Goal: Information Seeking & Learning: Check status

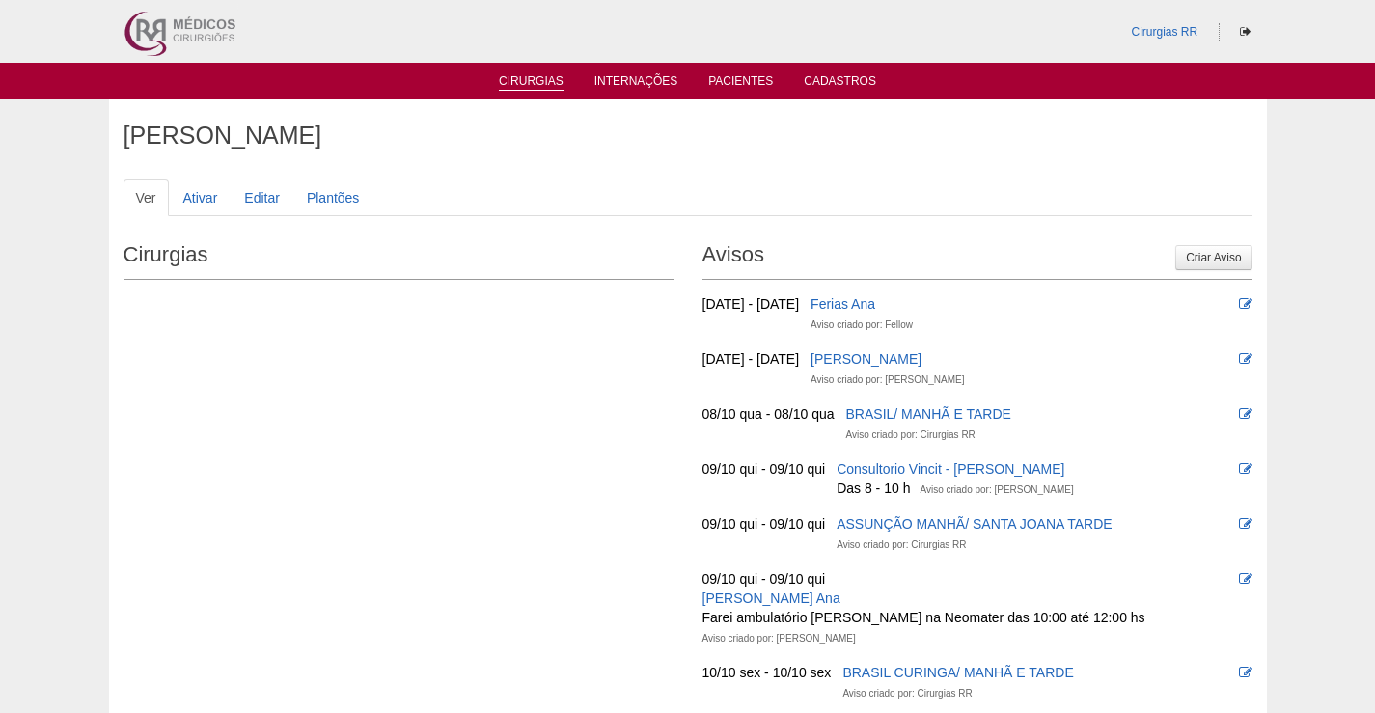
click at [524, 84] on link "Cirurgias" at bounding box center [531, 82] width 65 height 16
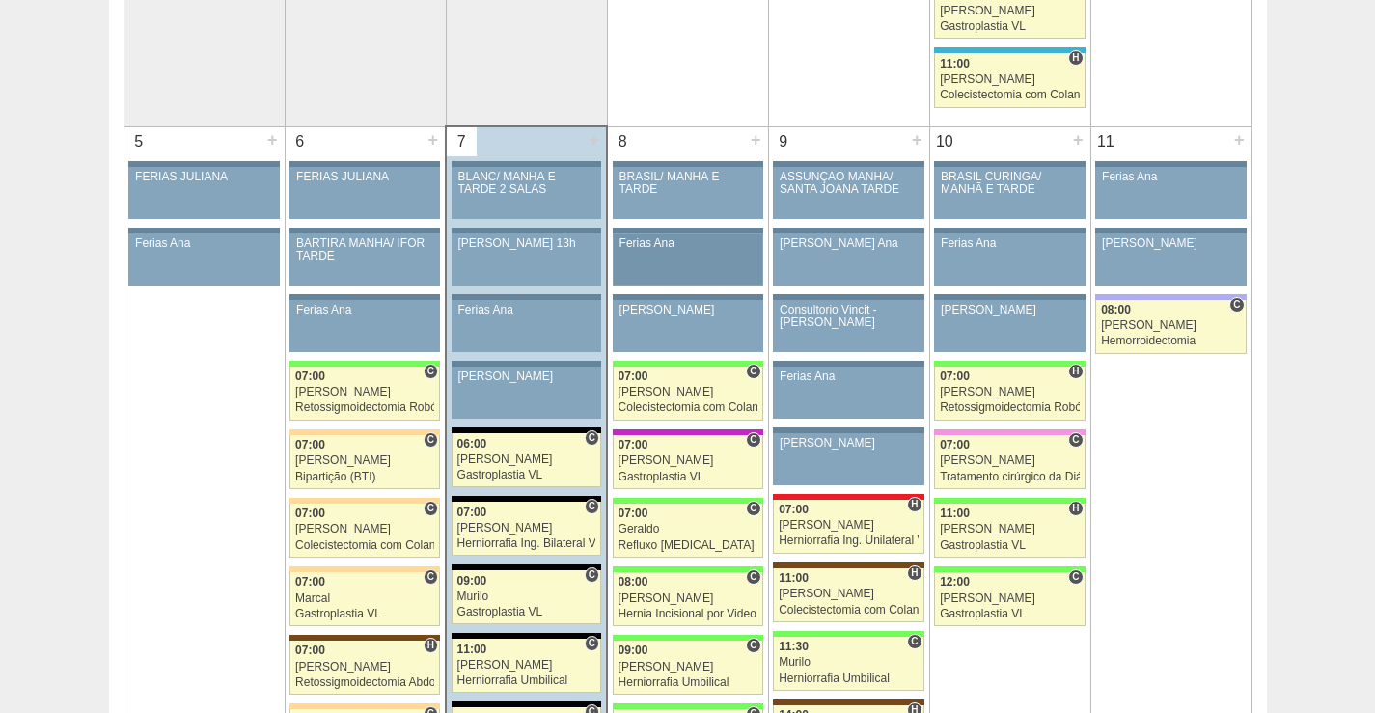
scroll to position [965, 0]
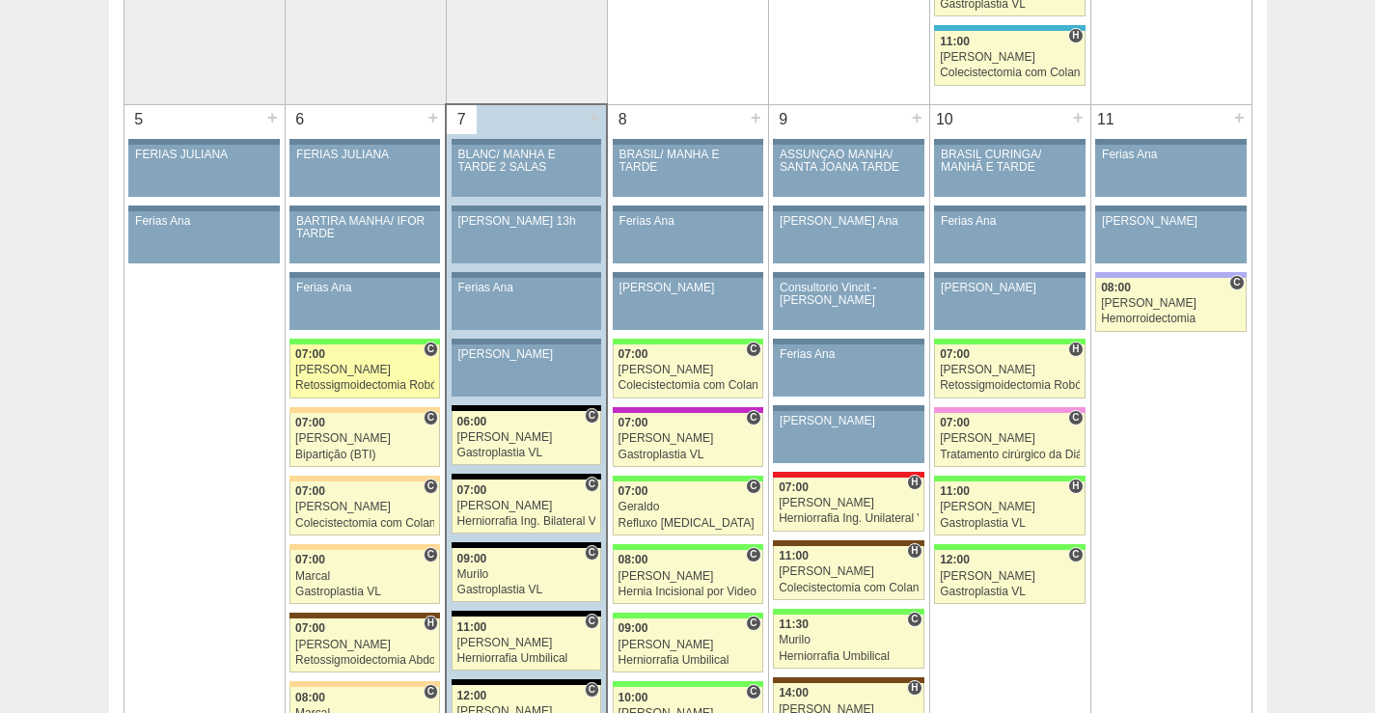
click at [375, 375] on div "Bruno" at bounding box center [364, 370] width 139 height 13
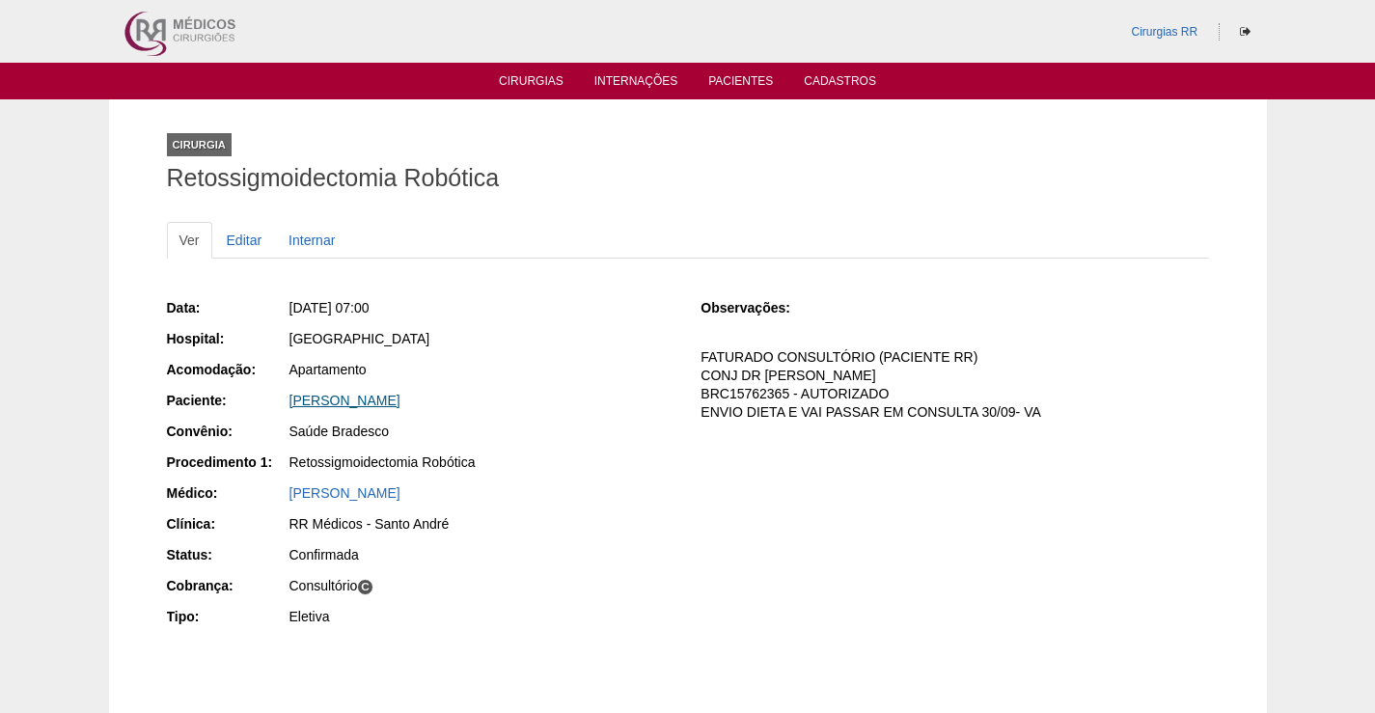
click at [398, 403] on link "LUANA TAUHYL CORDEIRO" at bounding box center [344, 400] width 111 height 15
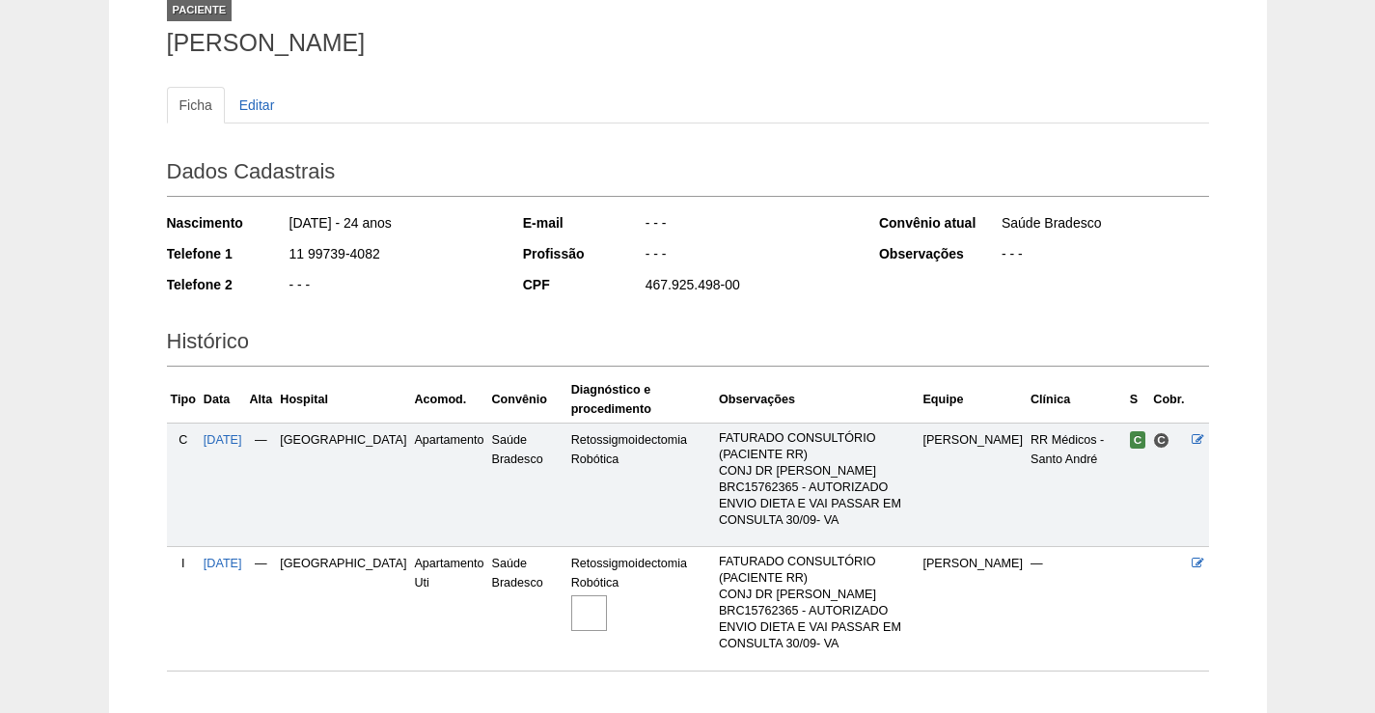
scroll to position [225, 0]
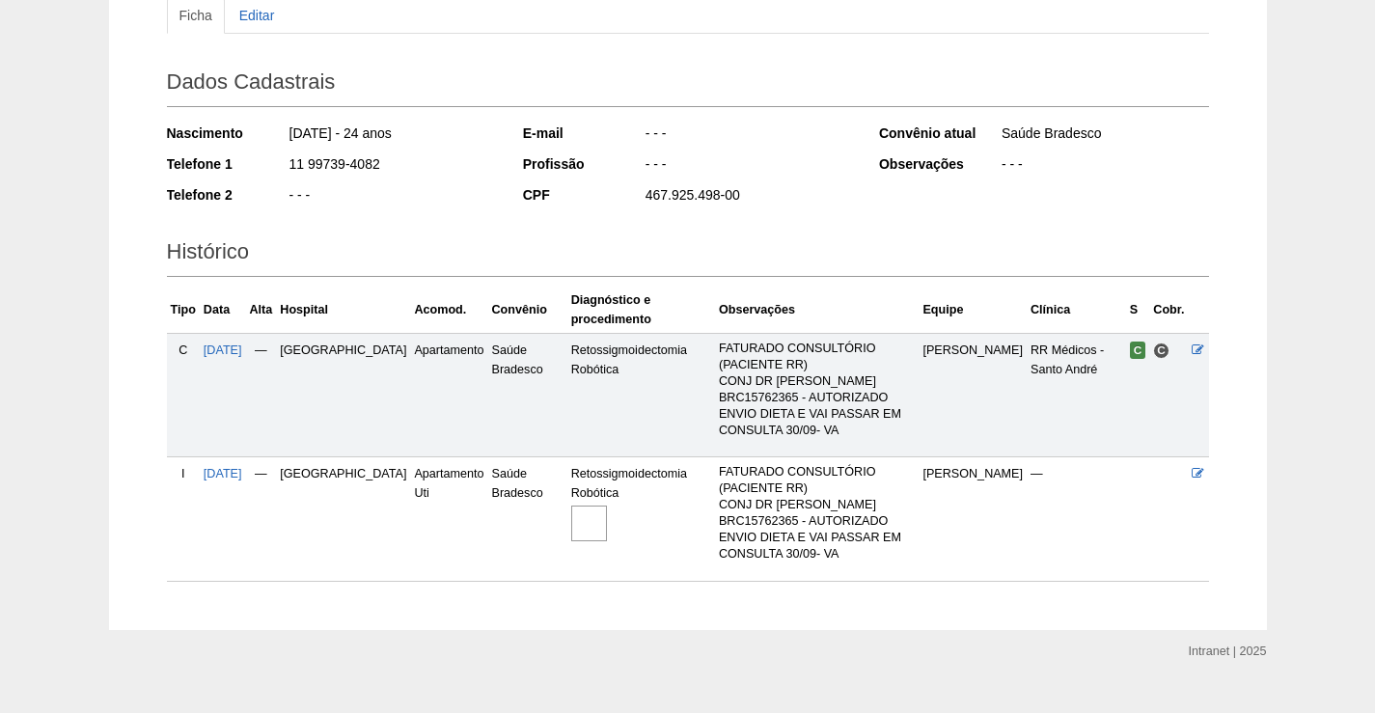
click at [571, 509] on img at bounding box center [589, 523] width 36 height 36
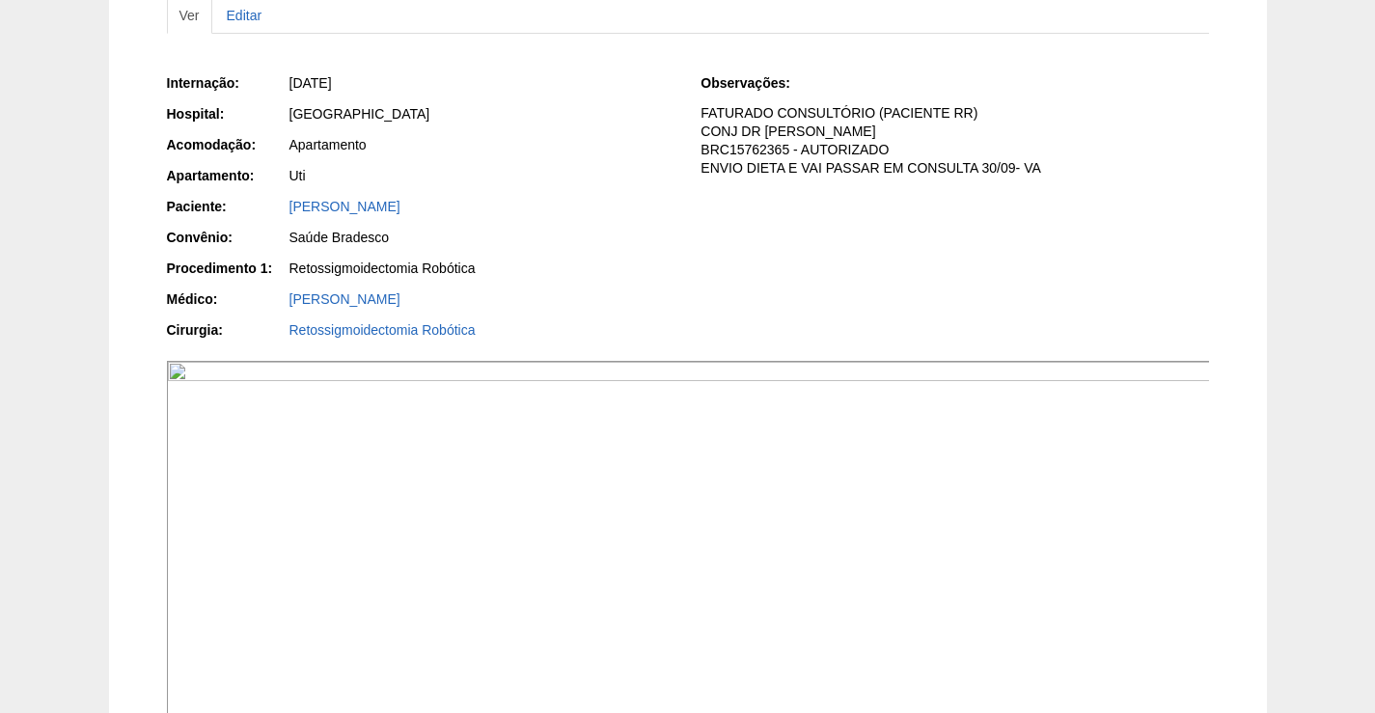
scroll to position [386, 0]
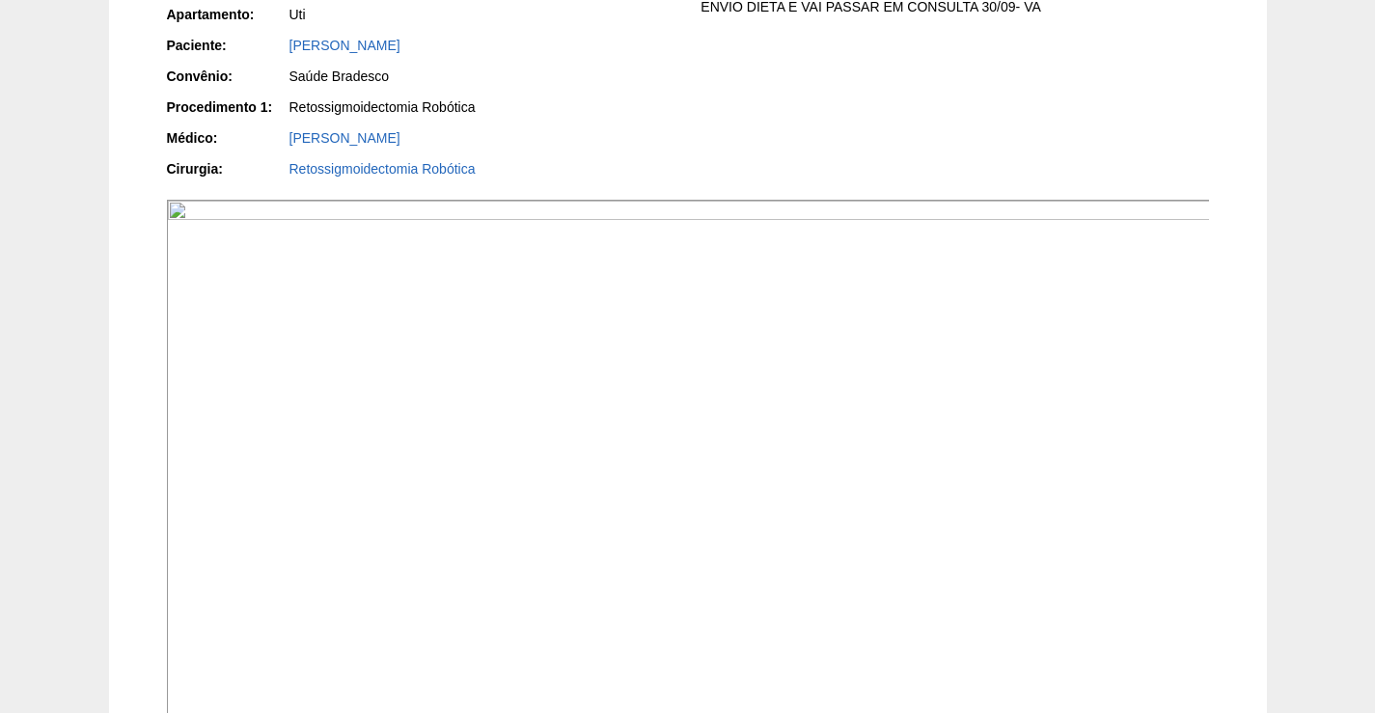
click at [635, 478] on img at bounding box center [689, 591] width 1044 height 783
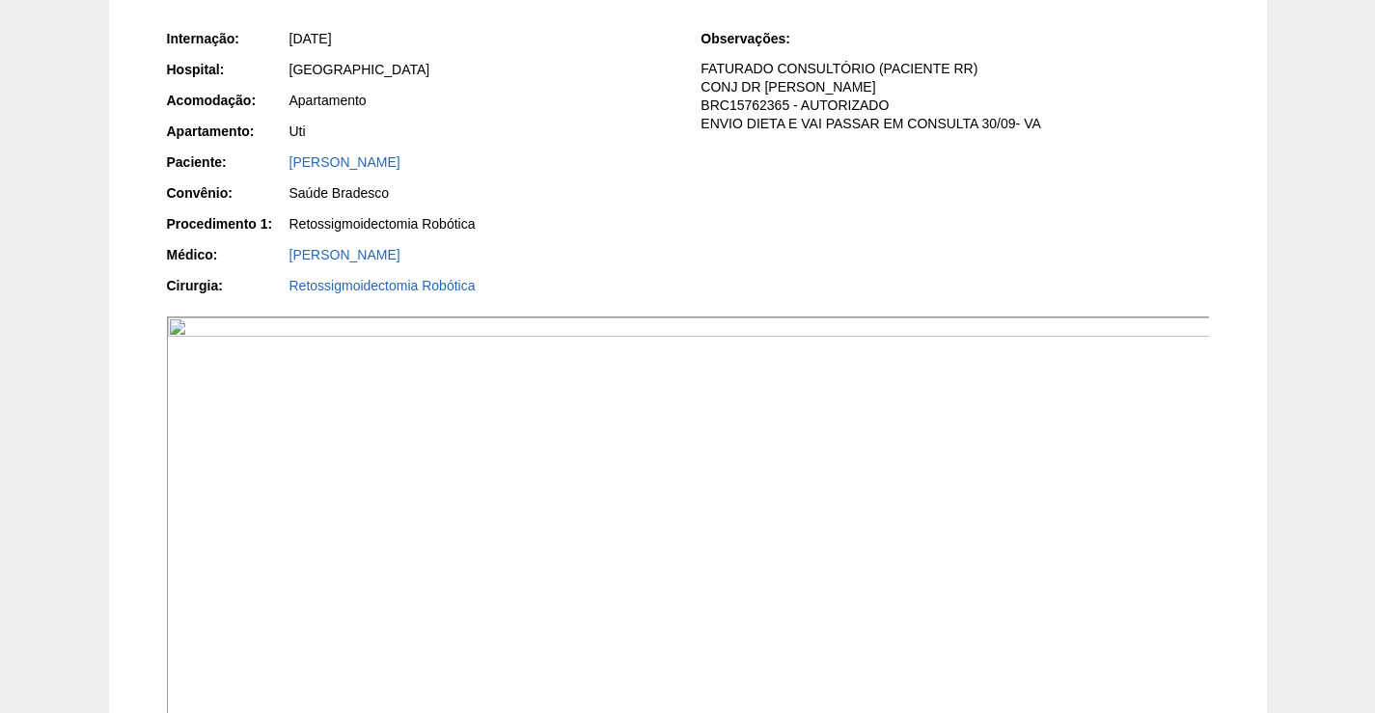
scroll to position [96, 0]
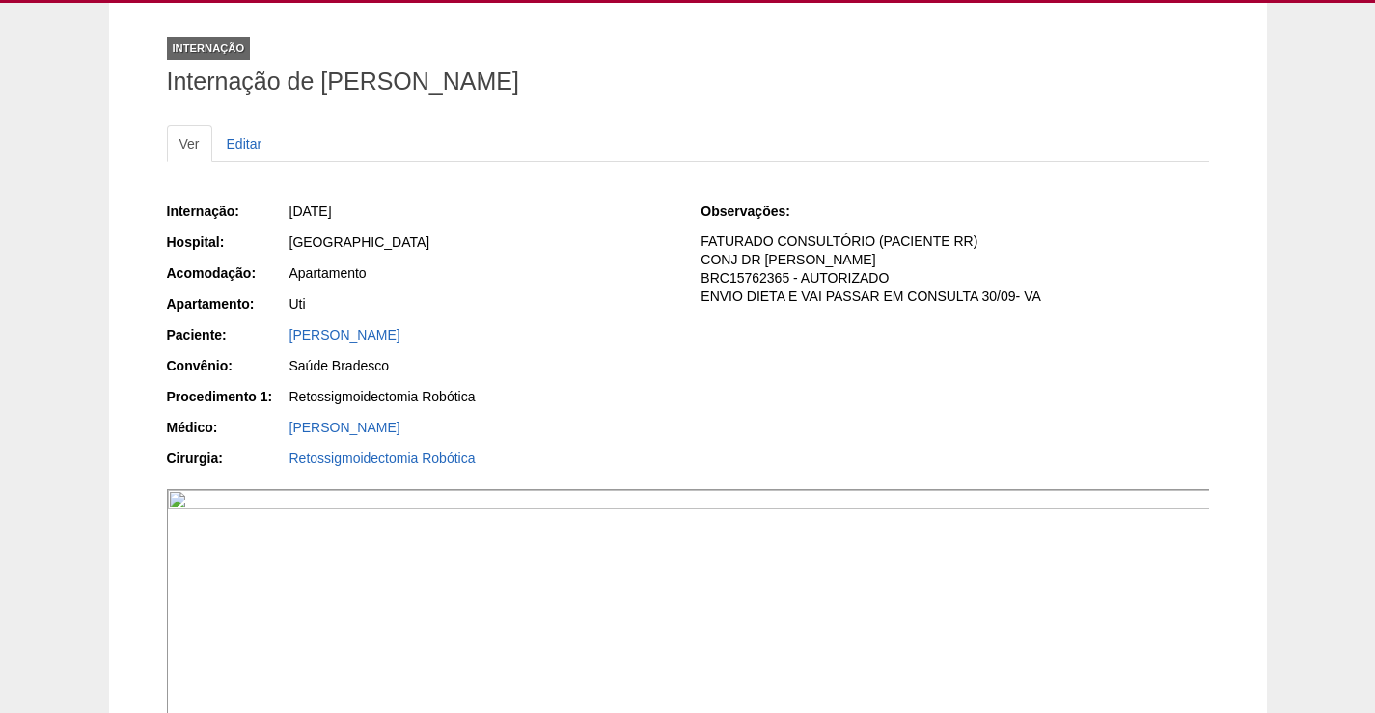
drag, startPoint x: 498, startPoint y: 327, endPoint x: 331, endPoint y: 372, distance: 172.9
click at [272, 337] on div "Paciente: [PERSON_NAME]" at bounding box center [420, 337] width 507 height 24
copy div "Paciente: [PERSON_NAME]"
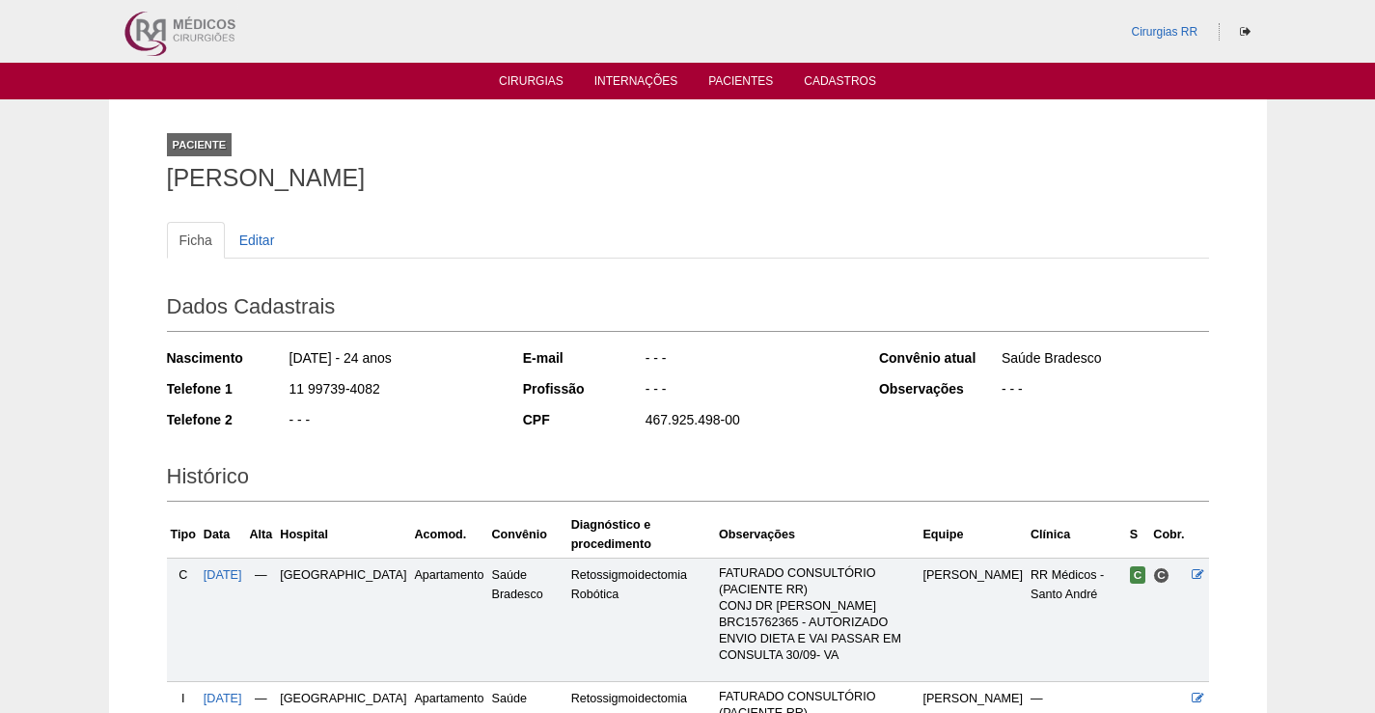
scroll to position [225, 0]
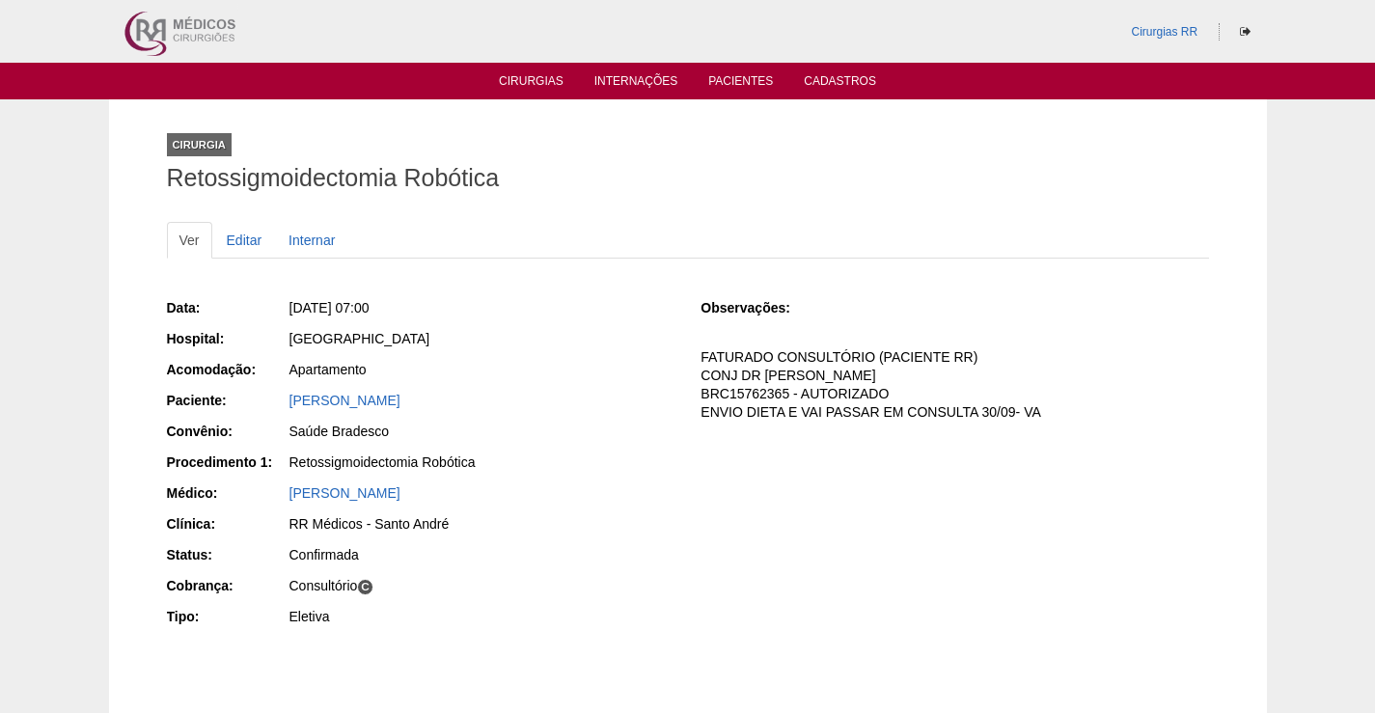
drag, startPoint x: 490, startPoint y: 401, endPoint x: 284, endPoint y: 416, distance: 206.9
click at [279, 400] on div "Paciente: [PERSON_NAME]" at bounding box center [420, 403] width 507 height 24
copy div "Paciente: [PERSON_NAME]"
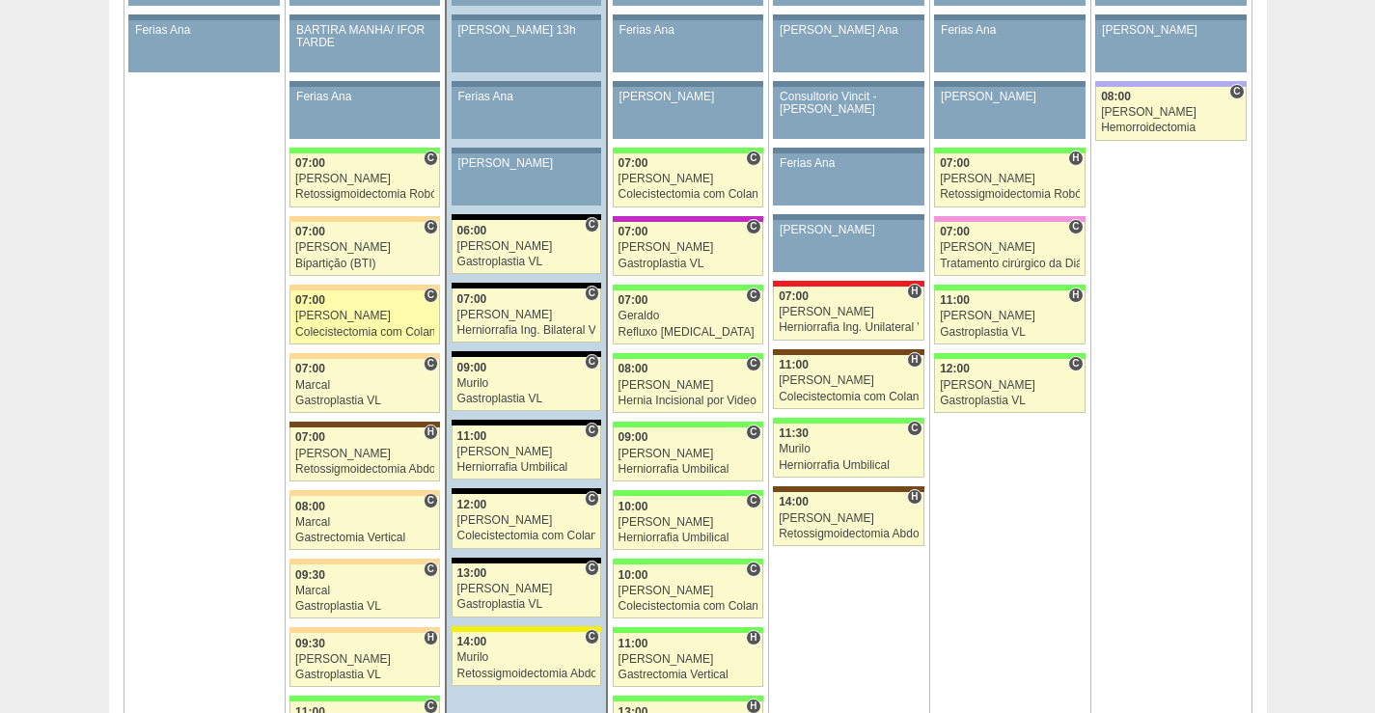
scroll to position [1158, 0]
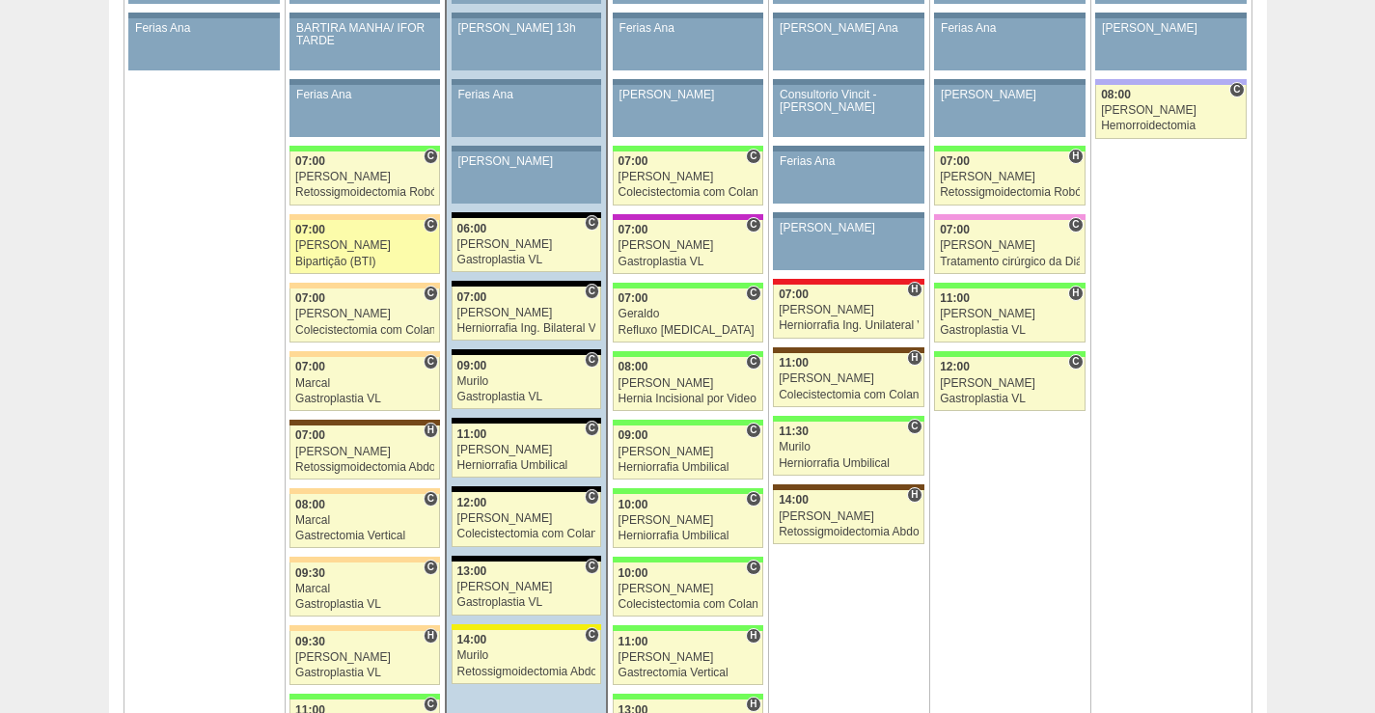
click at [378, 237] on link "88480 Felipe Rossi C 07:00 Felipe Rossi Bipartição (BTI) Hospital Bartira RR Mé…" at bounding box center [364, 247] width 150 height 54
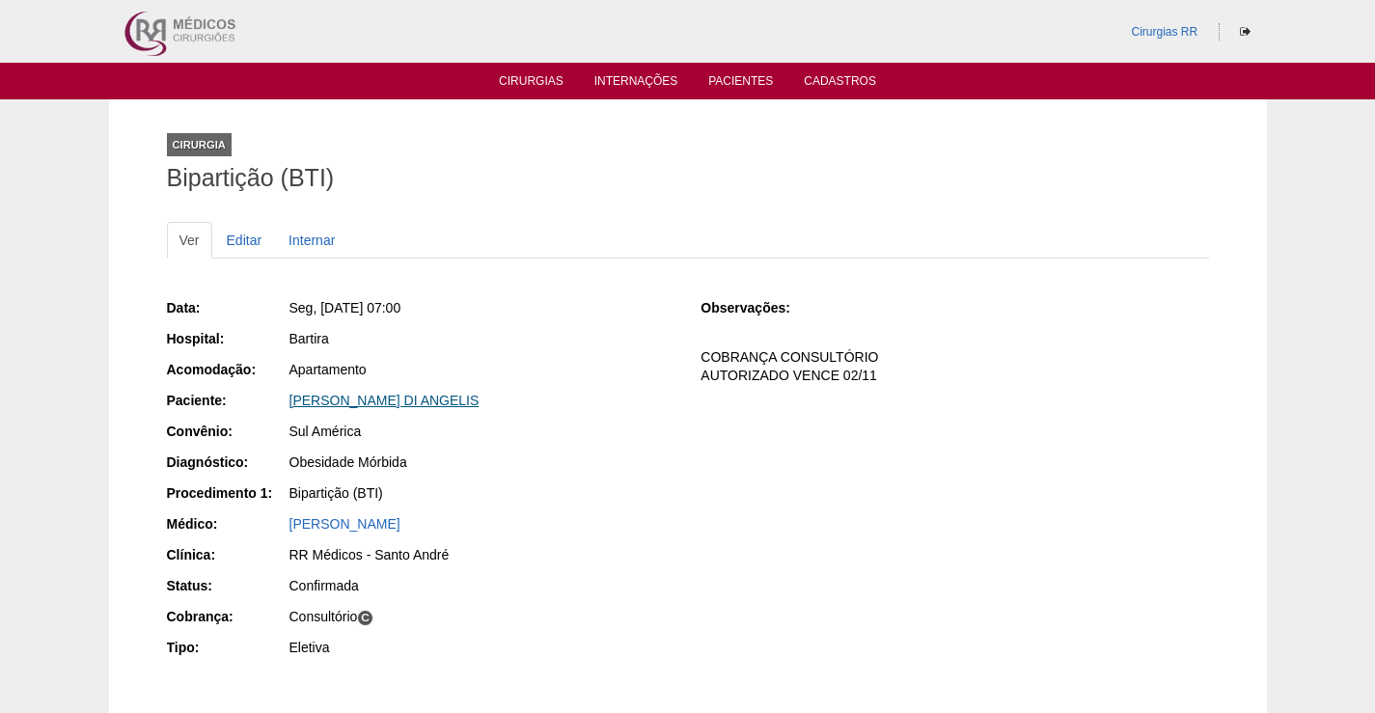
click at [440, 399] on link "[PERSON_NAME] DI ANGELIS" at bounding box center [384, 400] width 190 height 15
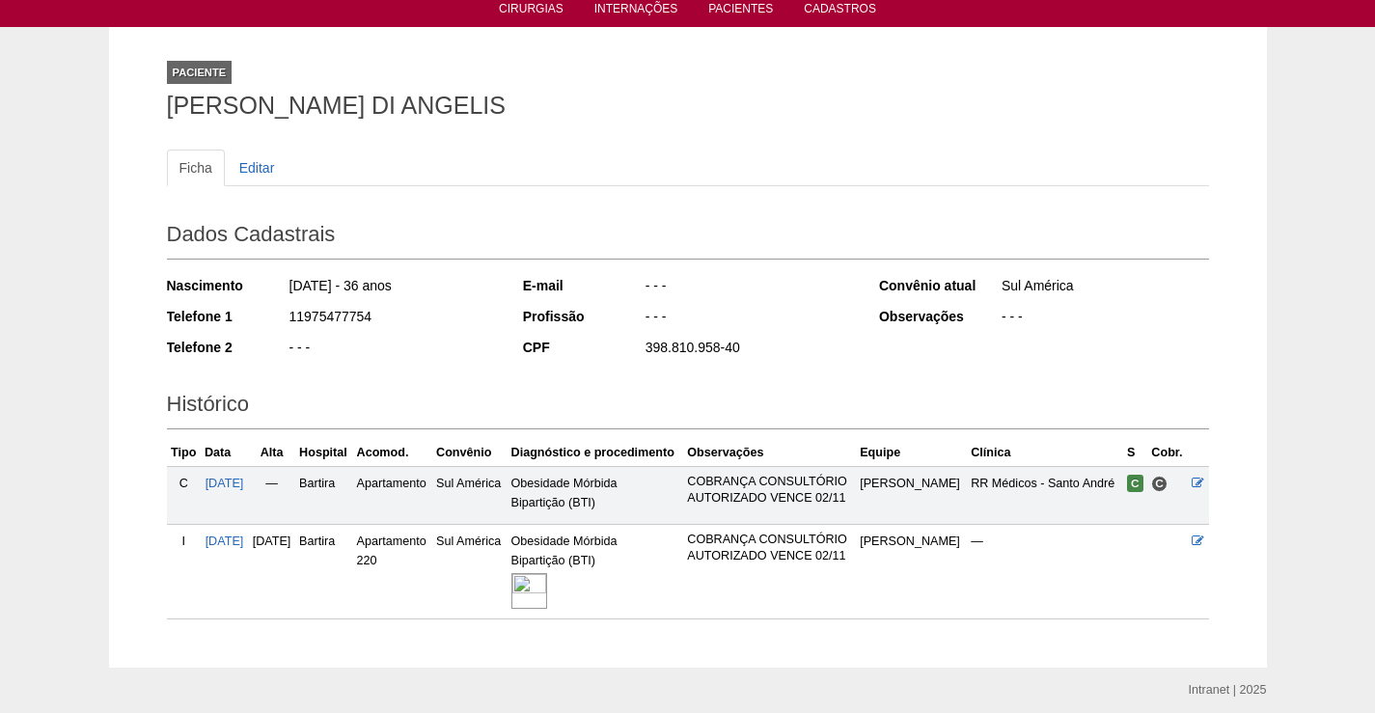
scroll to position [144, 0]
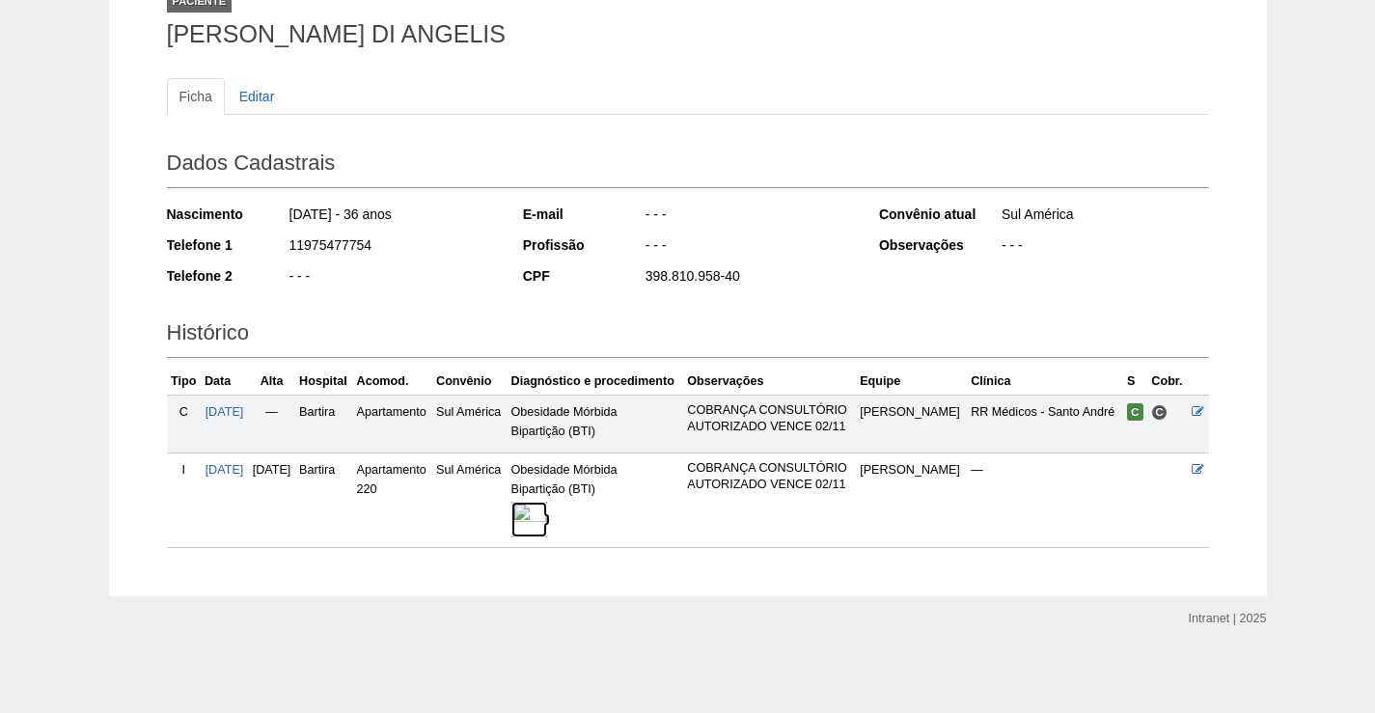
drag, startPoint x: 568, startPoint y: 515, endPoint x: 609, endPoint y: 376, distance: 144.7
click at [547, 514] on img at bounding box center [529, 520] width 36 height 36
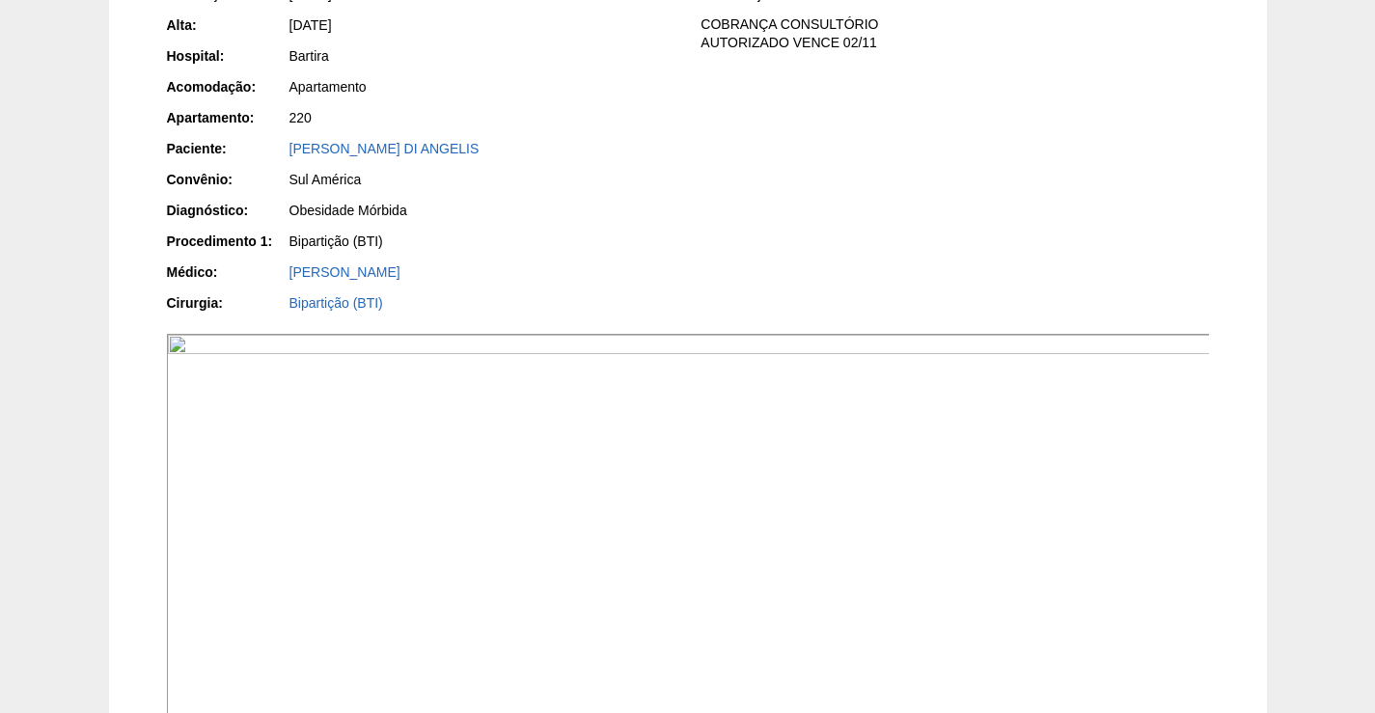
scroll to position [482, 0]
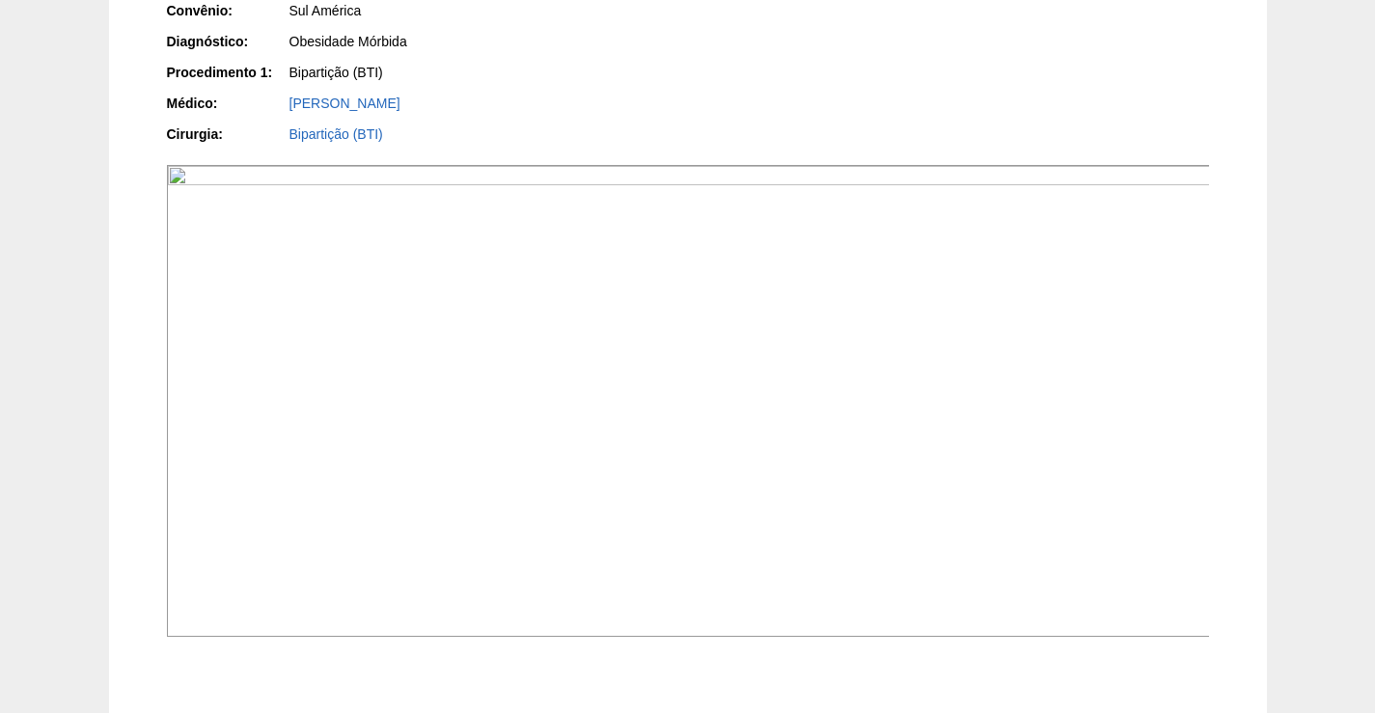
click at [815, 497] on img at bounding box center [689, 401] width 1044 height 472
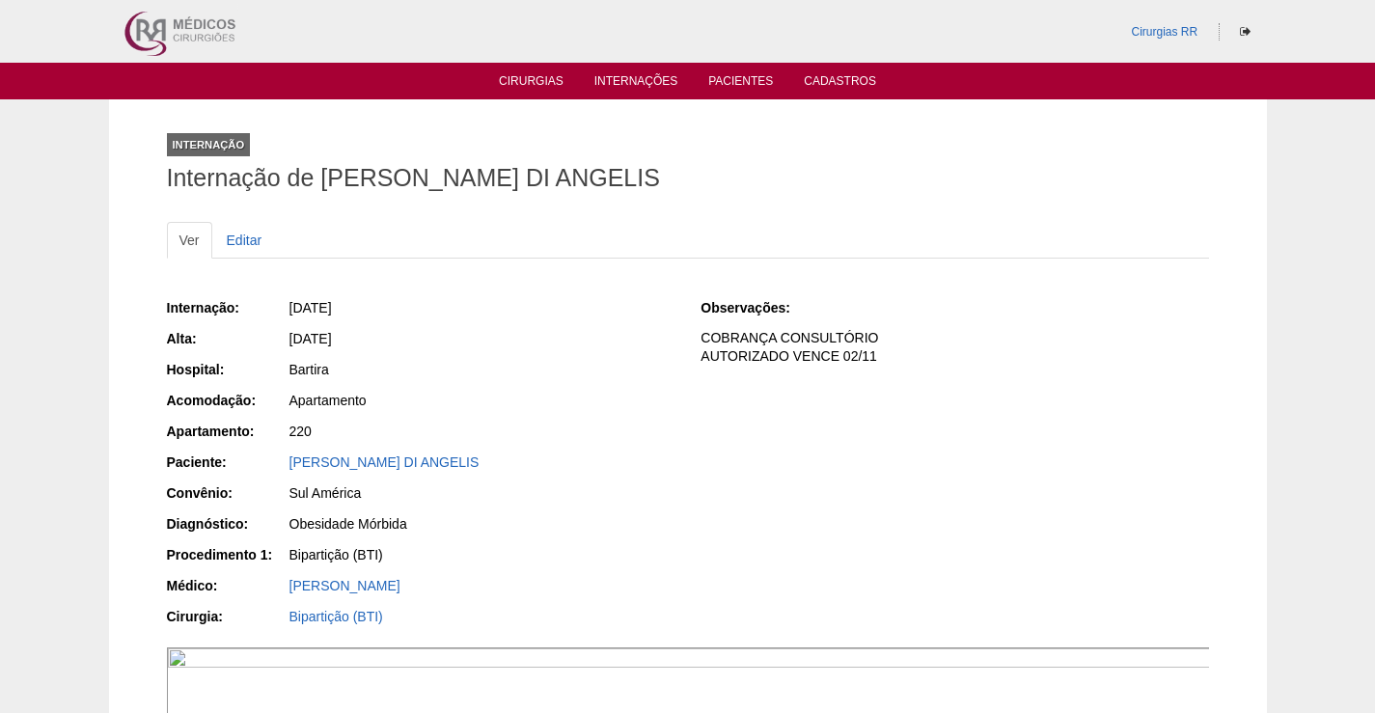
scroll to position [482, 0]
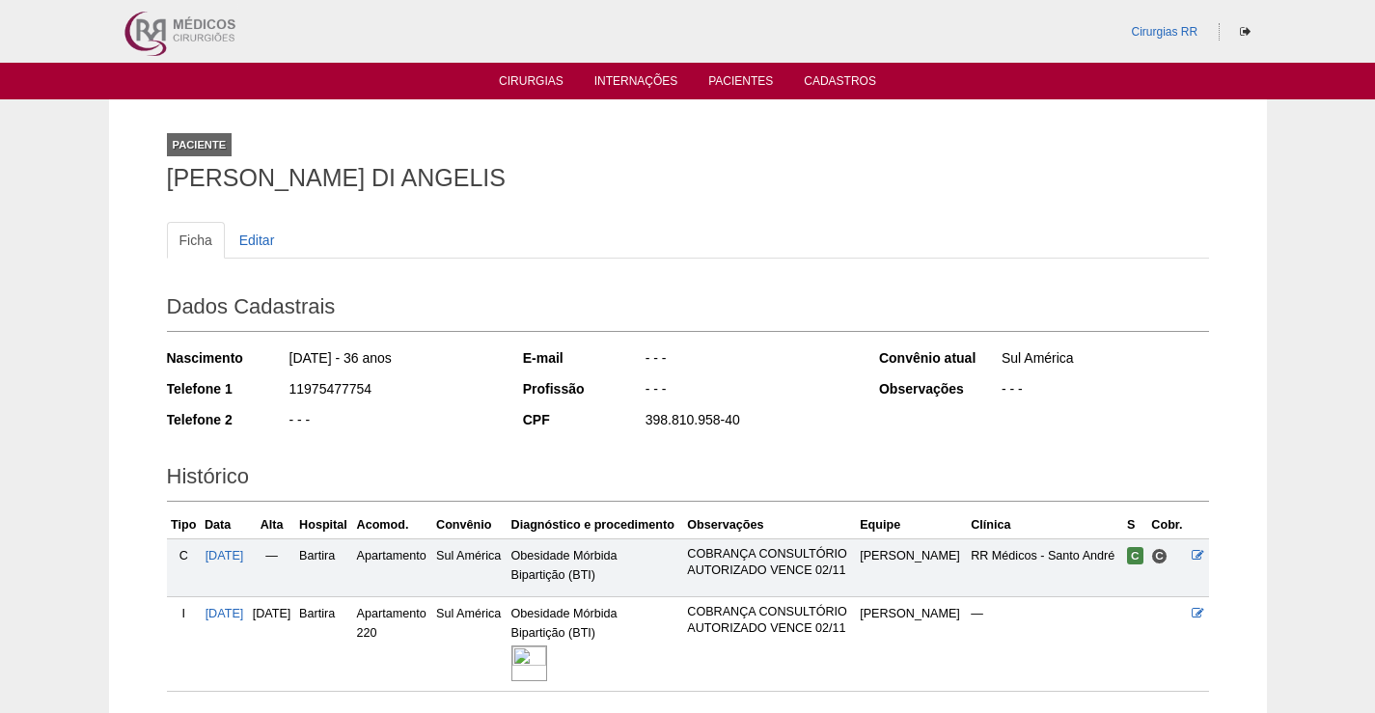
scroll to position [138, 0]
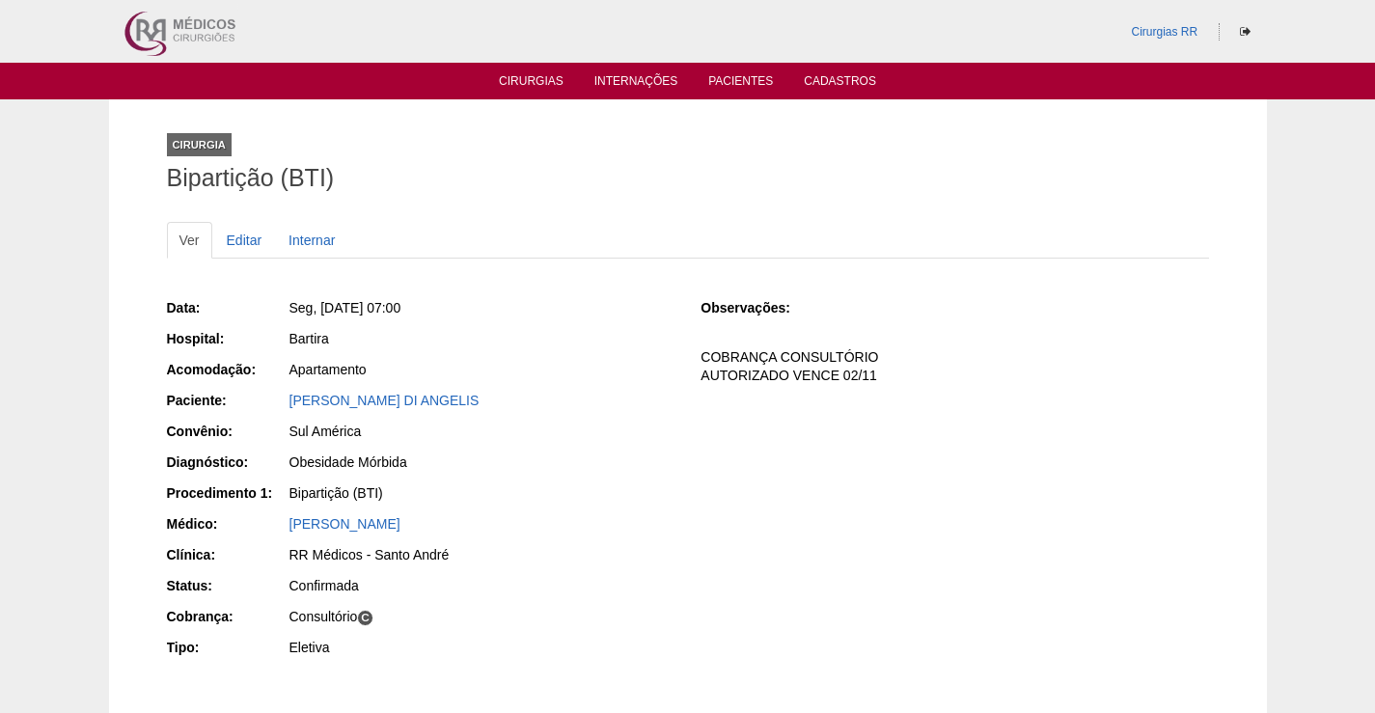
drag, startPoint x: 561, startPoint y: 408, endPoint x: 262, endPoint y: 397, distance: 299.2
click at [263, 397] on div "Paciente: [PERSON_NAME] DI ANGELIS" at bounding box center [420, 403] width 507 height 24
copy div "Paciente: LEONARDO ABRANTES DI ANGELIS"
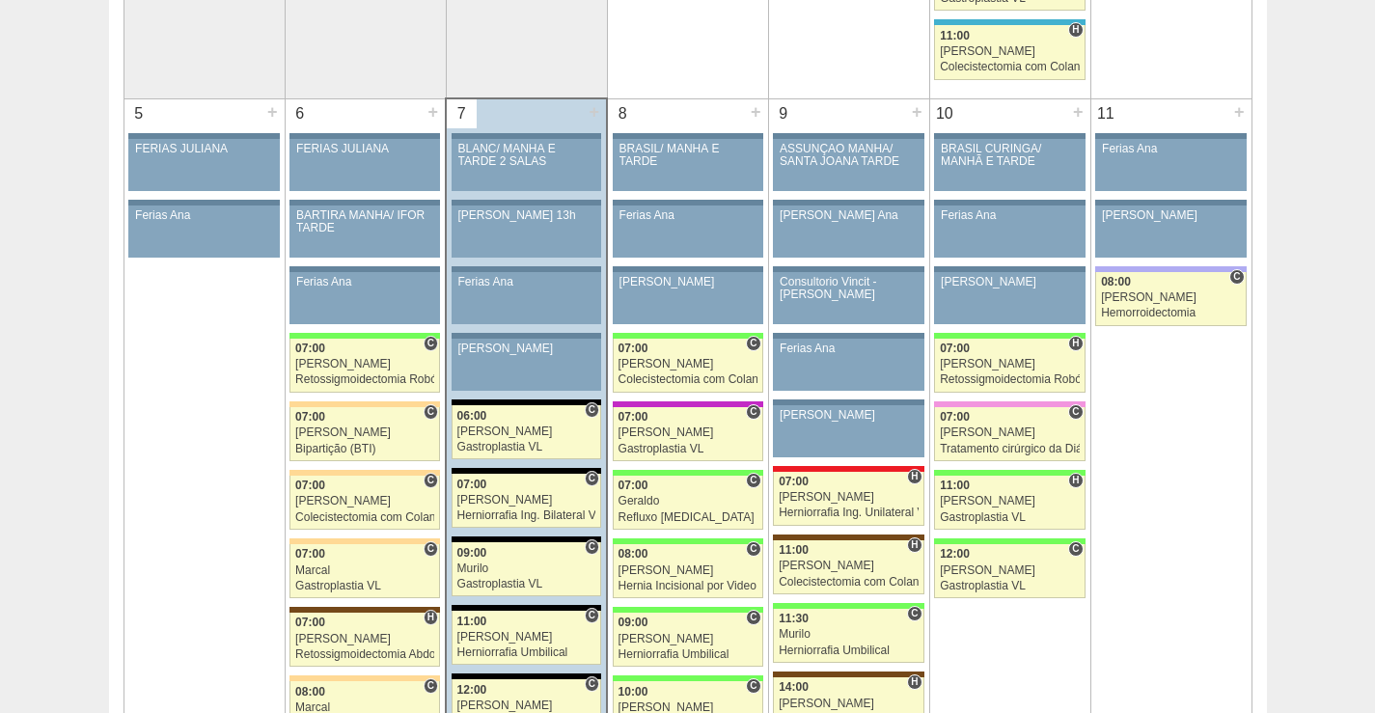
scroll to position [1158, 0]
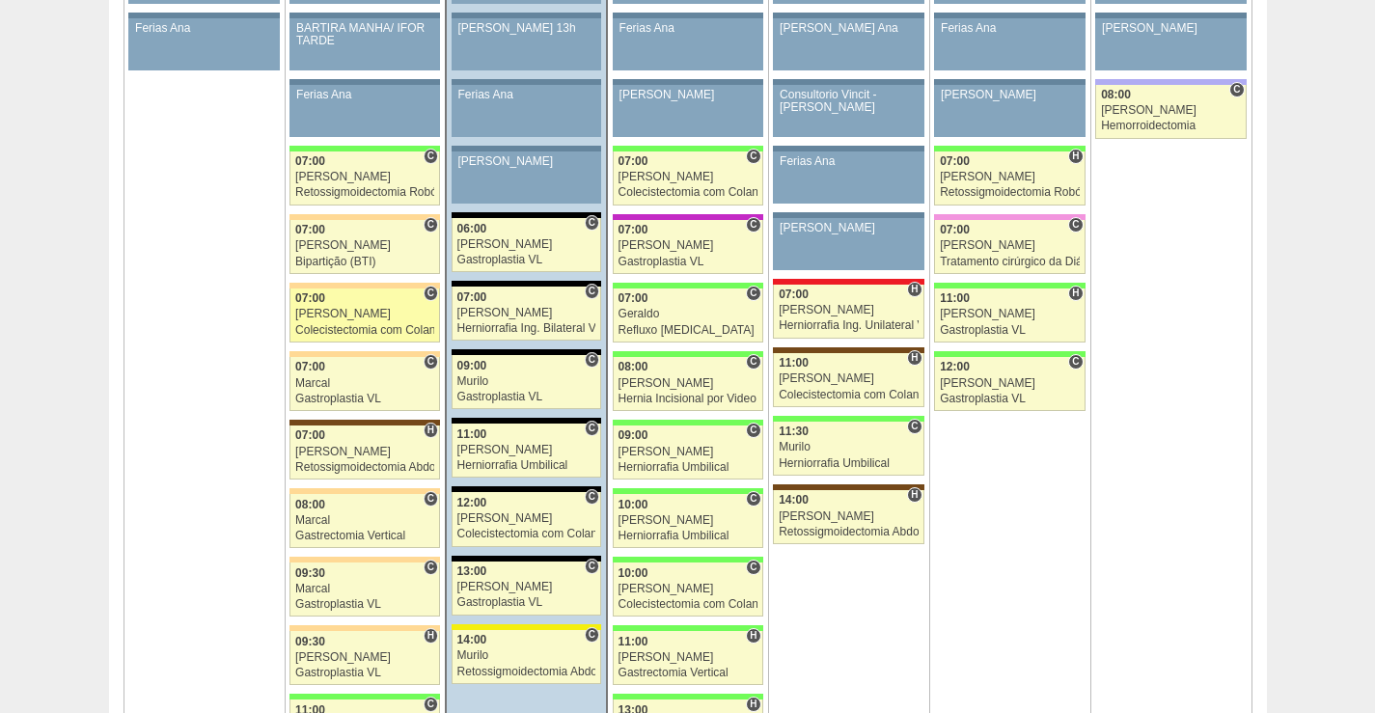
click at [381, 302] on div "07:00" at bounding box center [364, 298] width 139 height 13
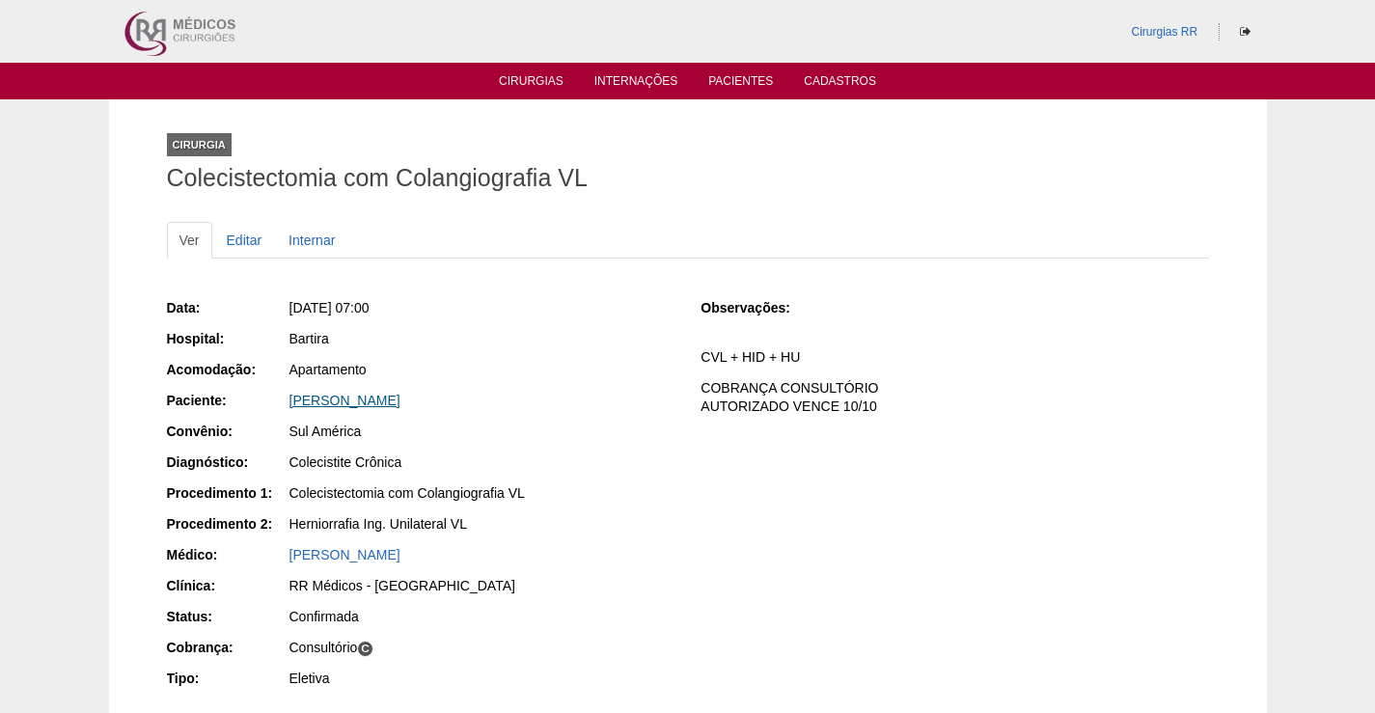
click at [396, 400] on link "[PERSON_NAME]" at bounding box center [344, 400] width 111 height 15
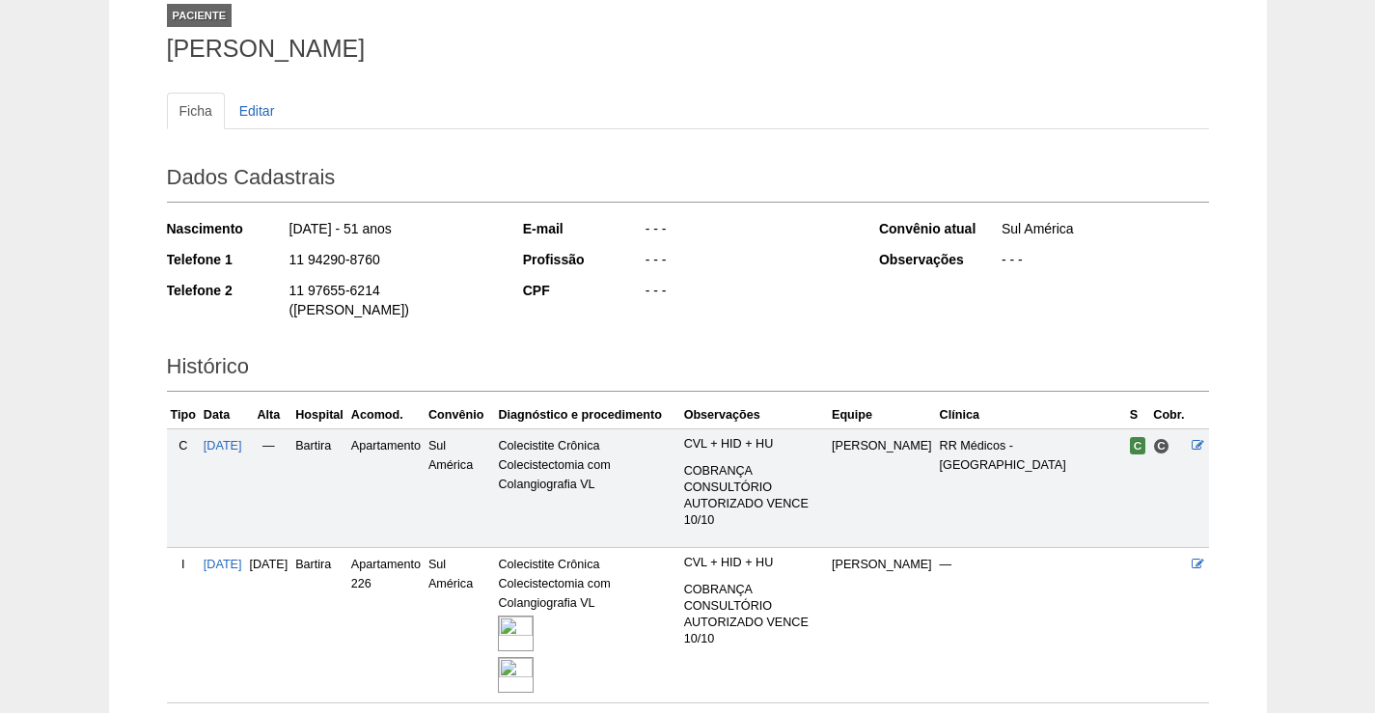
scroll to position [264, 0]
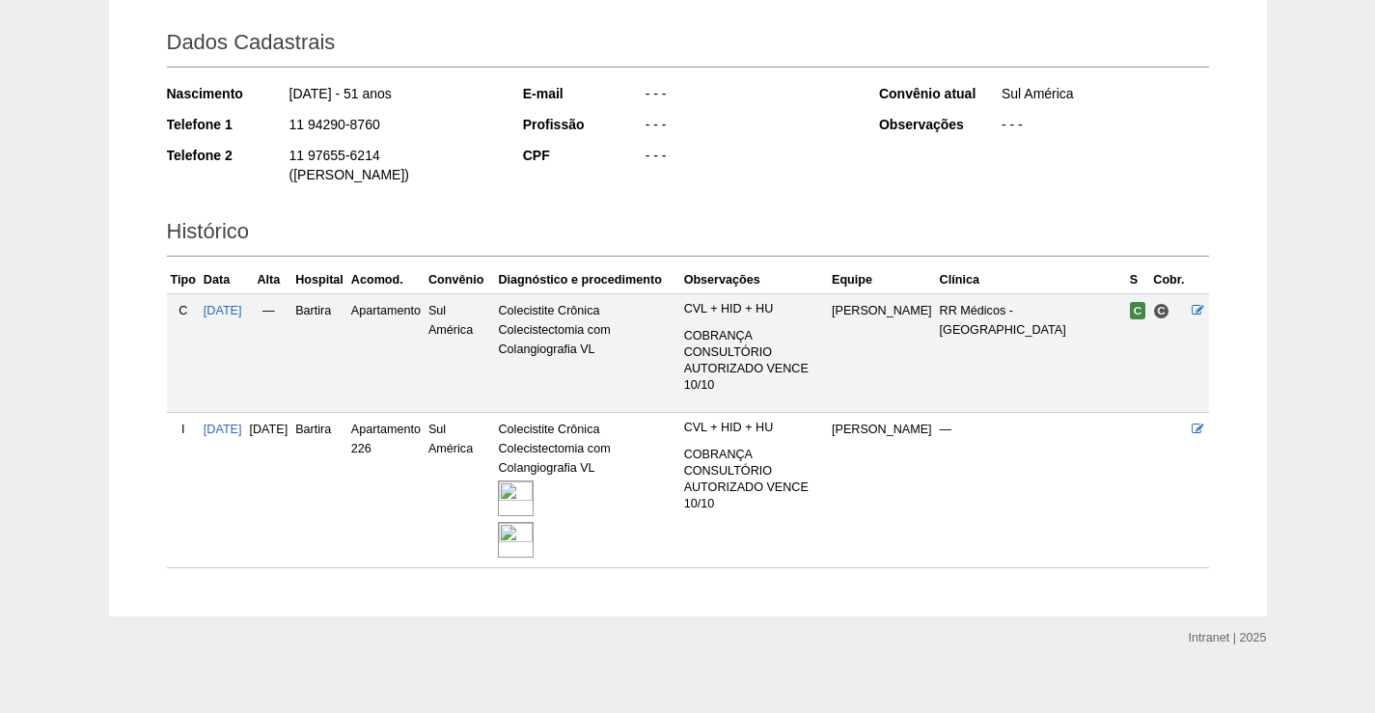
click at [533, 480] on img at bounding box center [516, 498] width 36 height 36
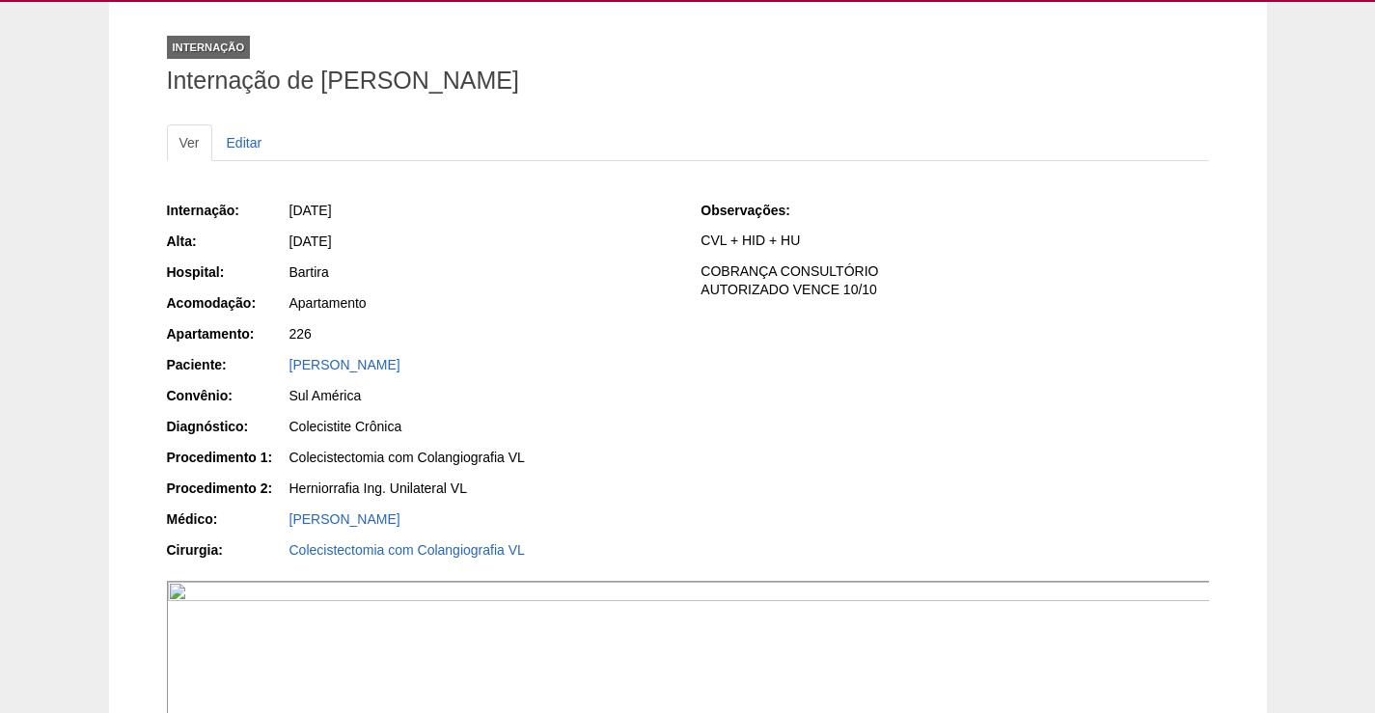
scroll to position [96, 0]
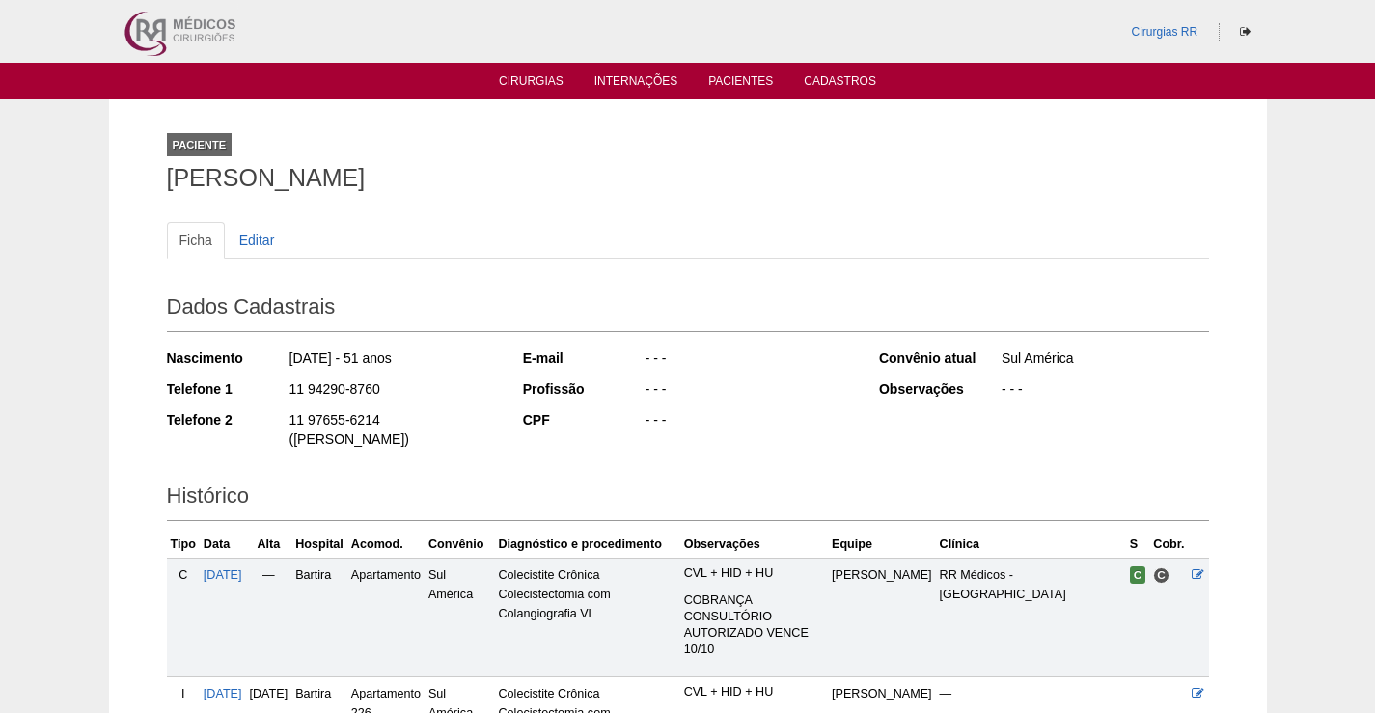
scroll to position [264, 0]
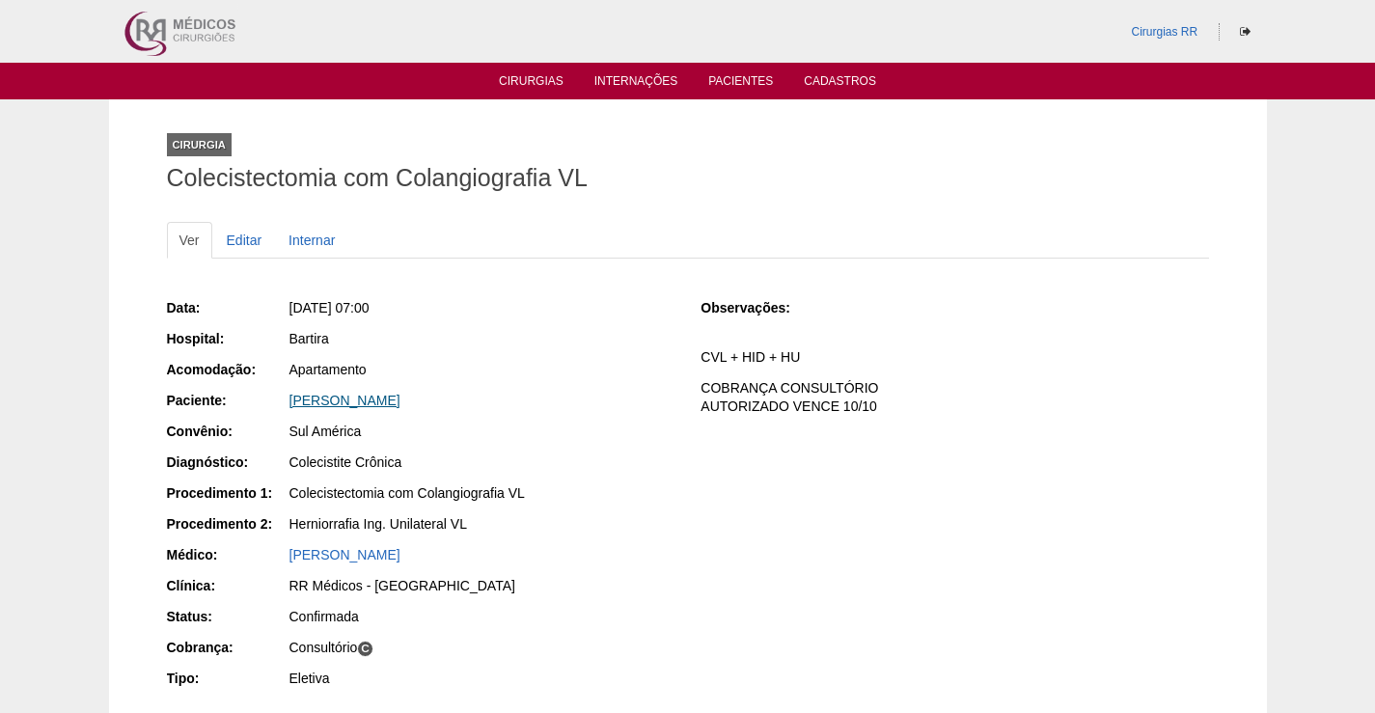
click at [388, 398] on link "[PERSON_NAME]" at bounding box center [344, 400] width 111 height 15
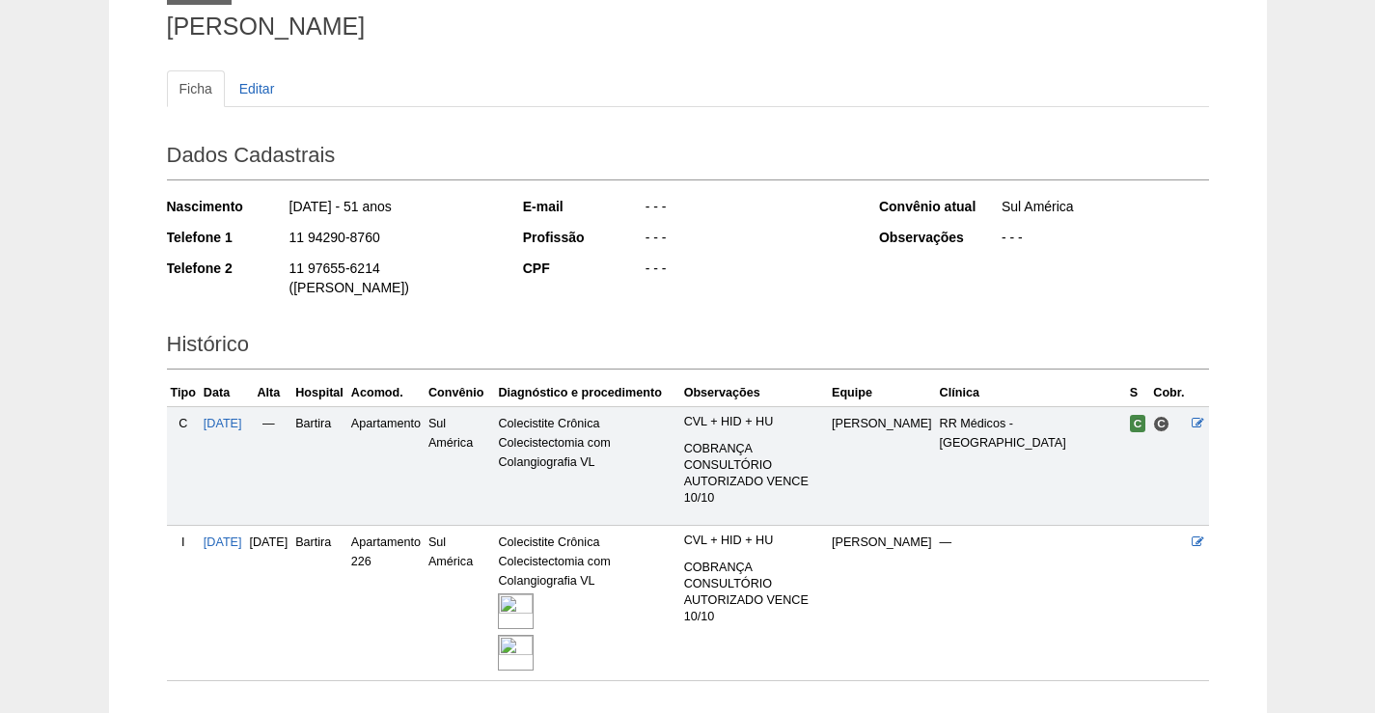
scroll to position [264, 0]
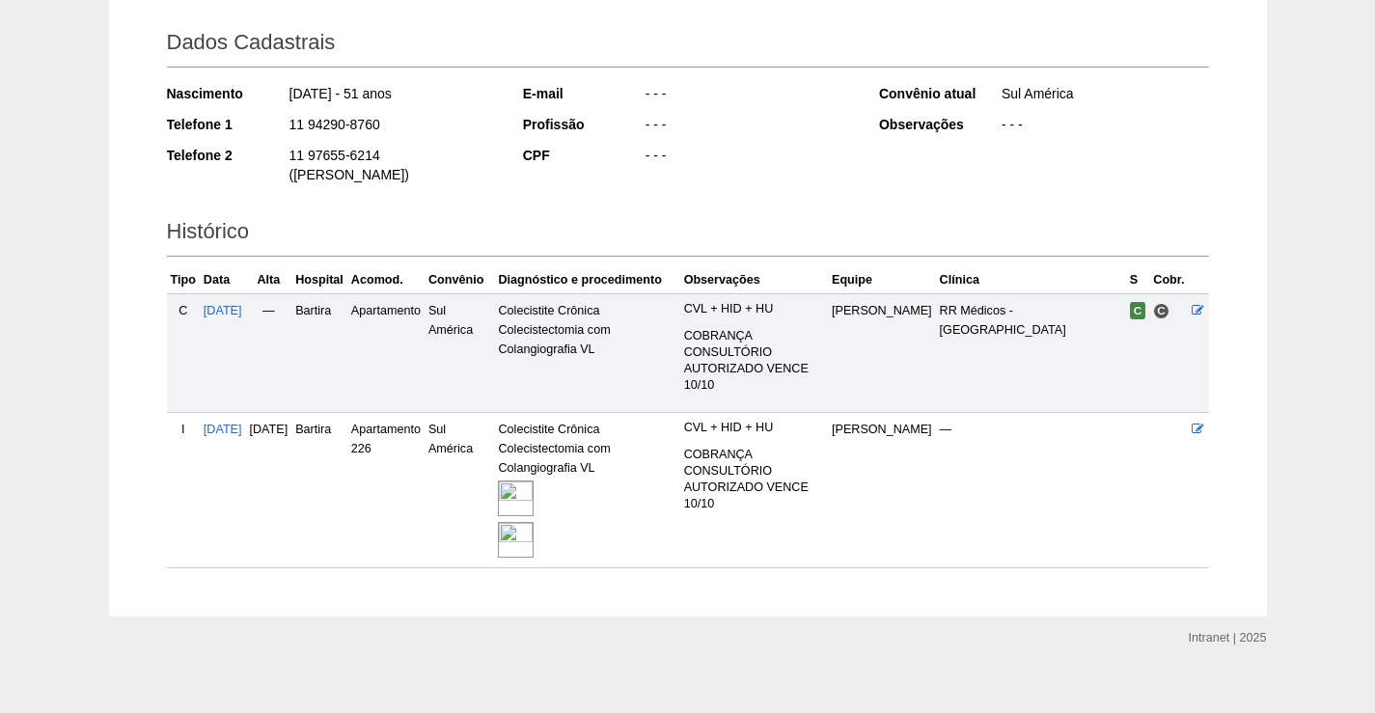
click at [533, 480] on img at bounding box center [516, 498] width 36 height 36
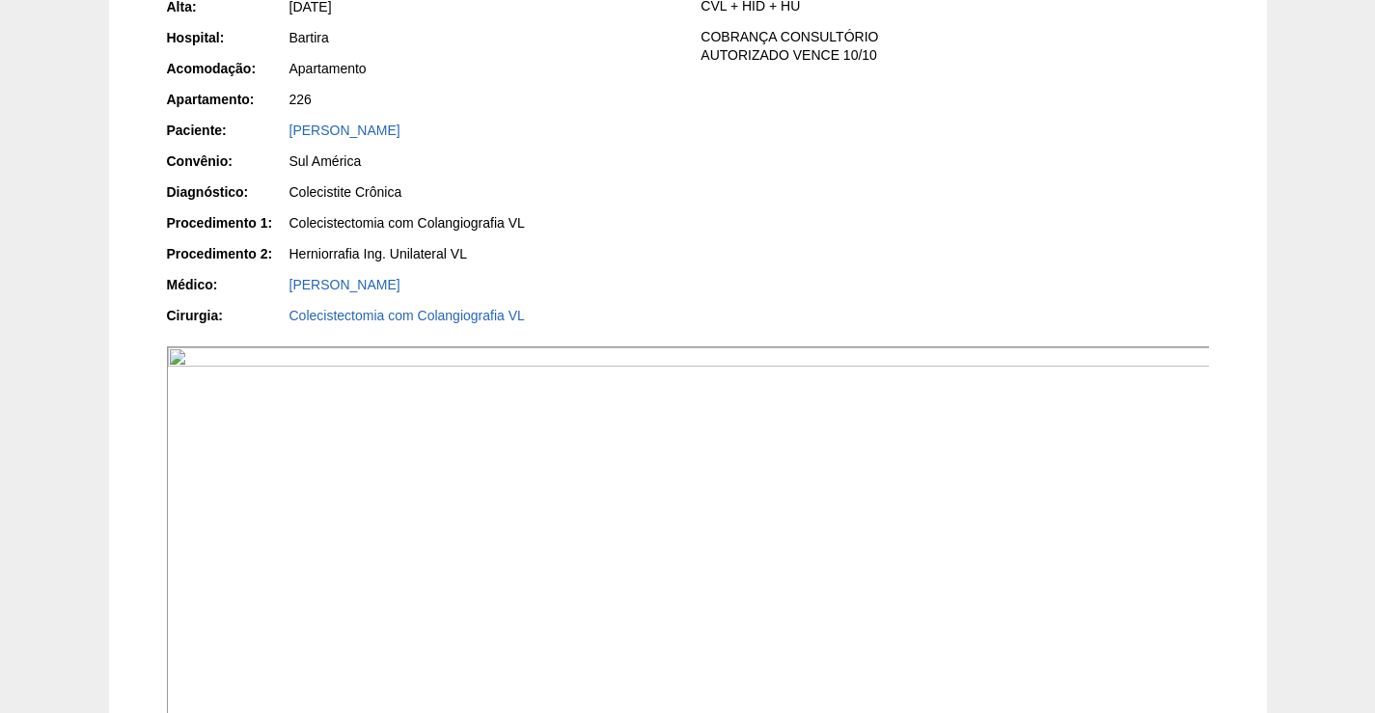
scroll to position [579, 0]
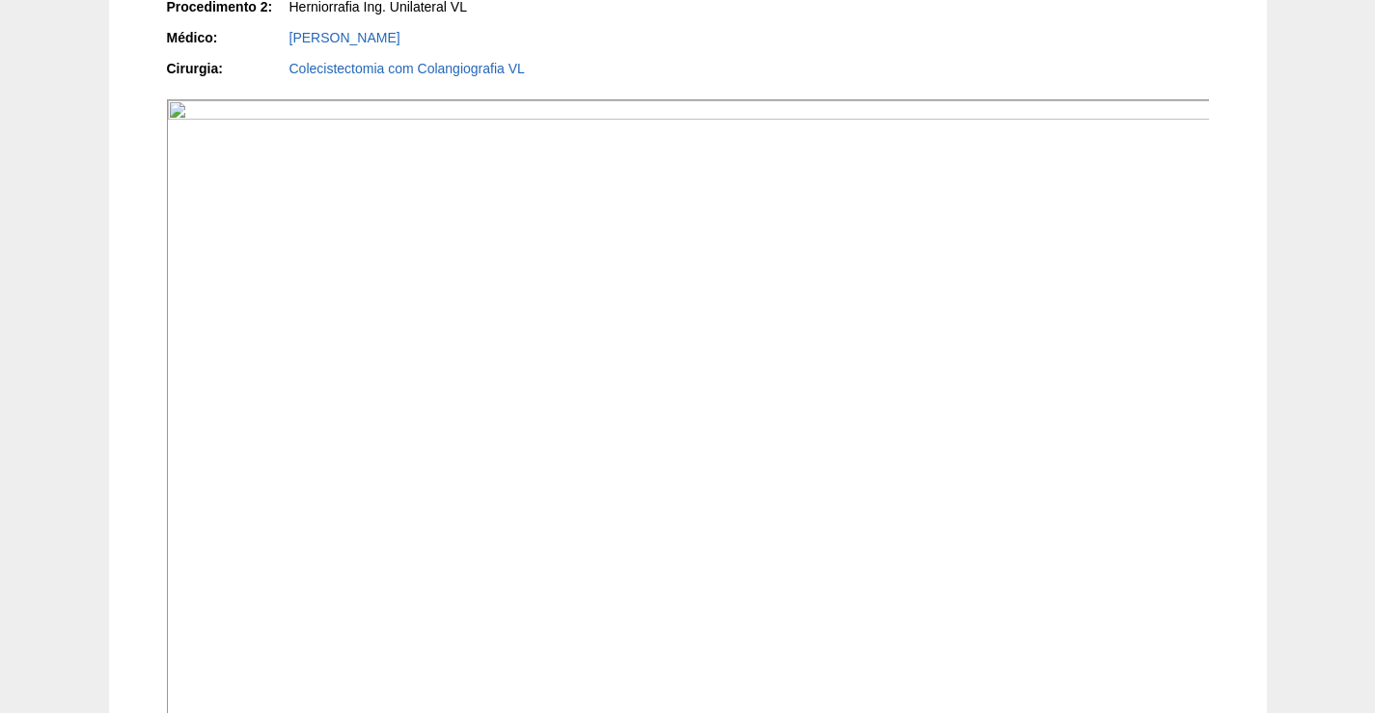
click at [818, 464] on img at bounding box center [689, 490] width 1044 height 783
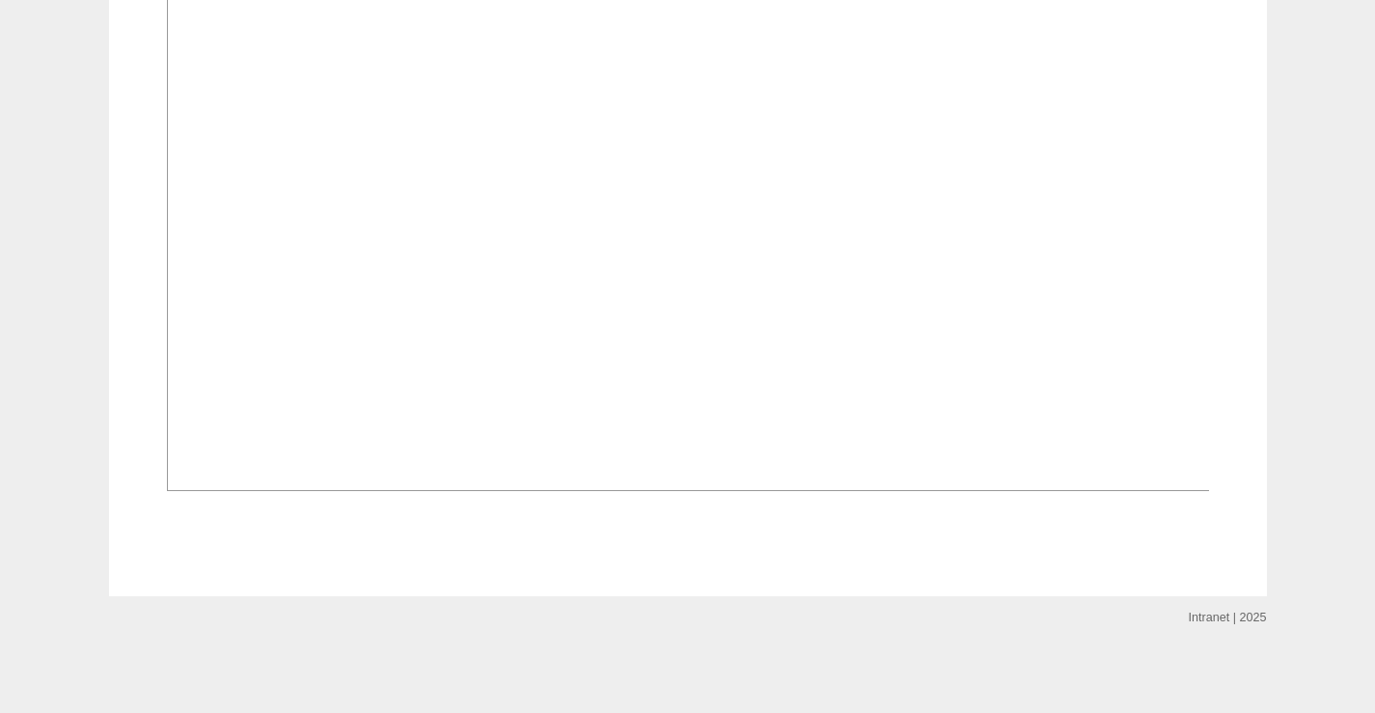
scroll to position [2217, 0]
click at [737, 459] on img at bounding box center [689, 99] width 1044 height 783
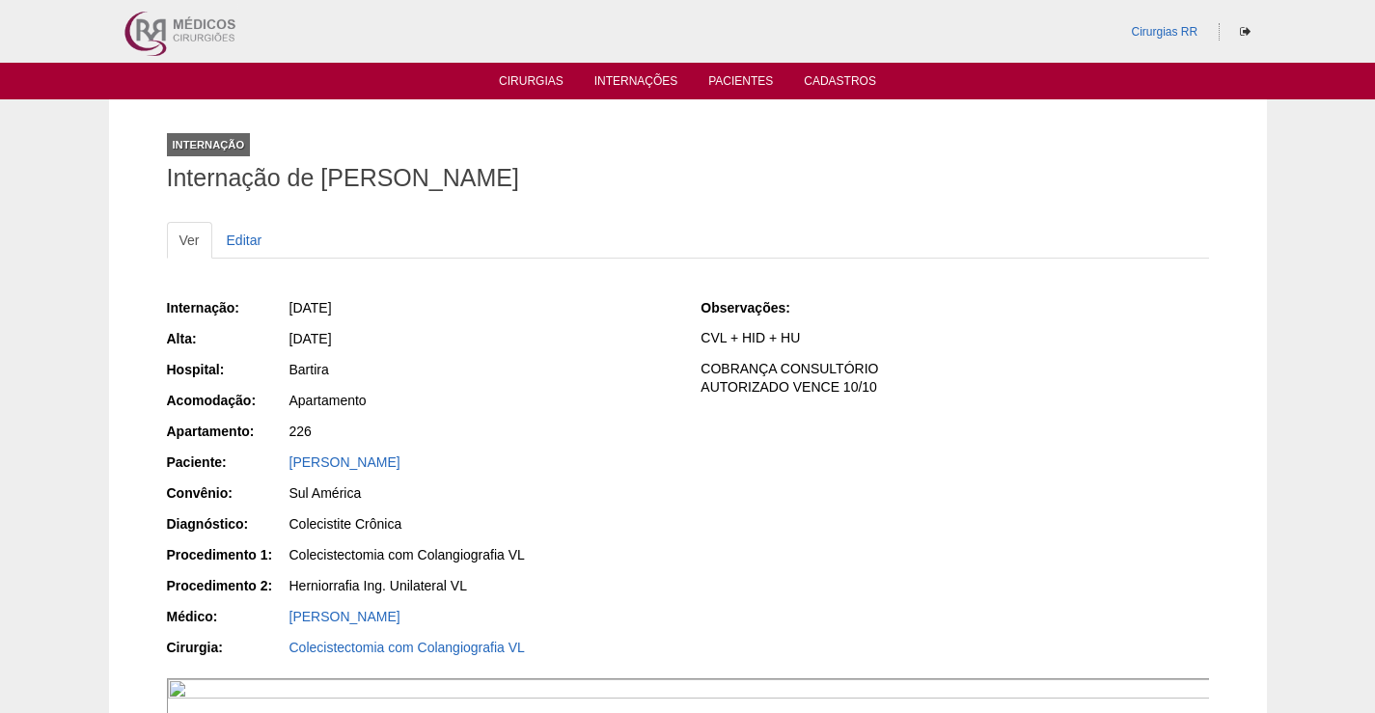
scroll to position [2217, 0]
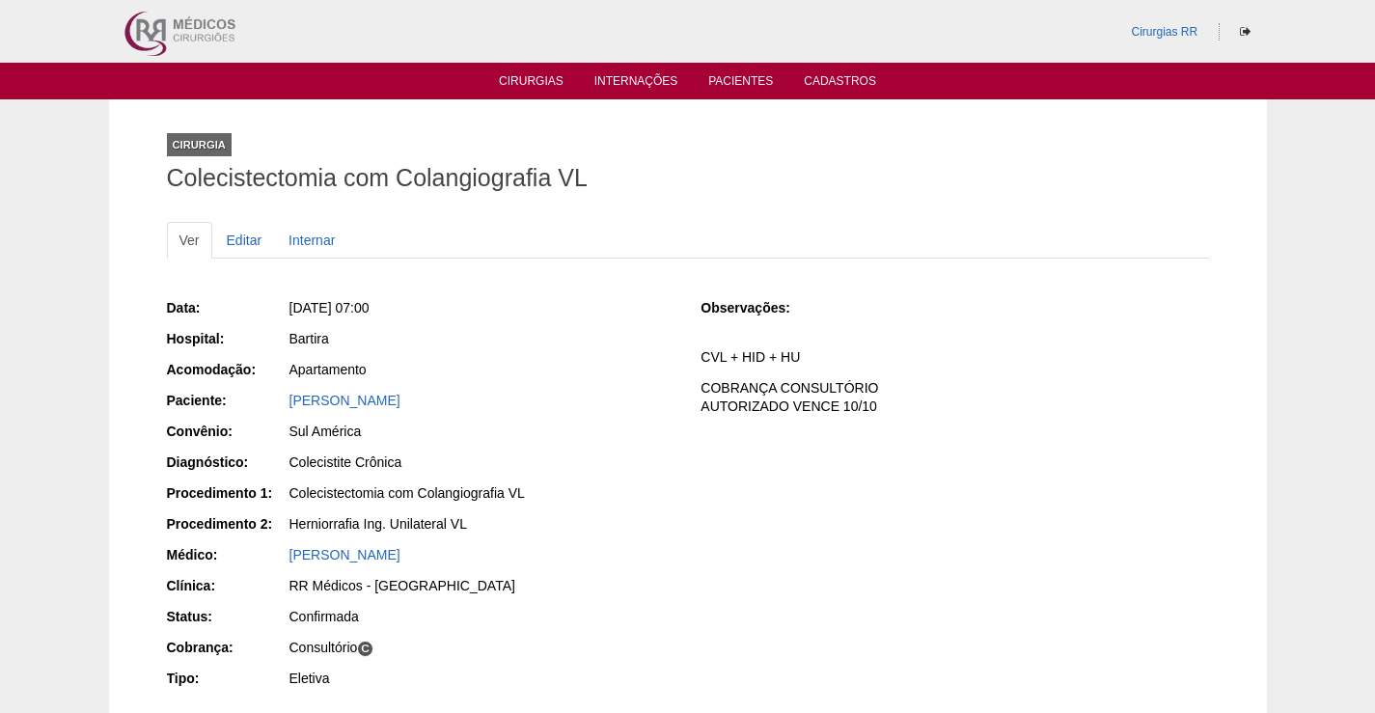
drag, startPoint x: 477, startPoint y: 404, endPoint x: 259, endPoint y: 402, distance: 218.0
click at [259, 402] on div "Paciente: ALEXANDRE MUNHOZ" at bounding box center [420, 403] width 507 height 24
copy div "Paciente: ALEXANDRE MUNHOZ"
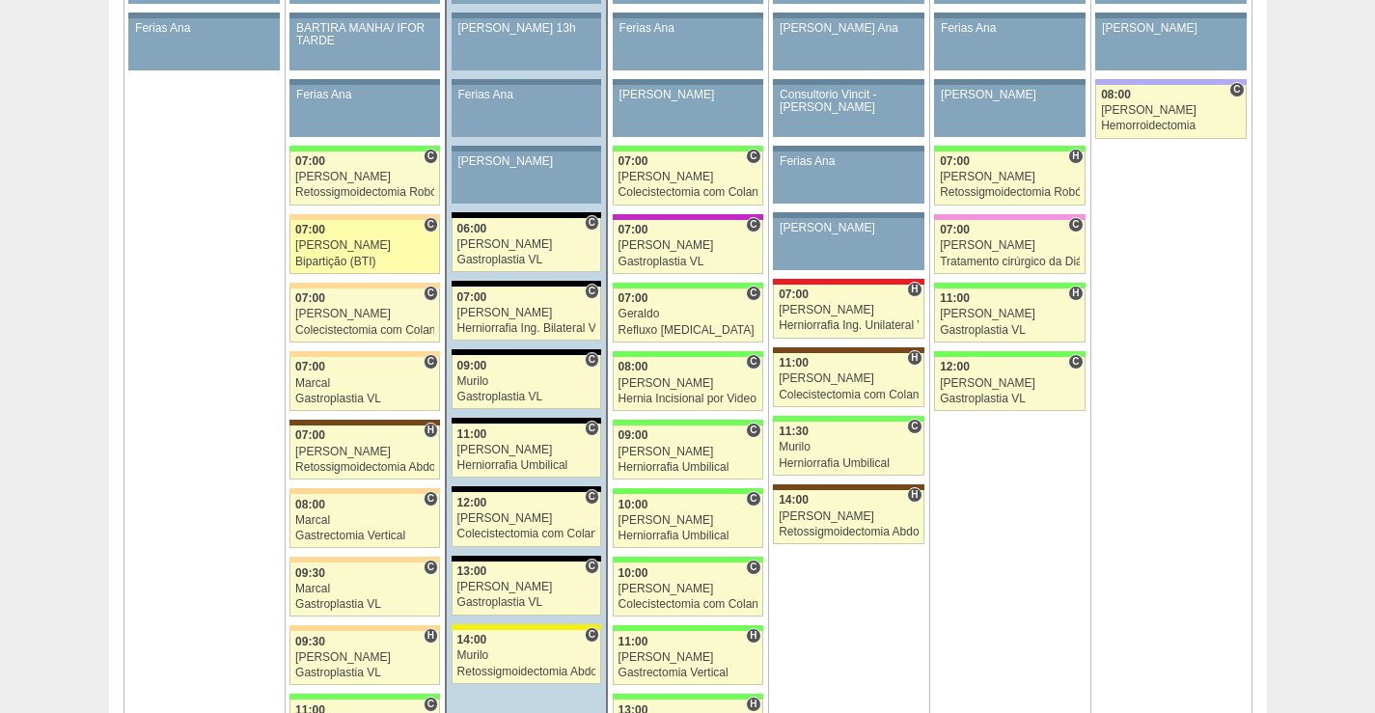
scroll to position [1158, 0]
click at [366, 244] on div "[PERSON_NAME]" at bounding box center [364, 245] width 139 height 13
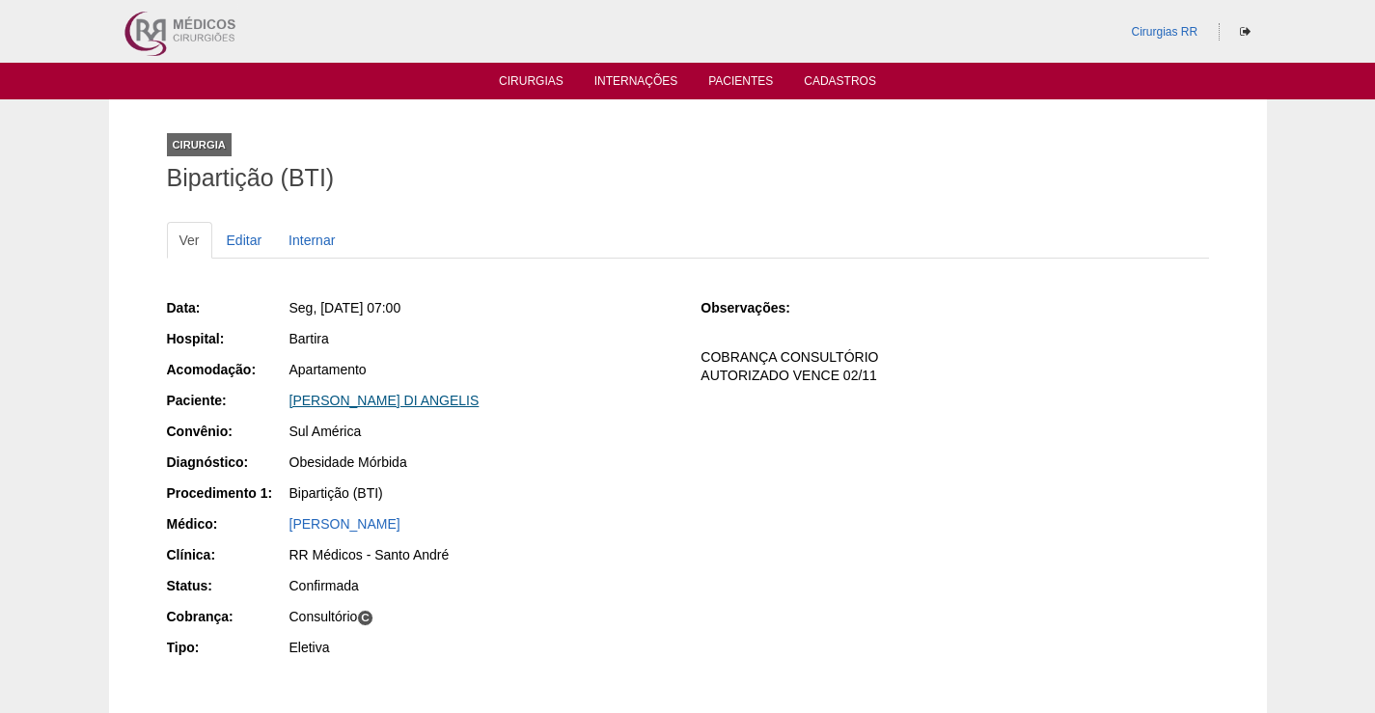
click at [352, 406] on link "[PERSON_NAME] DI ANGELIS" at bounding box center [384, 400] width 190 height 15
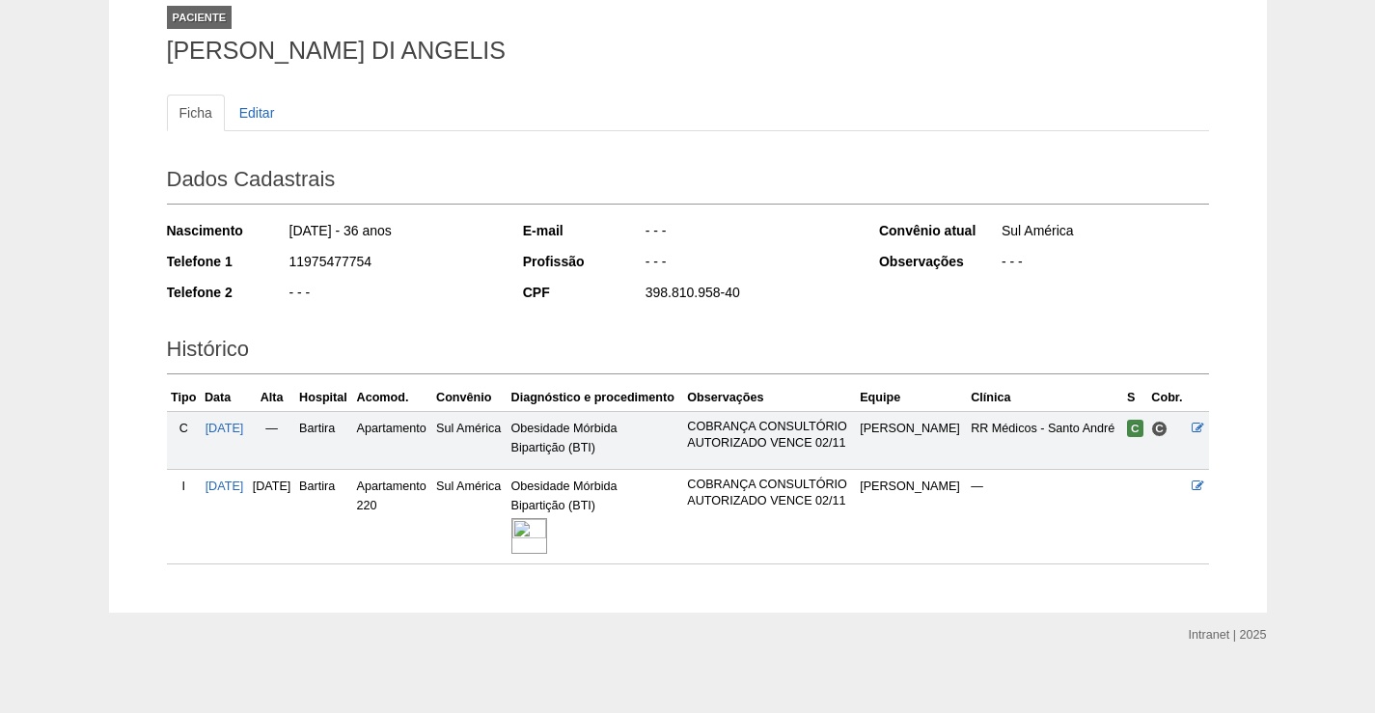
scroll to position [144, 0]
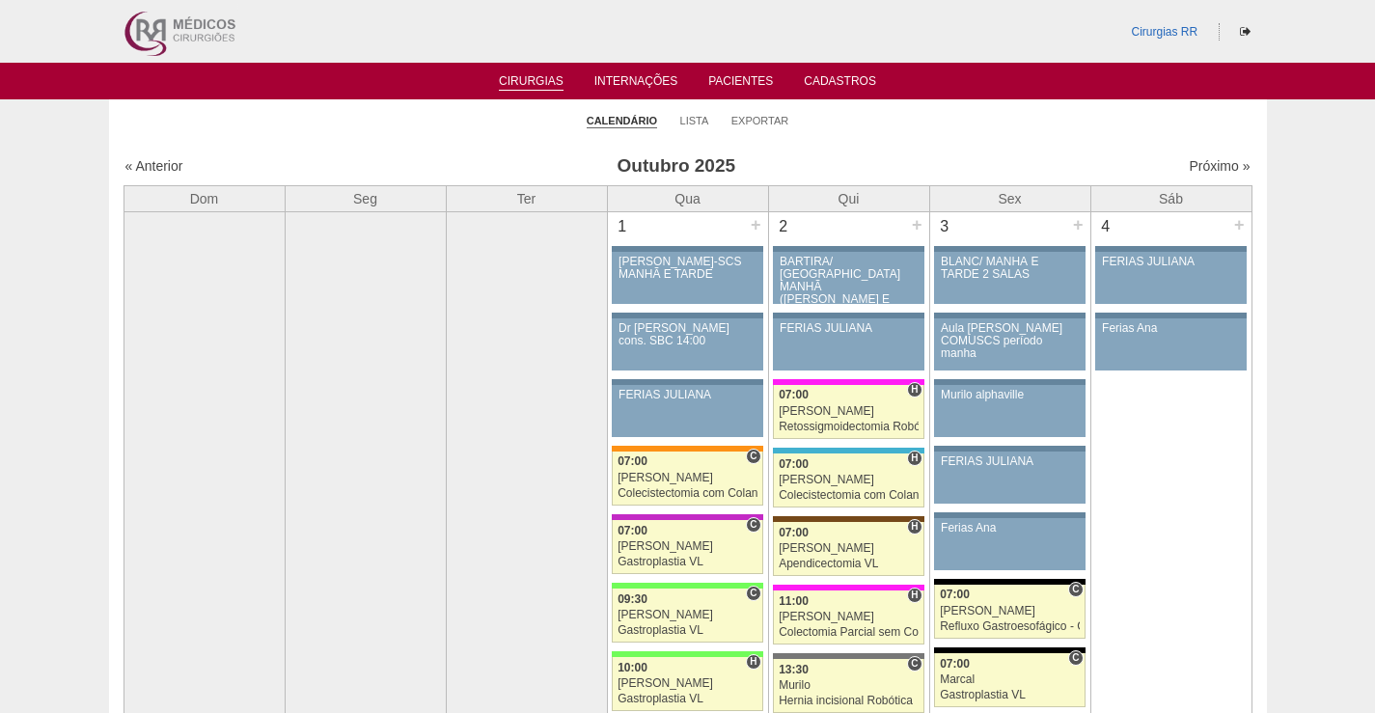
scroll to position [1158, 0]
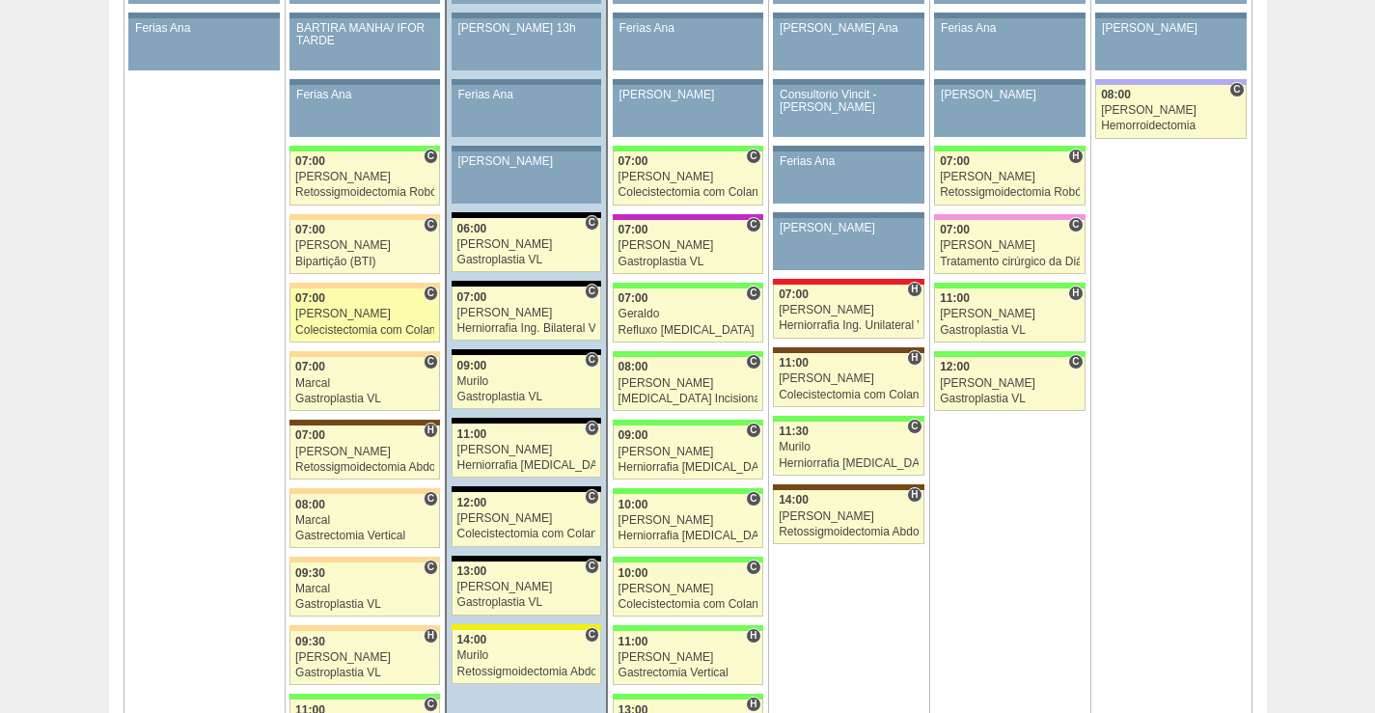
click at [390, 324] on div "Colecistectomia com Colangiografia VL" at bounding box center [364, 330] width 139 height 13
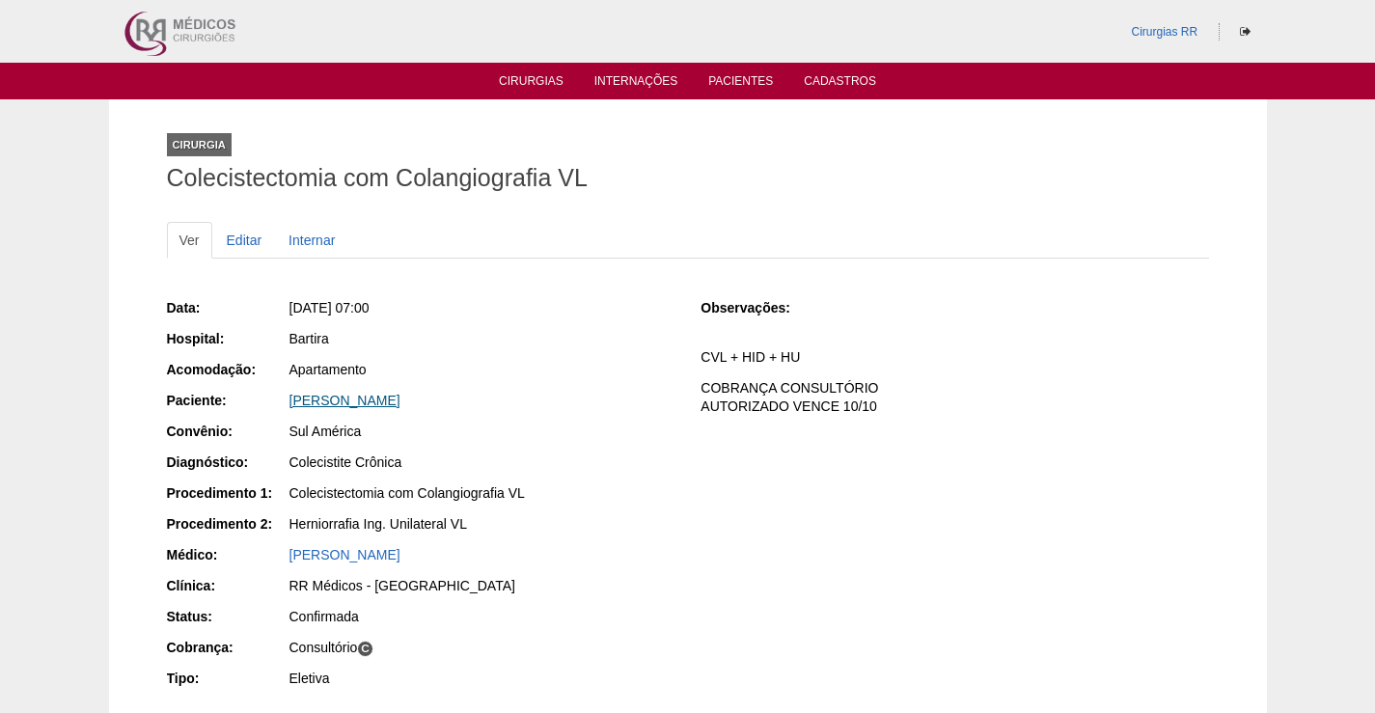
click at [381, 402] on link "[PERSON_NAME]" at bounding box center [344, 400] width 111 height 15
drag, startPoint x: 482, startPoint y: 400, endPoint x: 261, endPoint y: 407, distance: 221.0
click at [261, 407] on div "Paciente: ALEXANDRE MUNHOZ" at bounding box center [420, 403] width 507 height 24
copy div "Paciente: ALEXANDRE MUNHOZ"
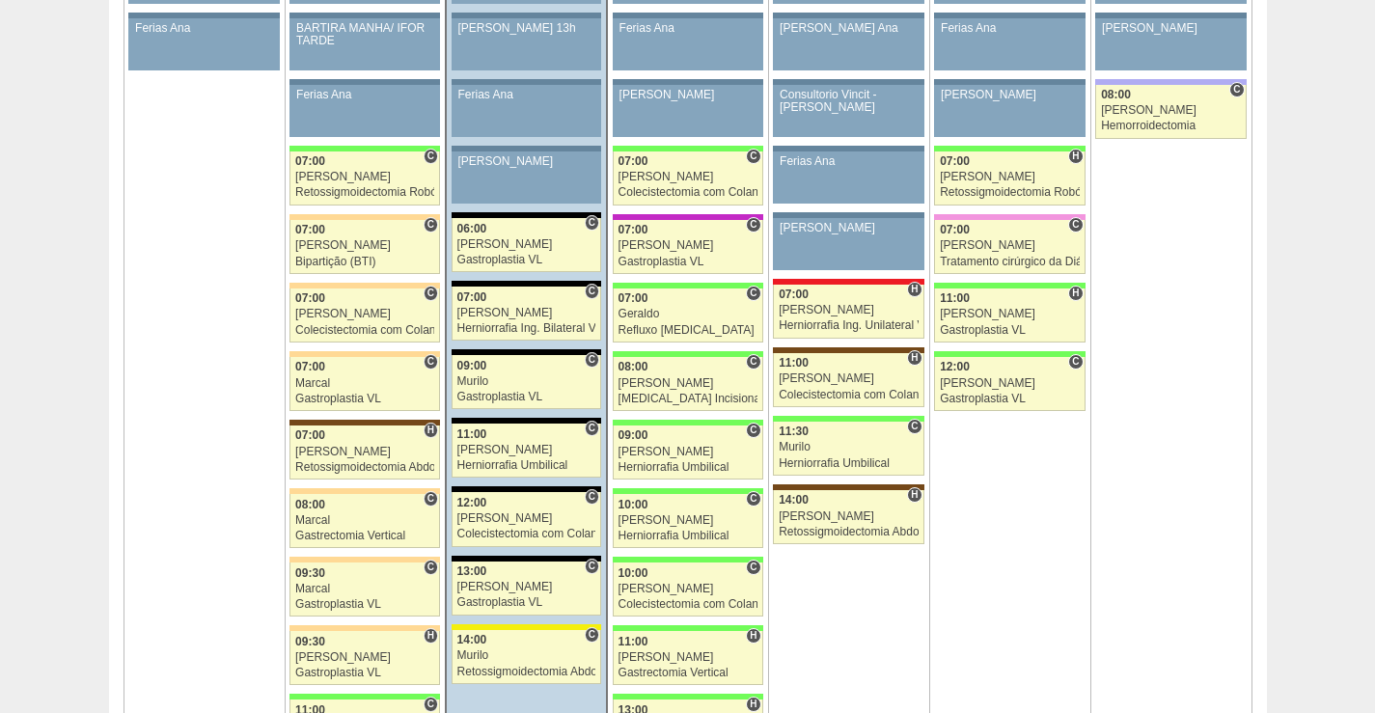
scroll to position [1158, 0]
click at [392, 379] on div "Marcal" at bounding box center [364, 383] width 139 height 13
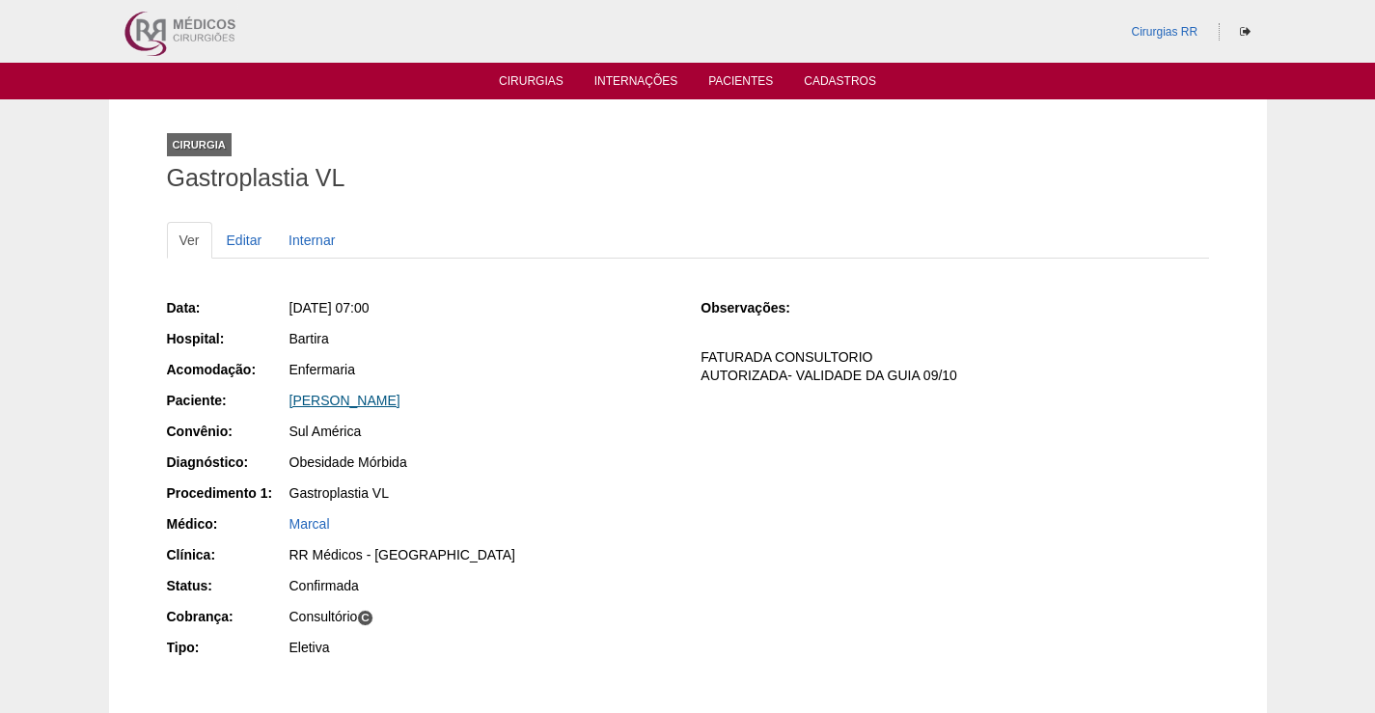
click at [400, 403] on link "[PERSON_NAME]" at bounding box center [344, 400] width 111 height 15
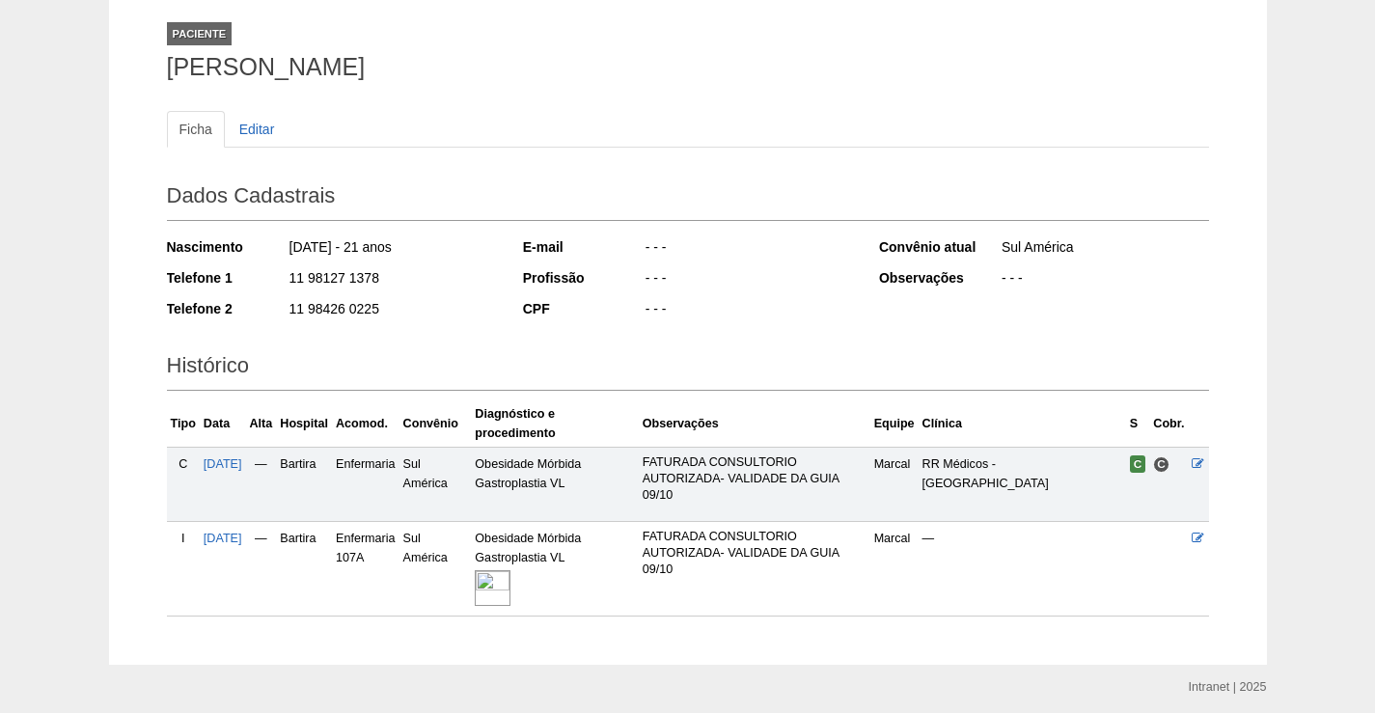
scroll to position [179, 0]
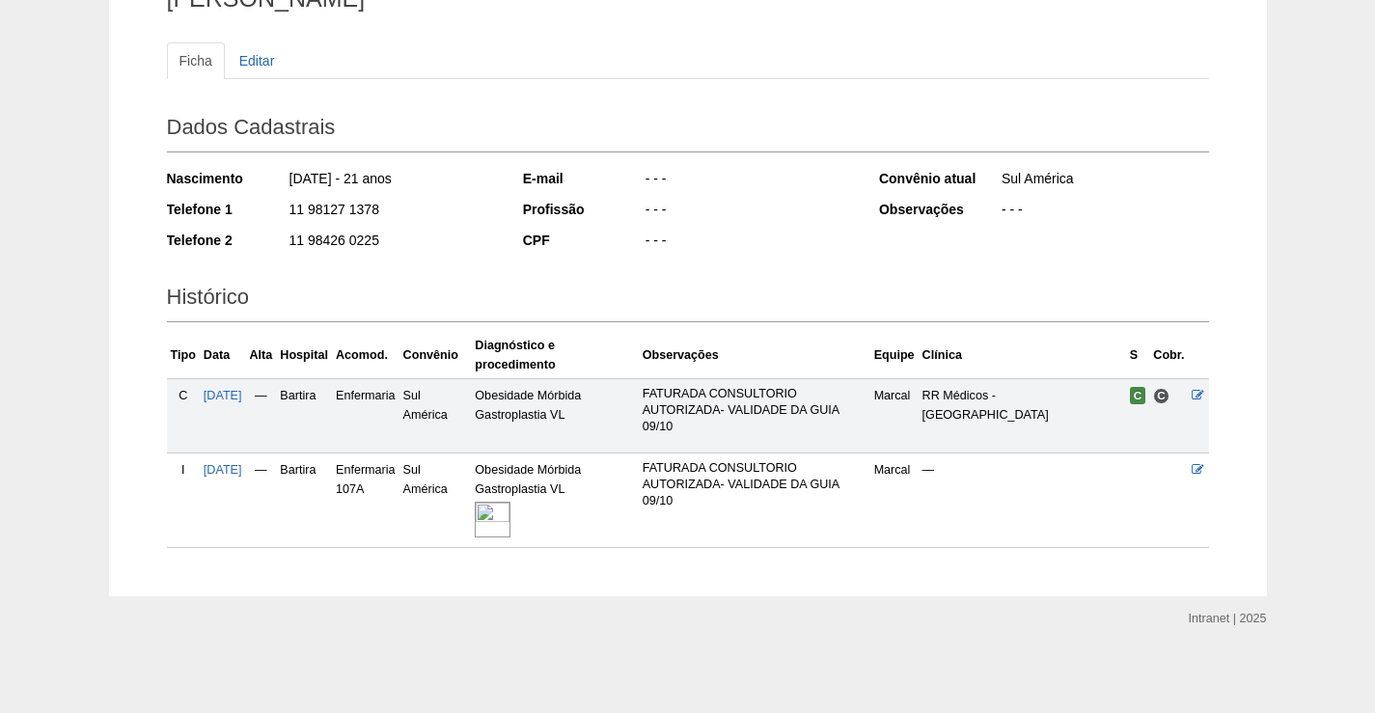
click at [510, 510] on img at bounding box center [493, 520] width 36 height 36
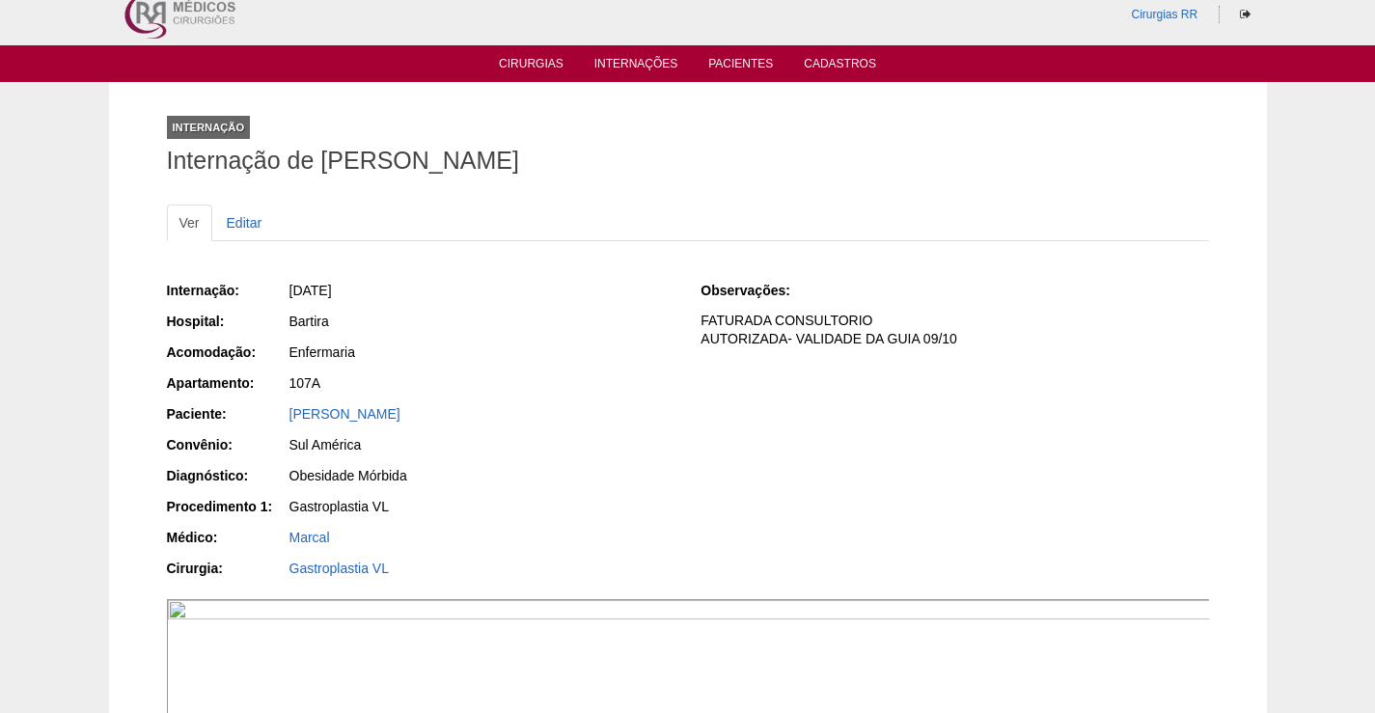
scroll to position [193, 0]
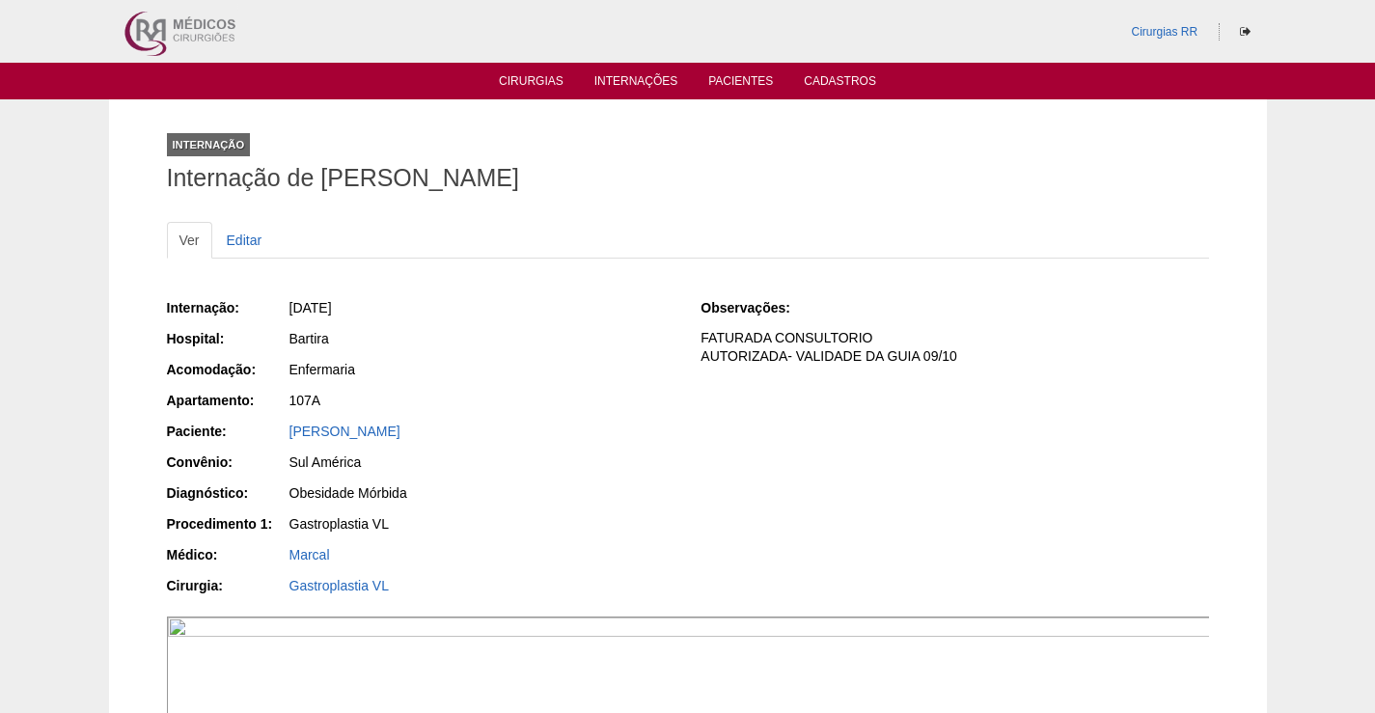
scroll to position [193, 0]
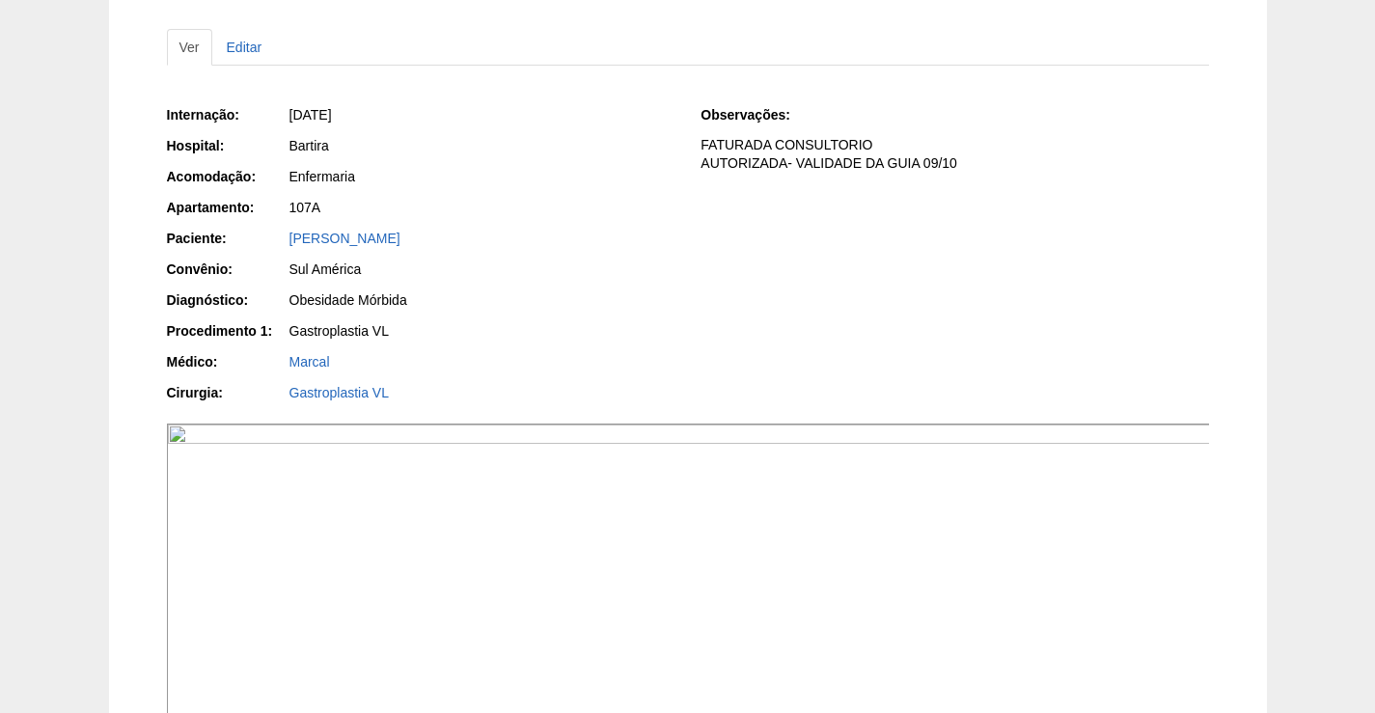
drag, startPoint x: 472, startPoint y: 236, endPoint x: 251, endPoint y: 236, distance: 220.9
click at [251, 236] on div "Paciente: Mariana Moraes de Souza" at bounding box center [420, 241] width 507 height 24
copy div "Paciente: Mariana Moraes de Souza"
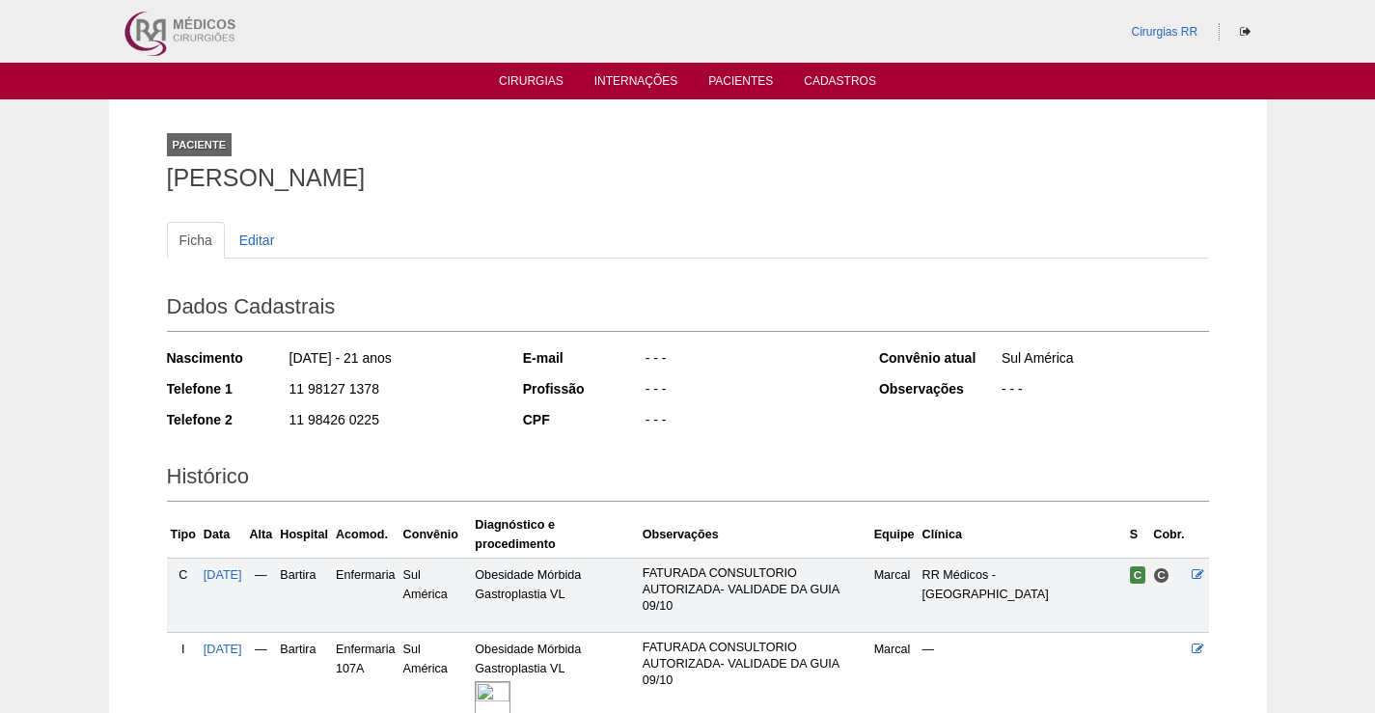
scroll to position [179, 0]
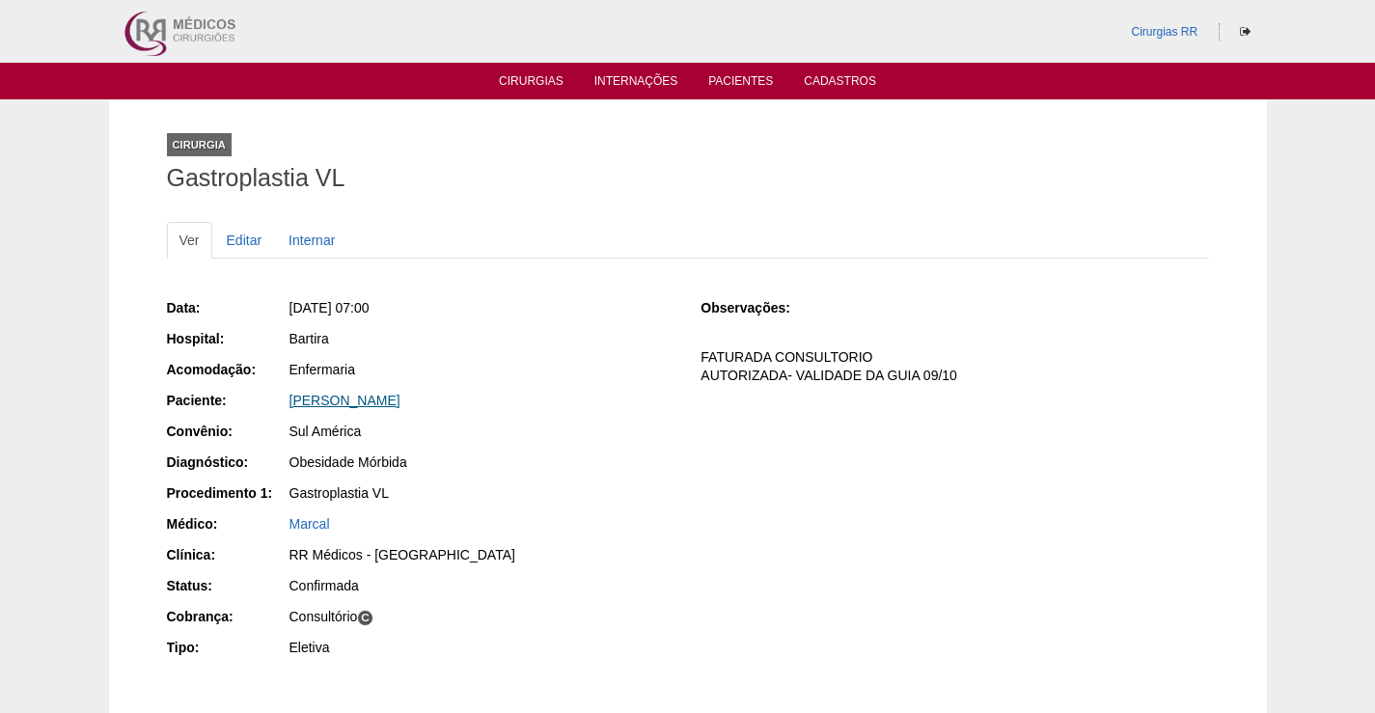
click at [400, 400] on link "[PERSON_NAME]" at bounding box center [344, 400] width 111 height 15
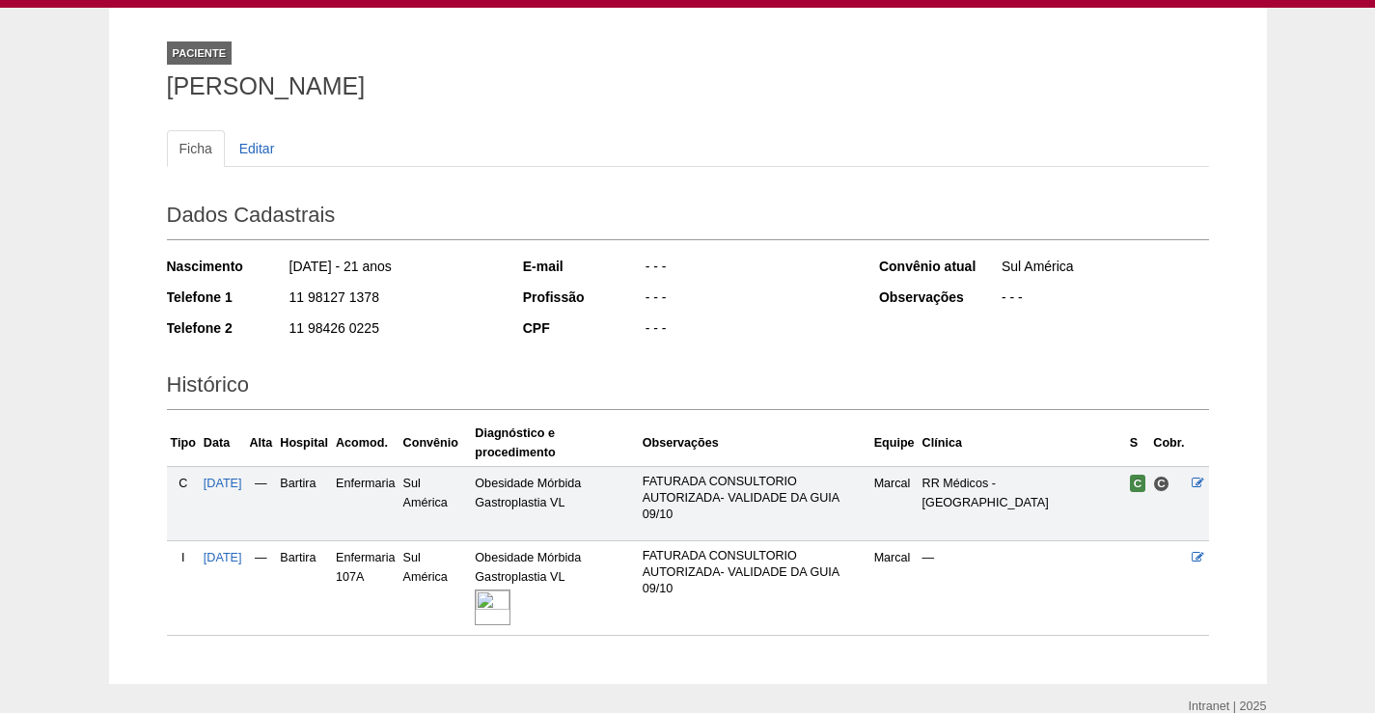
scroll to position [179, 0]
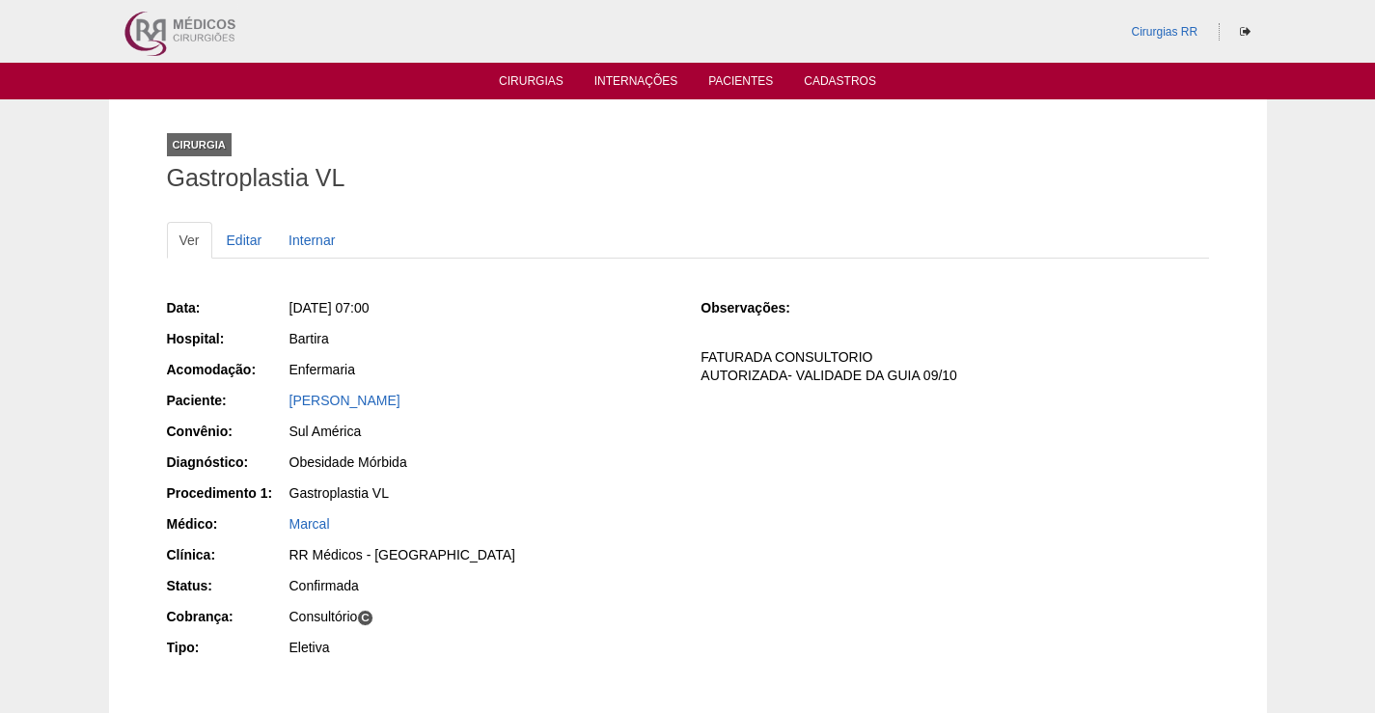
drag, startPoint x: 467, startPoint y: 403, endPoint x: 361, endPoint y: 490, distance: 137.1
click at [263, 411] on div "Paciente: [PERSON_NAME]" at bounding box center [420, 403] width 507 height 24
copy link "[PERSON_NAME]"
click at [360, 401] on link "[PERSON_NAME]" at bounding box center [344, 400] width 111 height 15
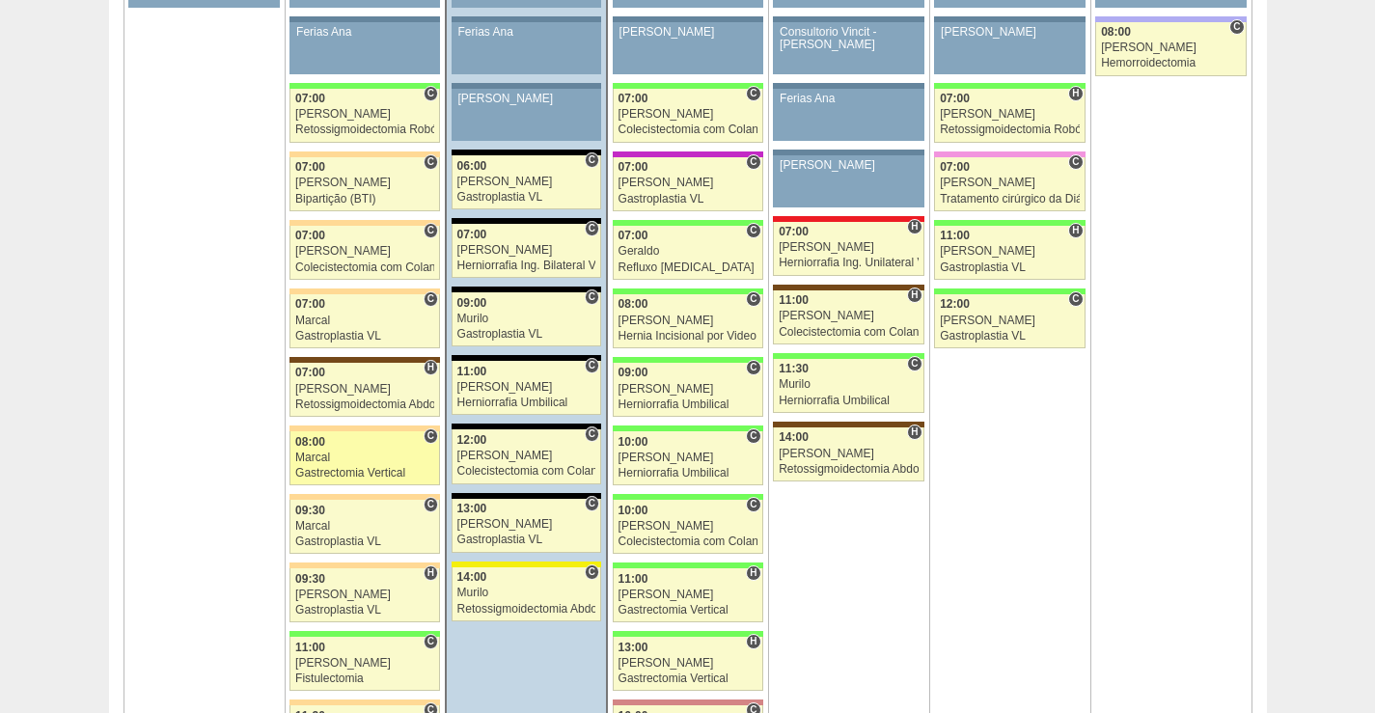
scroll to position [1254, 0]
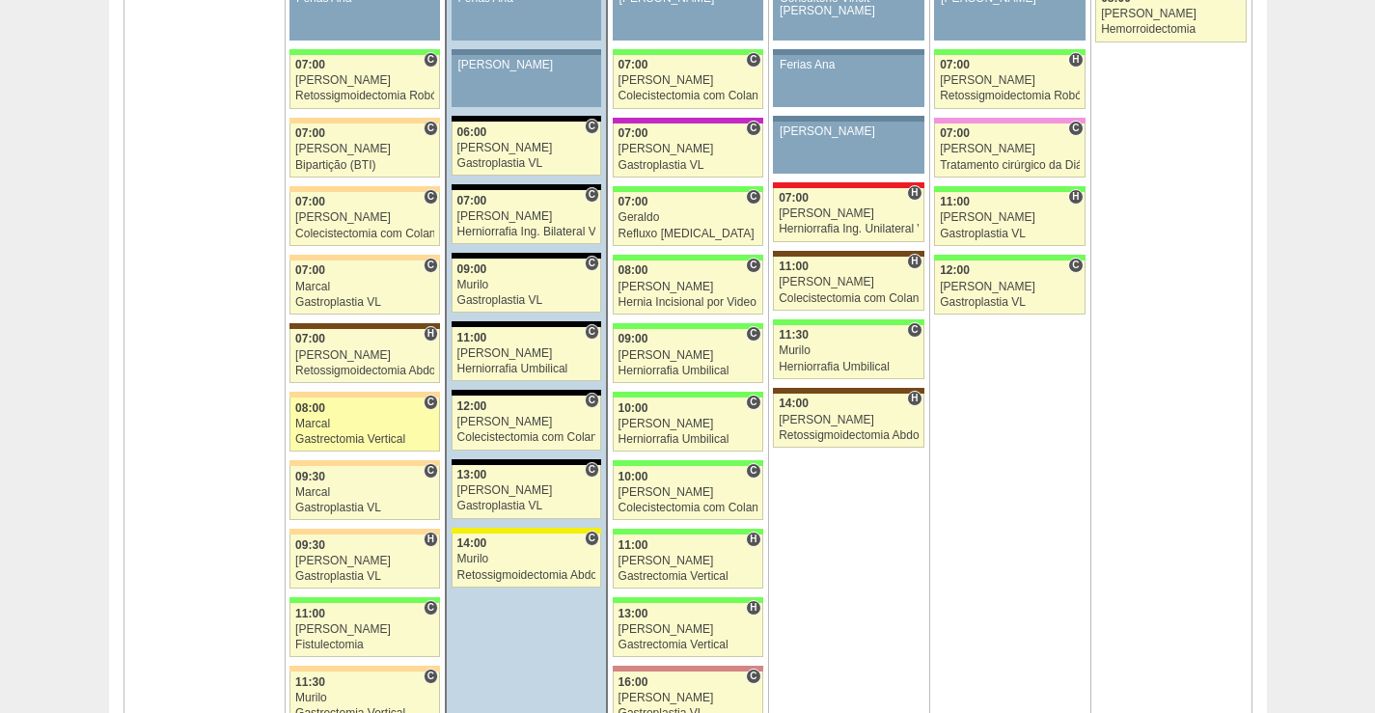
click at [388, 414] on div "08:00" at bounding box center [364, 408] width 139 height 13
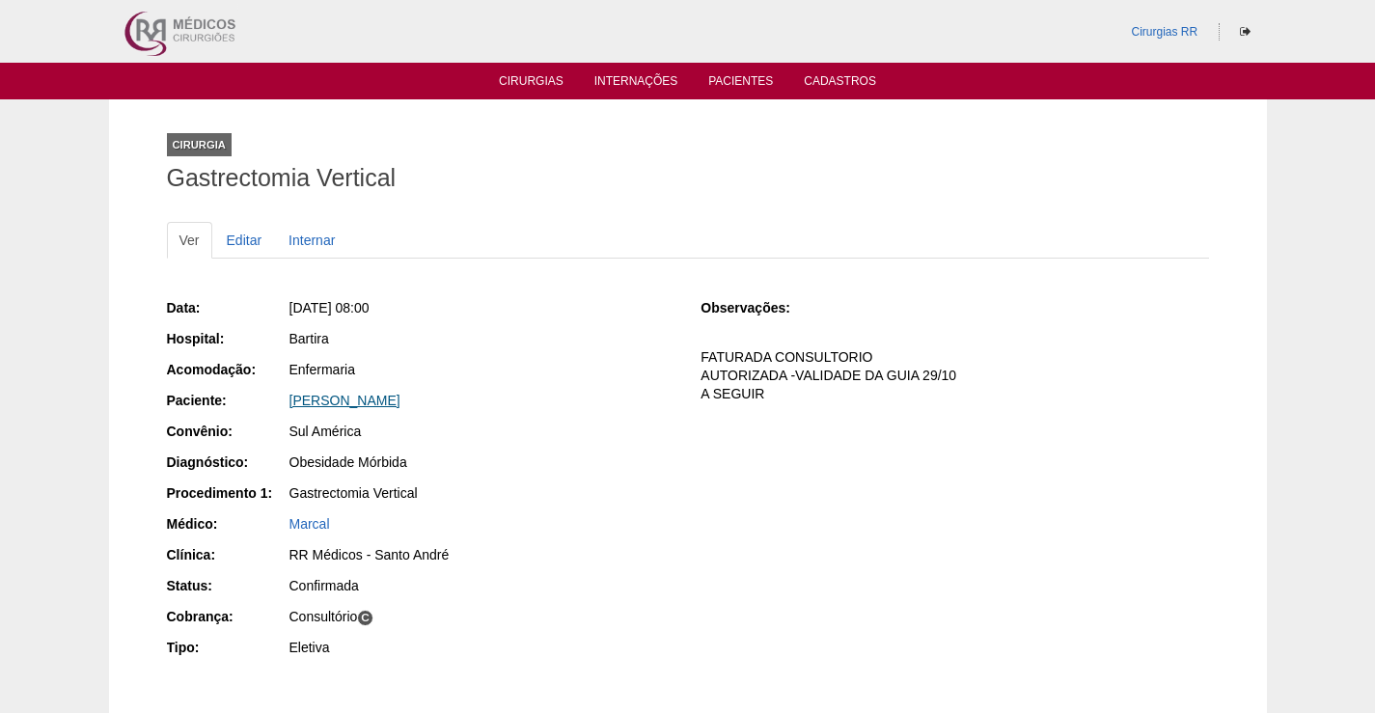
click at [372, 396] on link "[PERSON_NAME]" at bounding box center [344, 400] width 111 height 15
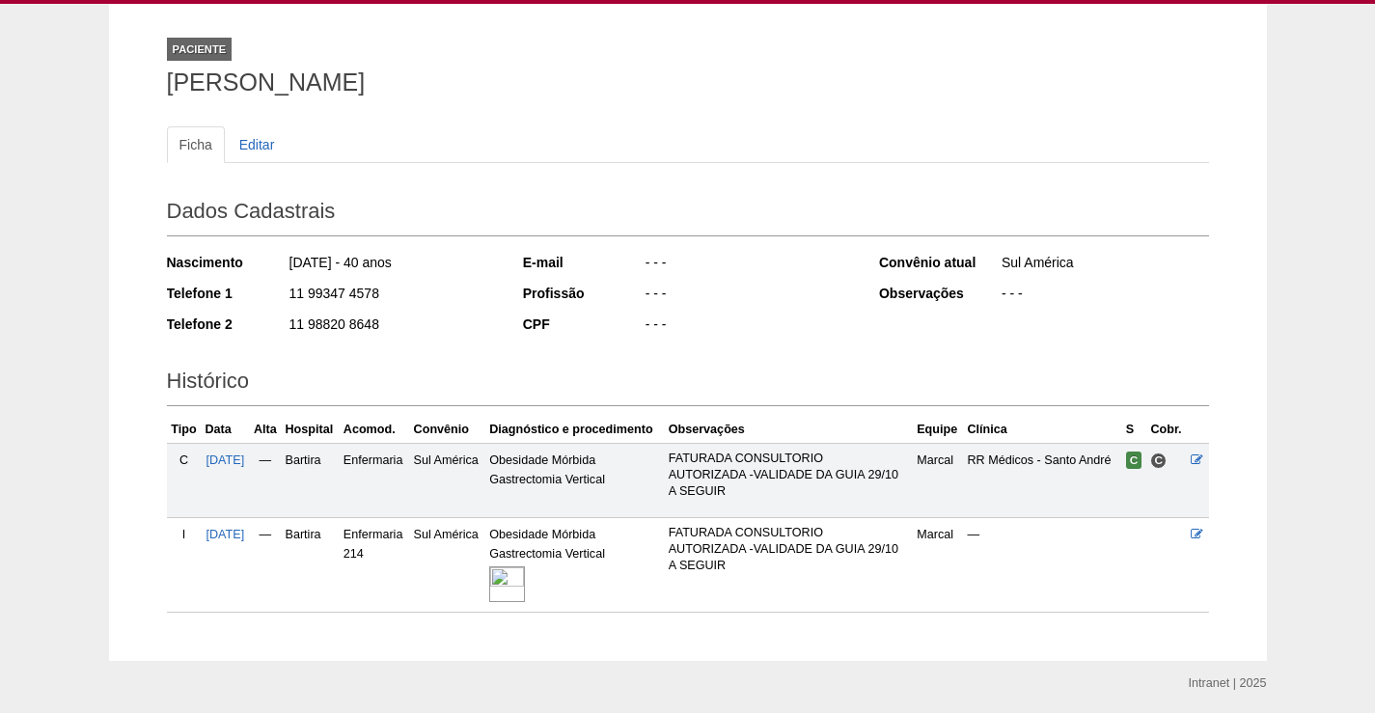
scroll to position [96, 0]
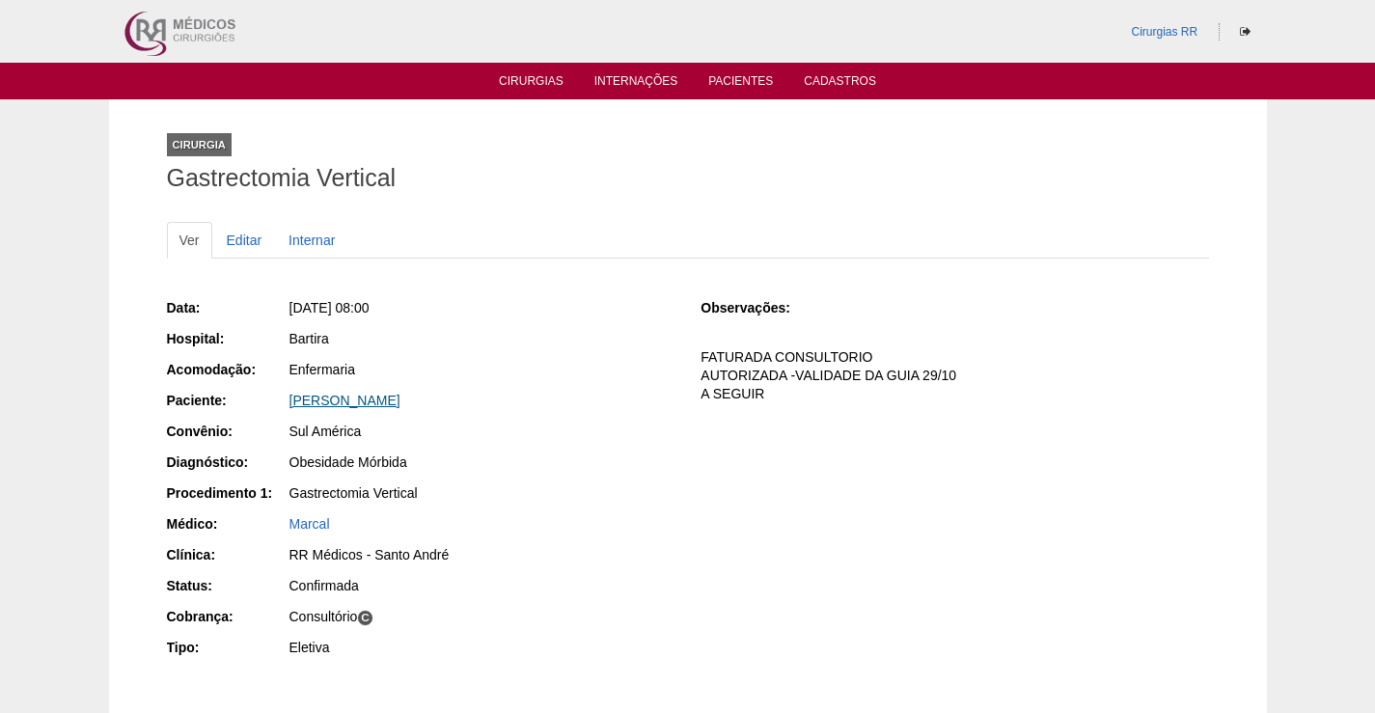
click at [338, 398] on link "[PERSON_NAME]" at bounding box center [344, 400] width 111 height 15
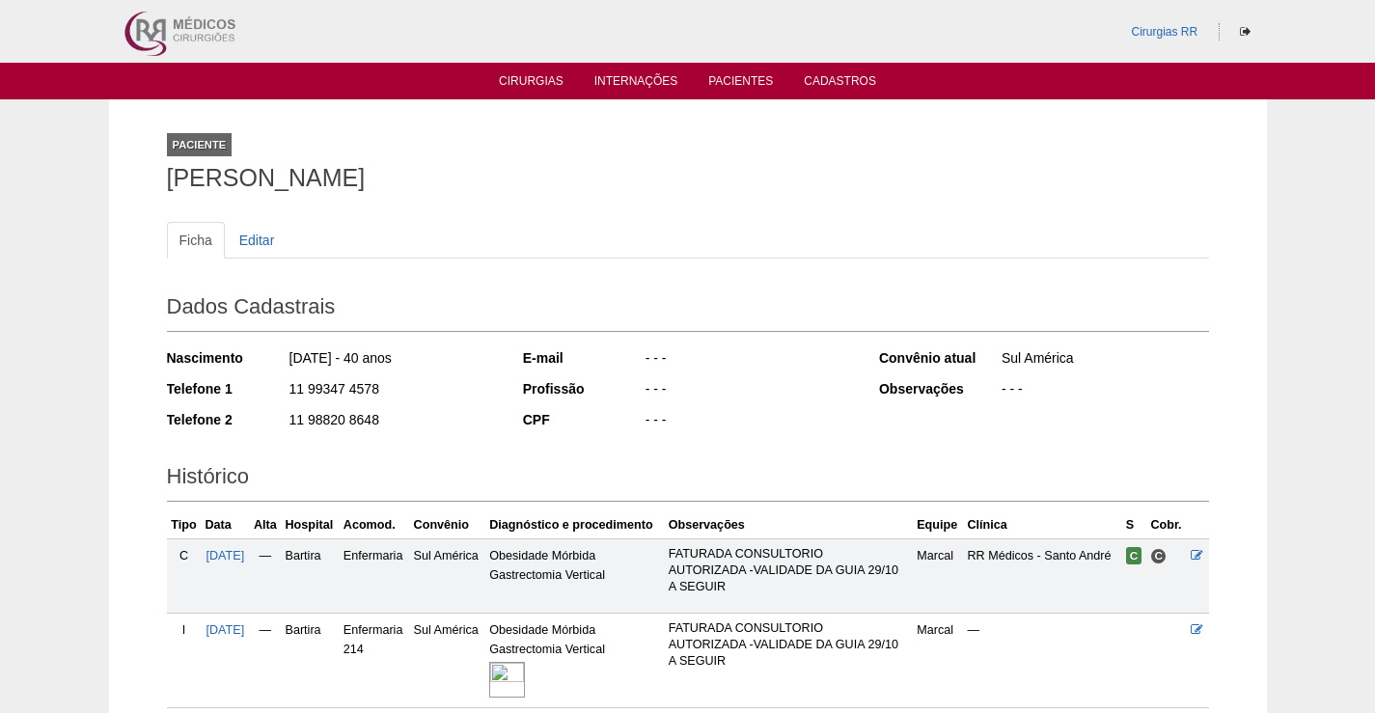
scroll to position [160, 0]
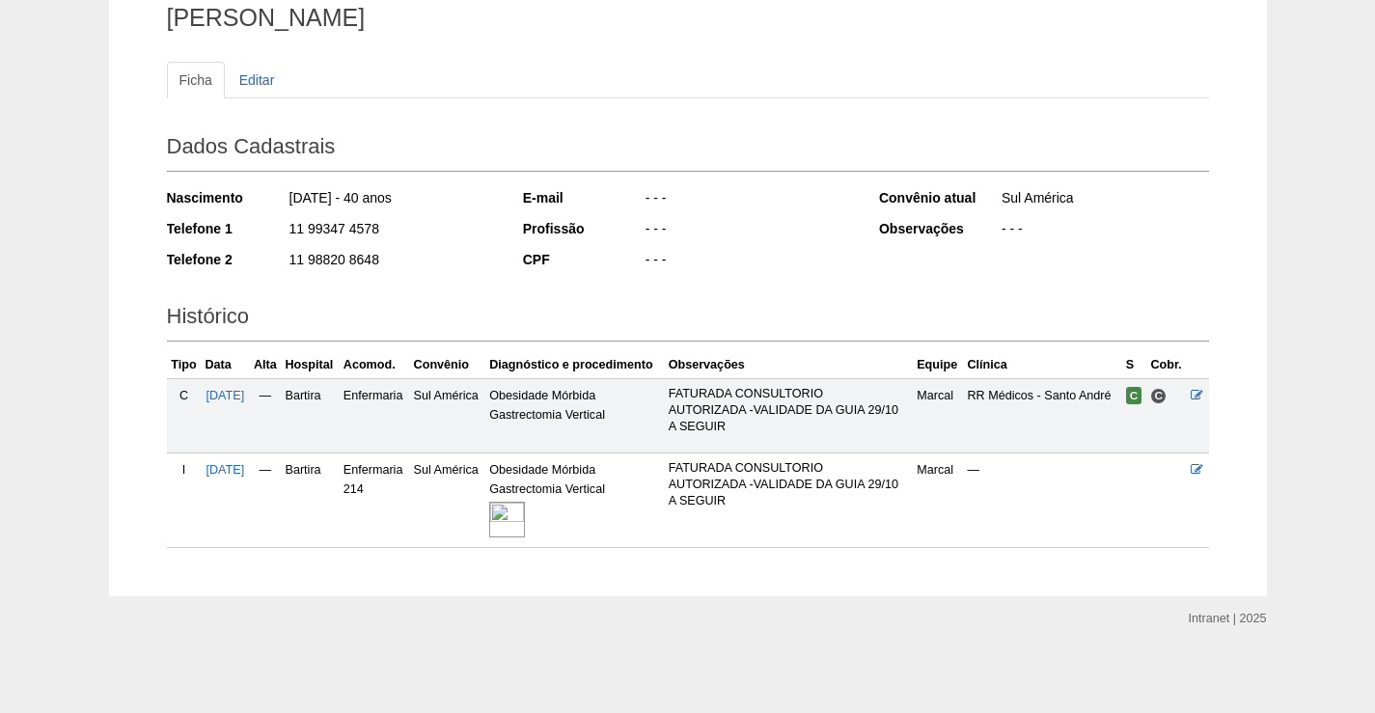
click at [525, 510] on img at bounding box center [507, 520] width 36 height 36
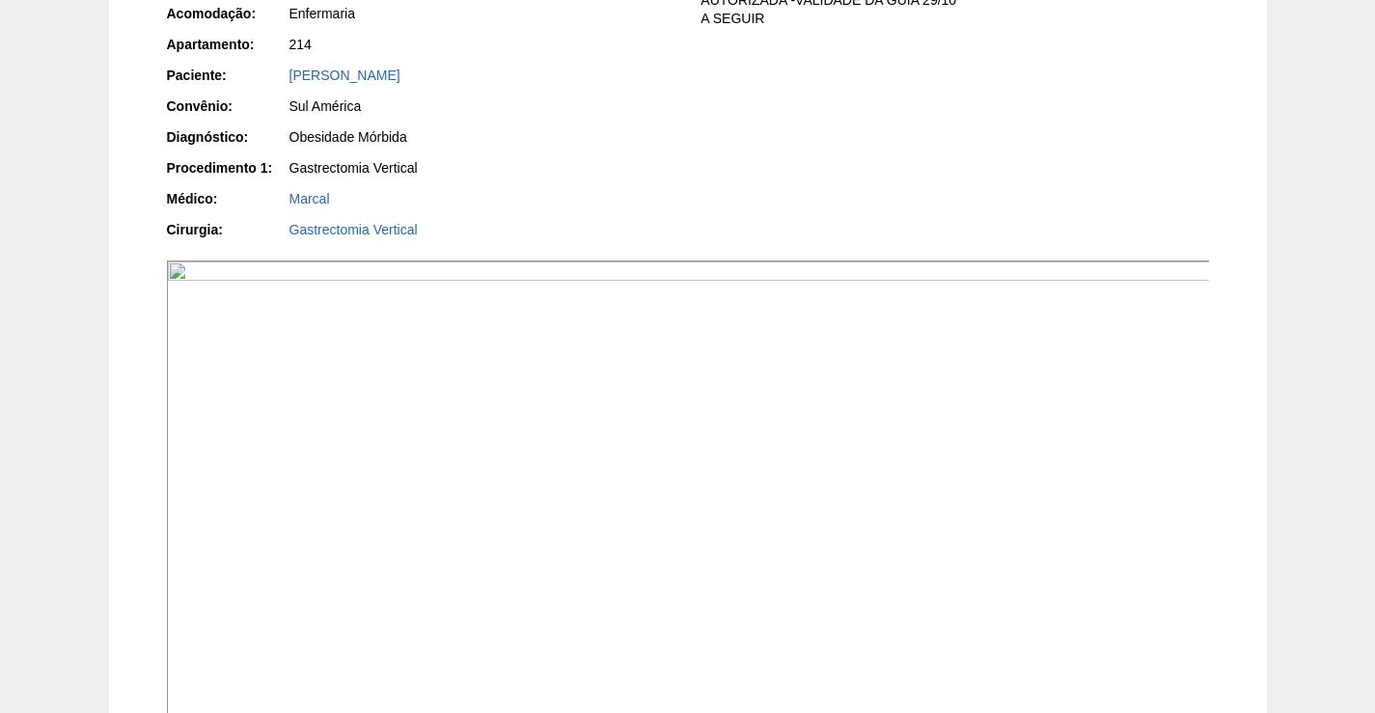
scroll to position [579, 0]
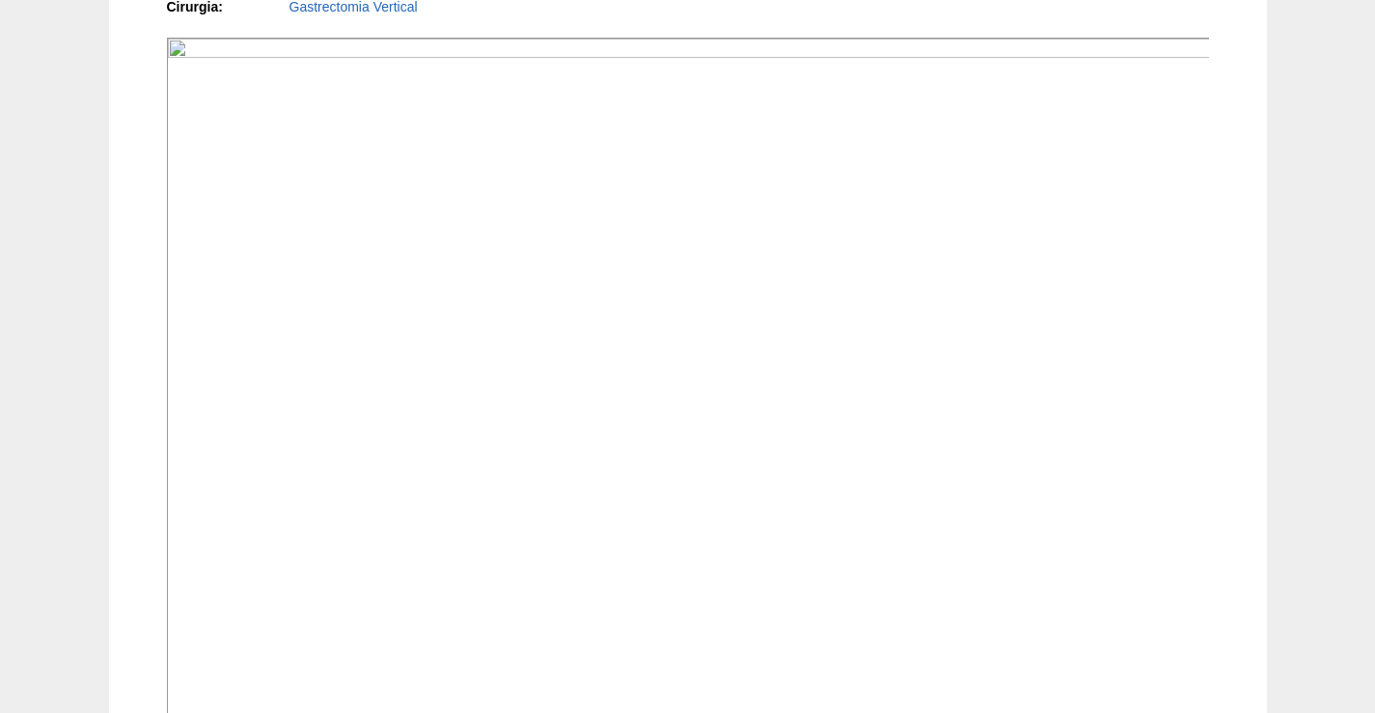
click at [818, 486] on img at bounding box center [689, 429] width 1044 height 783
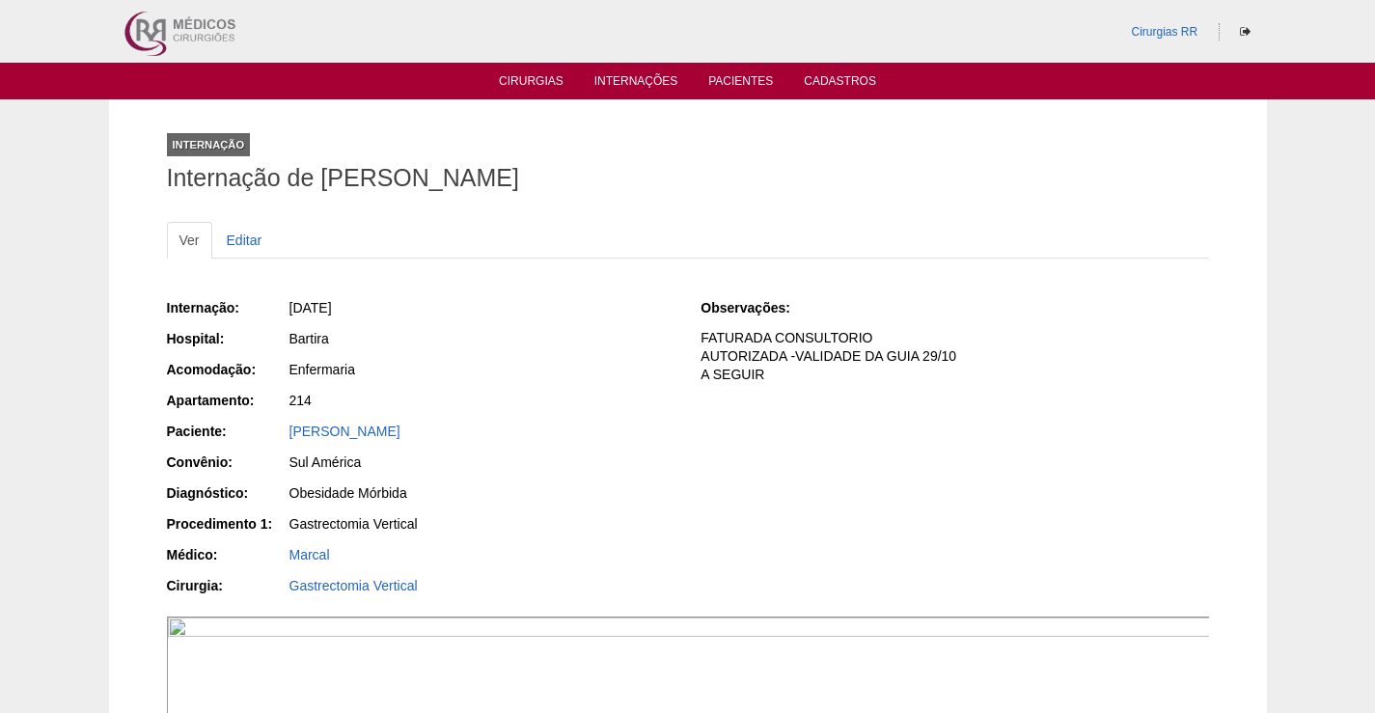
scroll to position [577, 0]
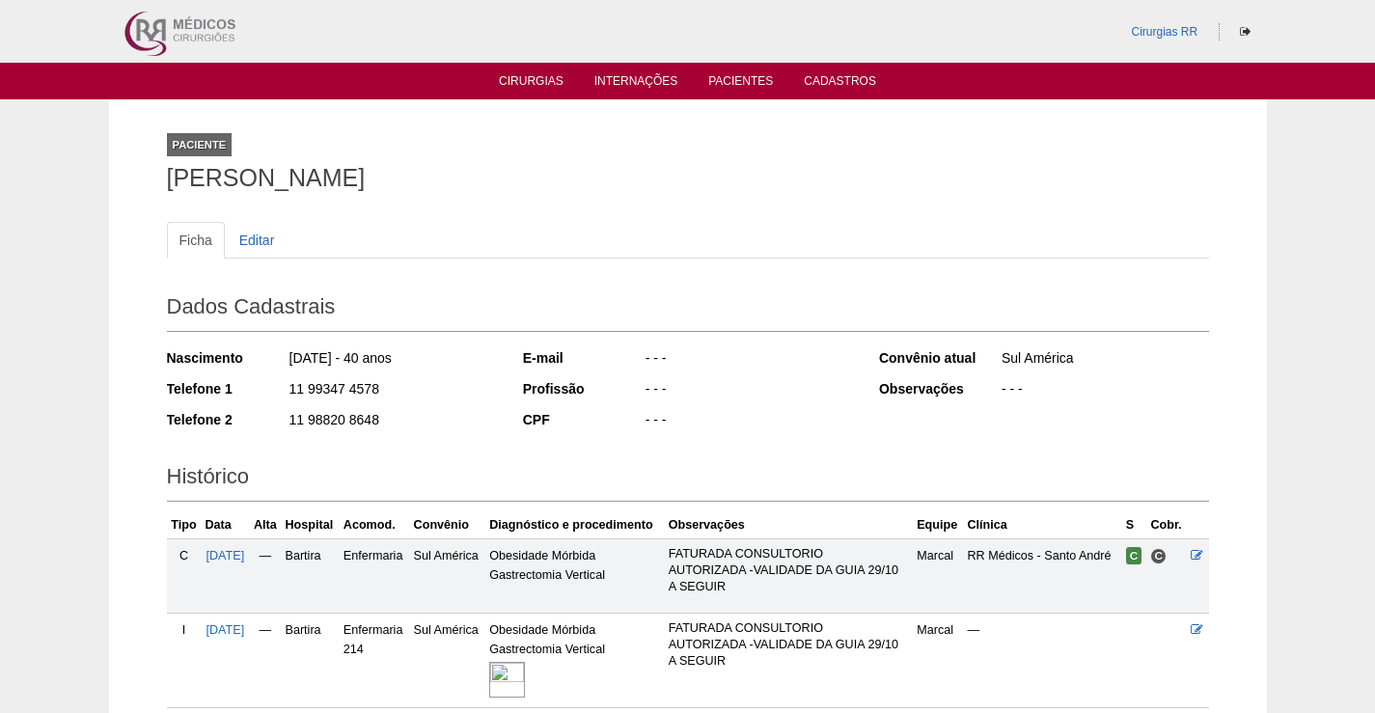
scroll to position [160, 0]
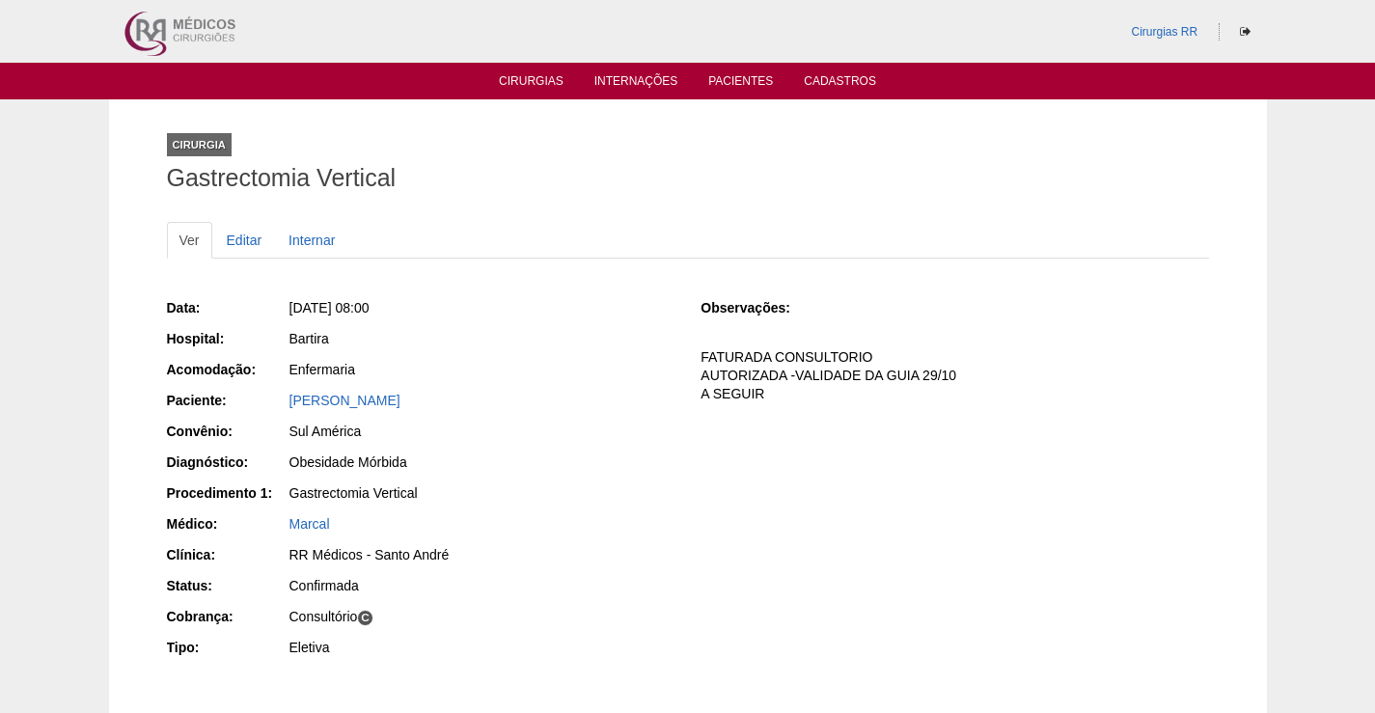
drag, startPoint x: 468, startPoint y: 399, endPoint x: 240, endPoint y: 378, distance: 228.6
click at [240, 378] on div "Data: Seg, 06/10/2025 - 08:00 Hospital: Bartira Acomodação: Enfermaria Paciente…" at bounding box center [420, 479] width 507 height 377
click at [413, 338] on div "Bartira" at bounding box center [481, 338] width 385 height 19
drag, startPoint x: 419, startPoint y: 399, endPoint x: 275, endPoint y: 394, distance: 143.9
click at [275, 394] on div "Paciente: Katia Siqueira Rodrigues" at bounding box center [420, 403] width 507 height 24
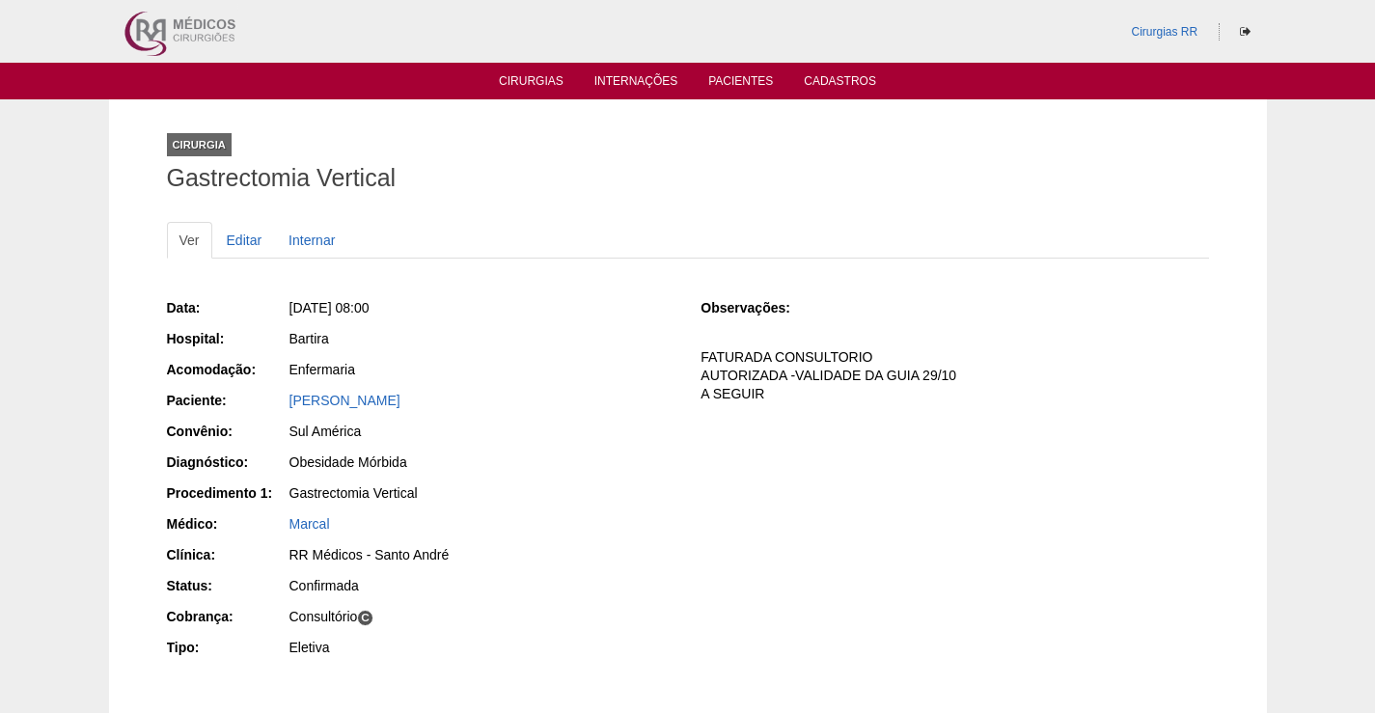
copy div "Paciente: Katia Siqueira Rodrigues"
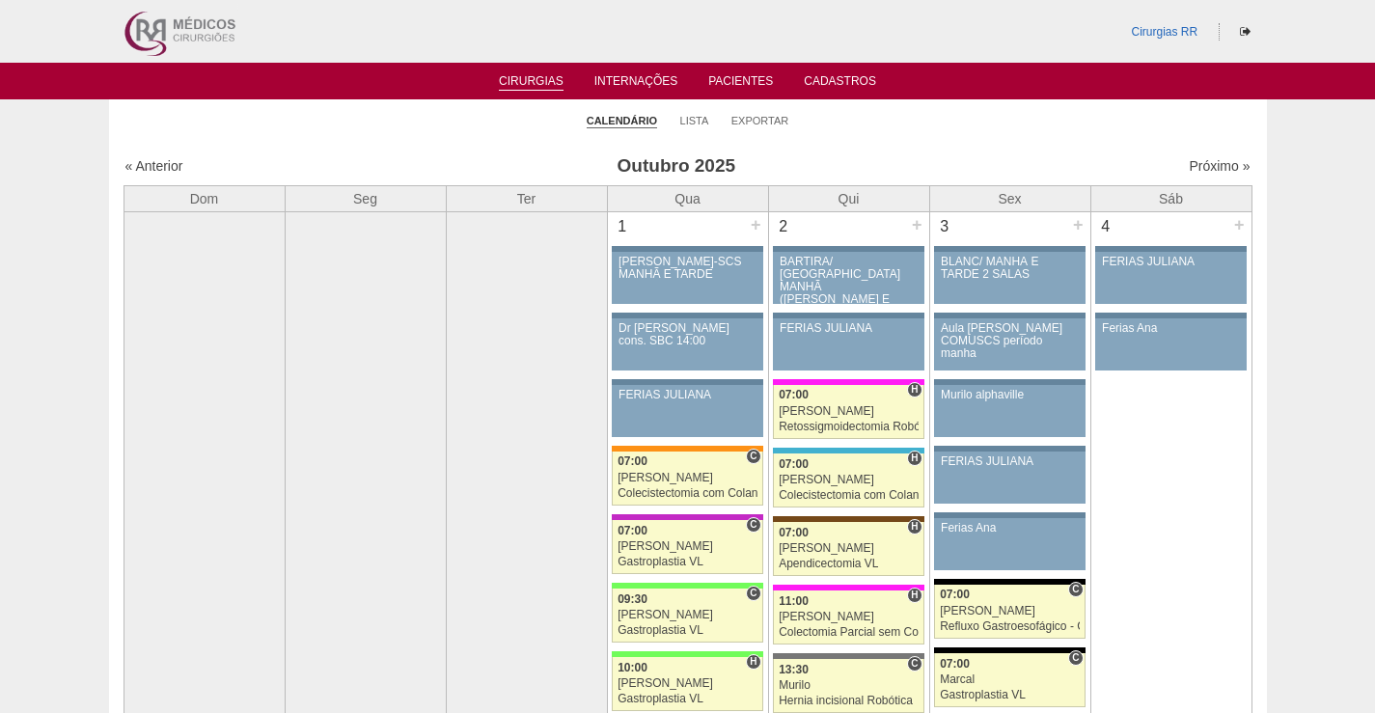
scroll to position [1254, 0]
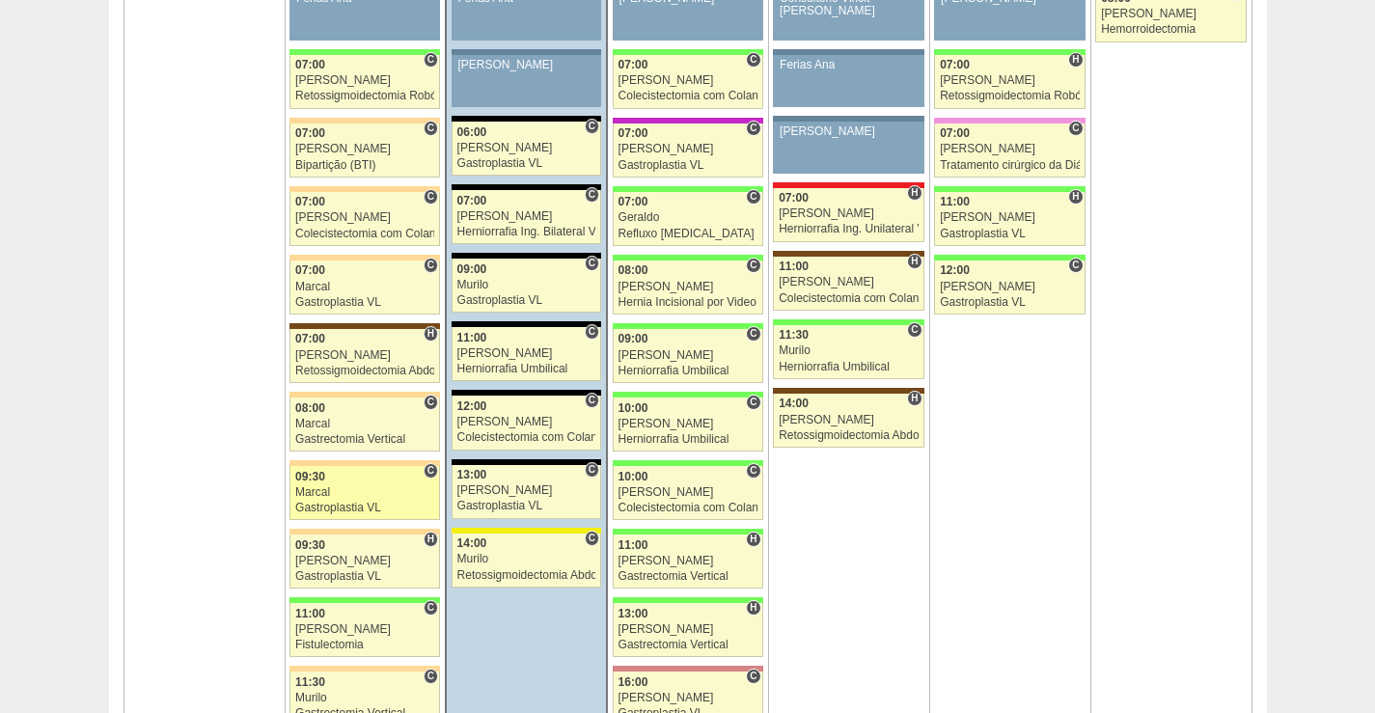
click at [373, 482] on div "09:30" at bounding box center [364, 477] width 139 height 13
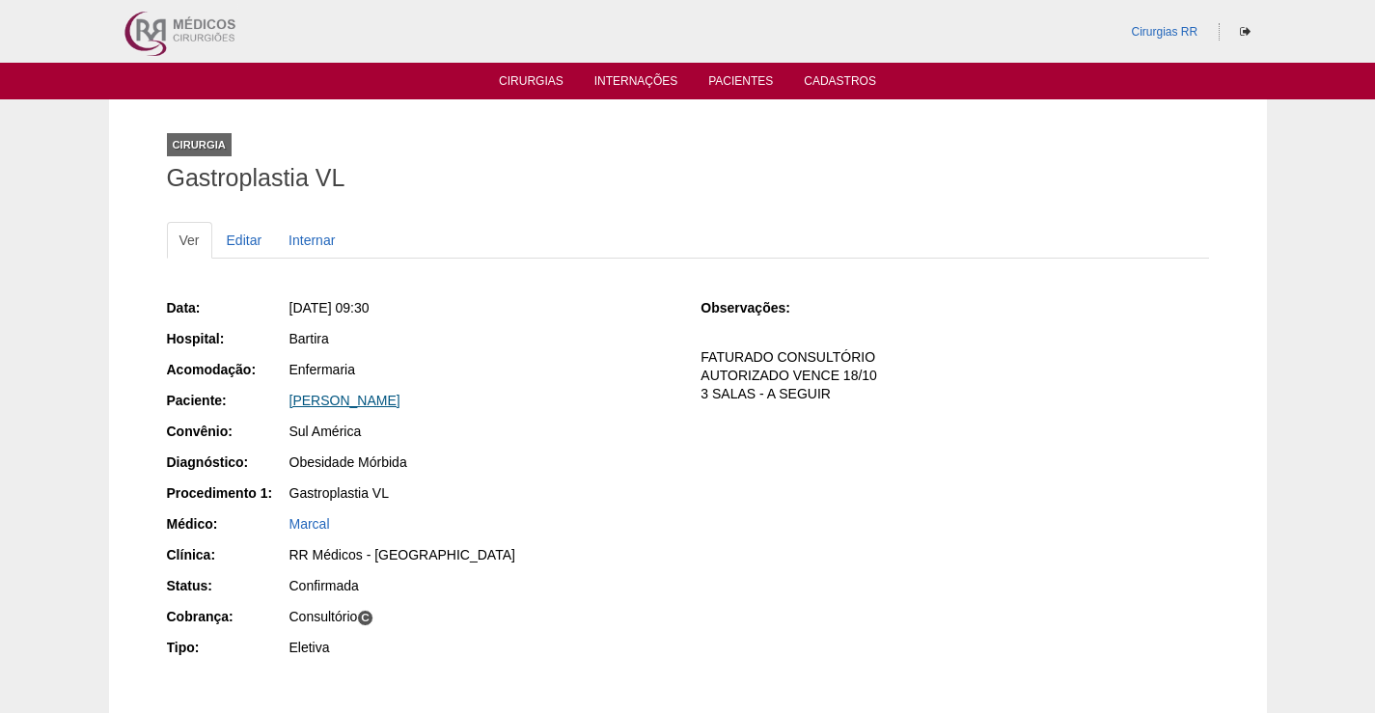
click at [400, 400] on link "Alexandre Ragucci Clemente" at bounding box center [344, 400] width 111 height 15
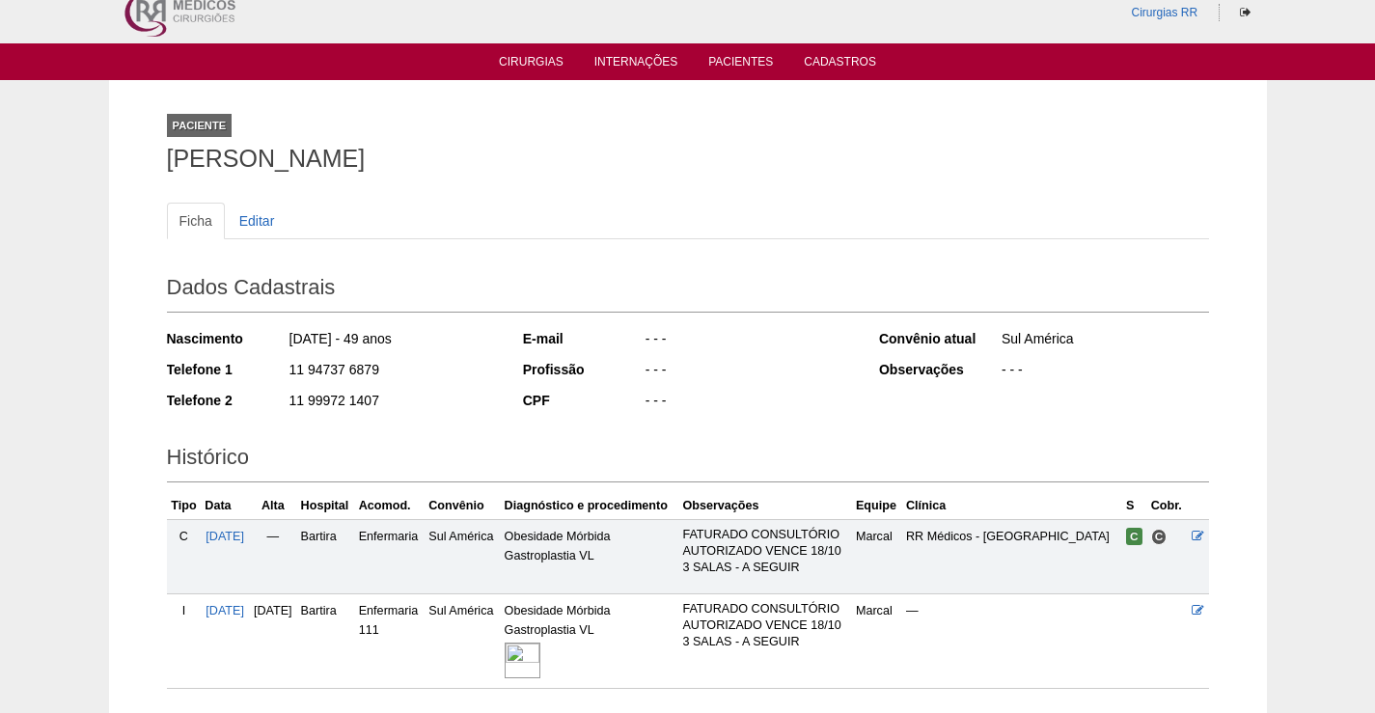
scroll to position [225, 0]
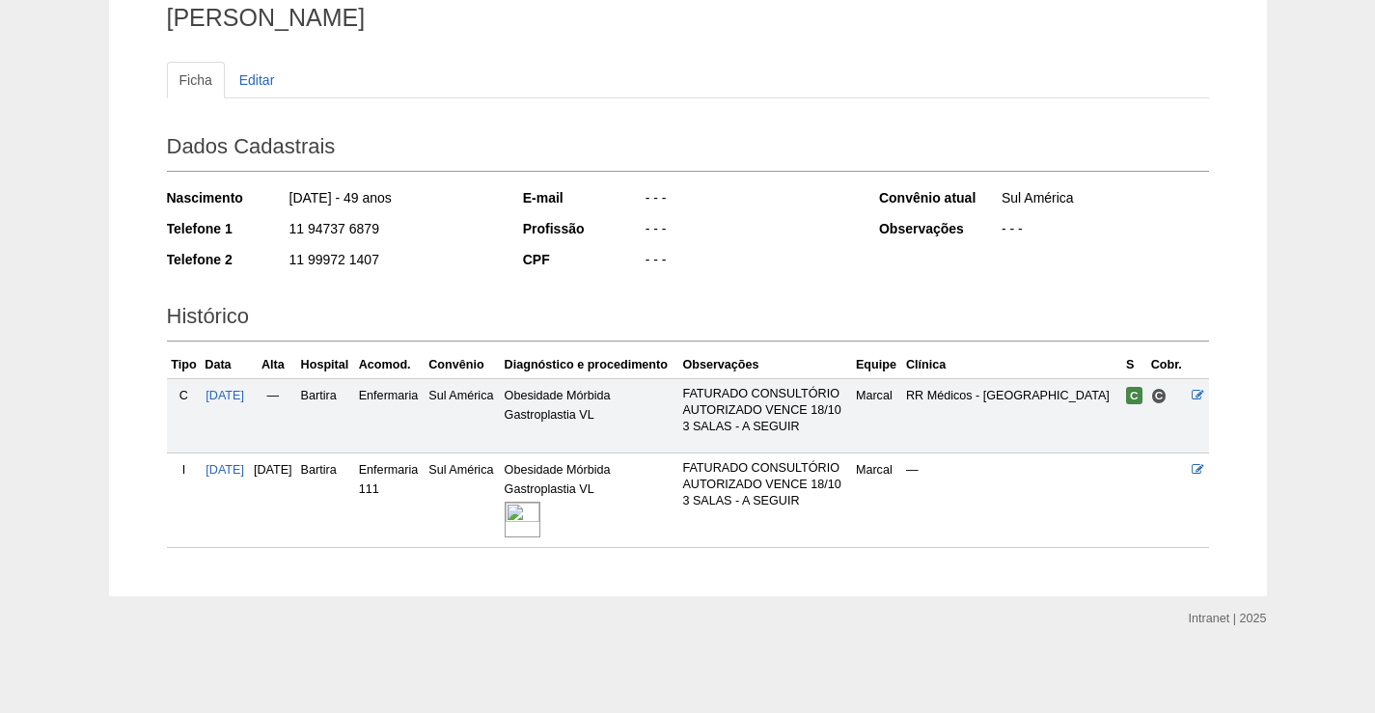
click at [540, 507] on img at bounding box center [523, 520] width 36 height 36
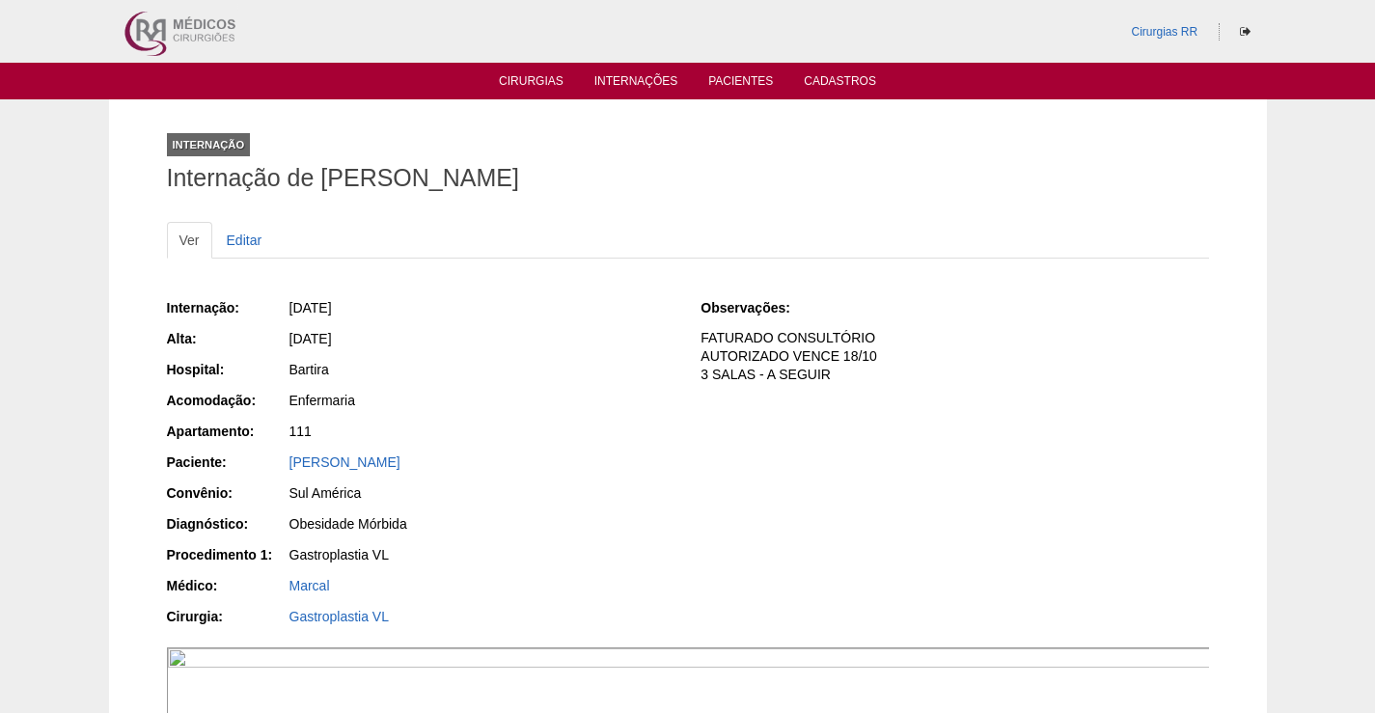
scroll to position [386, 0]
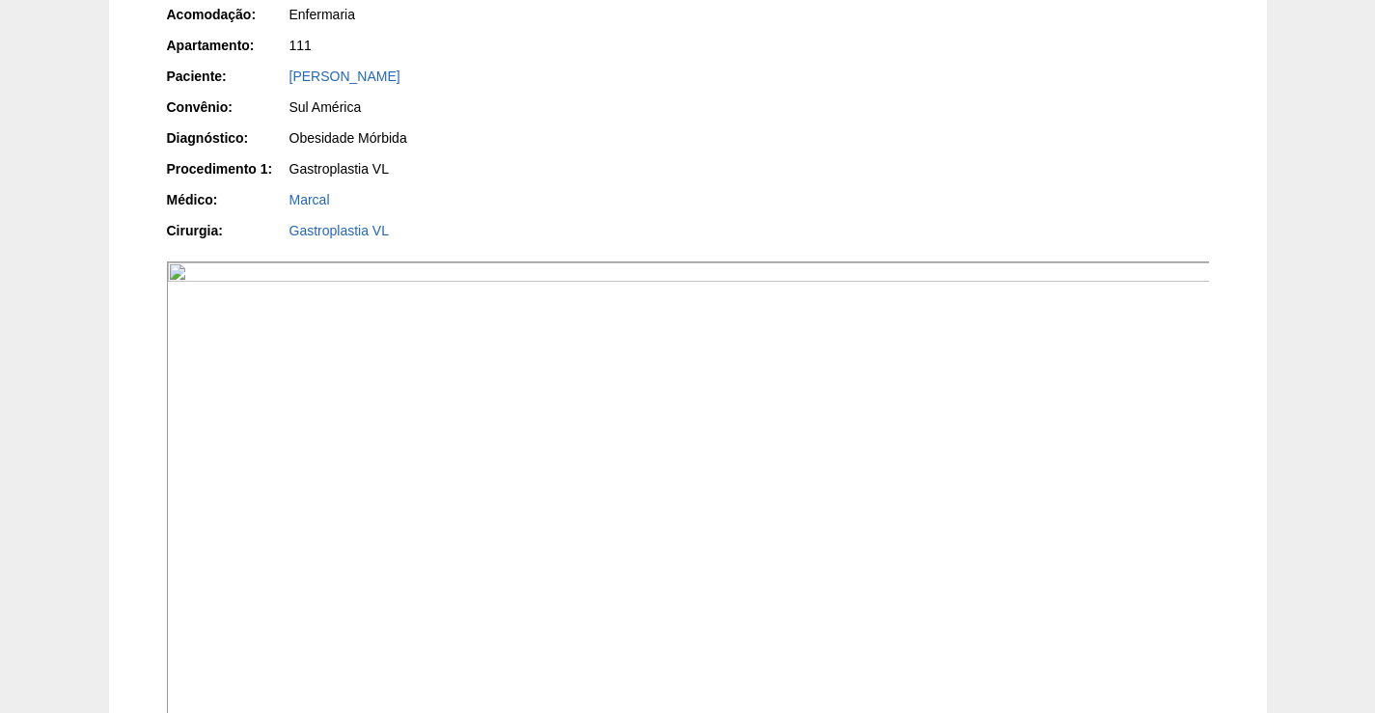
click at [648, 533] on img at bounding box center [689, 652] width 1044 height 783
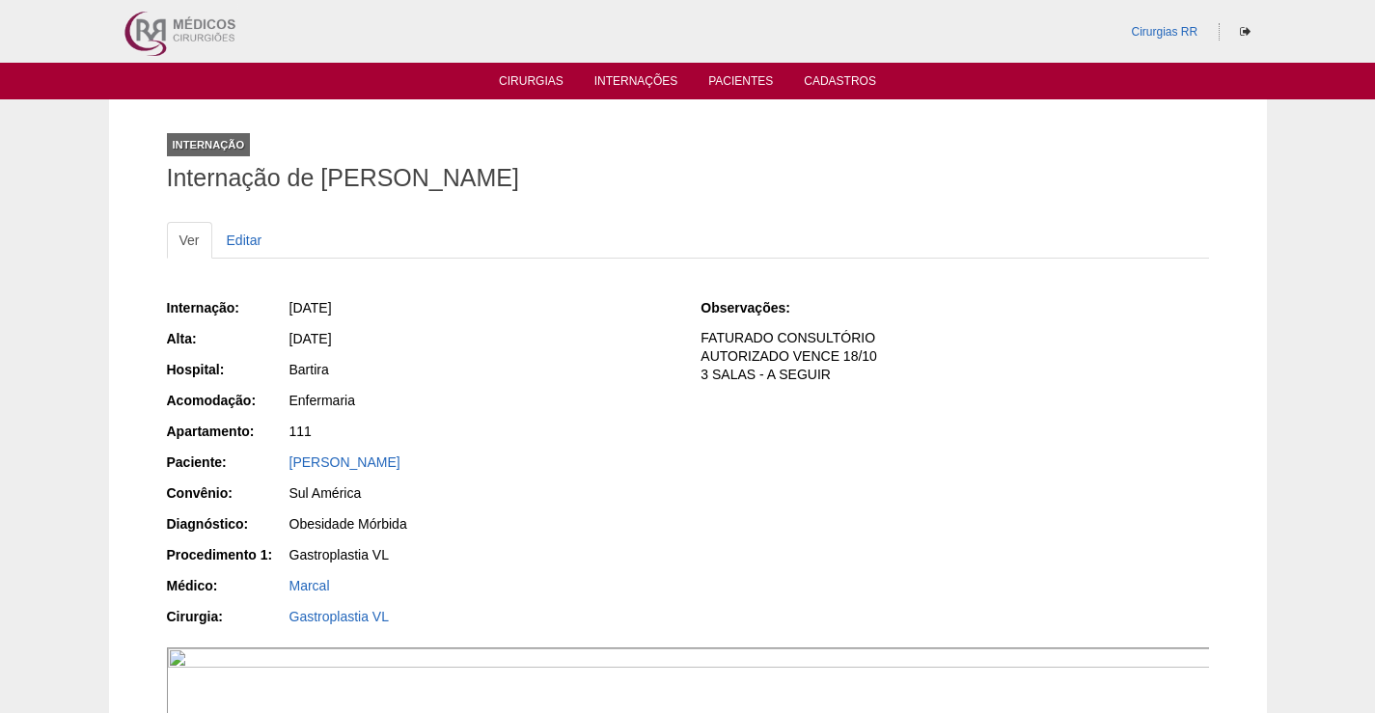
scroll to position [386, 0]
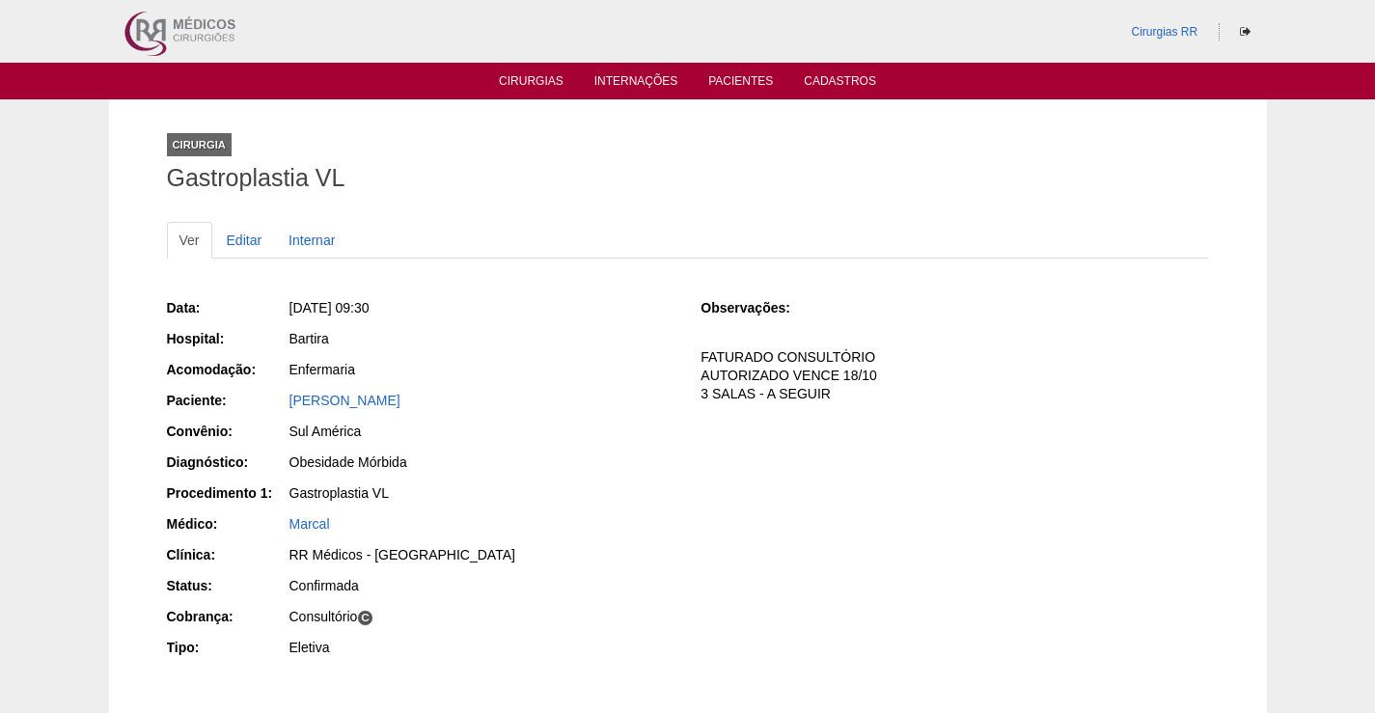
drag, startPoint x: 505, startPoint y: 396, endPoint x: 441, endPoint y: 441, distance: 77.6
click at [372, 394] on div "[PERSON_NAME]" at bounding box center [481, 400] width 385 height 19
click at [462, 439] on div "Sul América" at bounding box center [481, 431] width 385 height 19
drag, startPoint x: 487, startPoint y: 396, endPoint x: 236, endPoint y: 397, distance: 250.8
click at [236, 397] on div "Paciente: Alexandre Ragucci Clemente" at bounding box center [420, 403] width 507 height 24
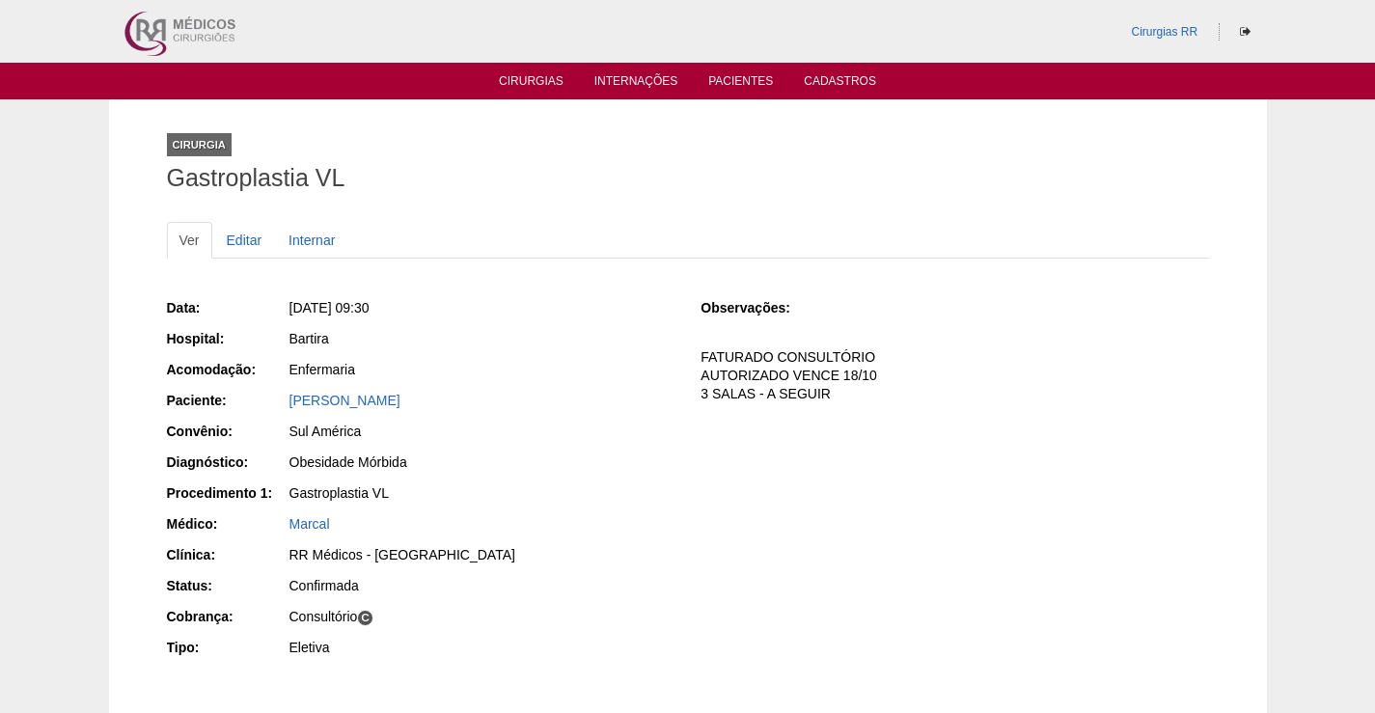
copy div "Paciente: Alexandre Ragucci Clemente"
